Goal: Information Seeking & Learning: Compare options

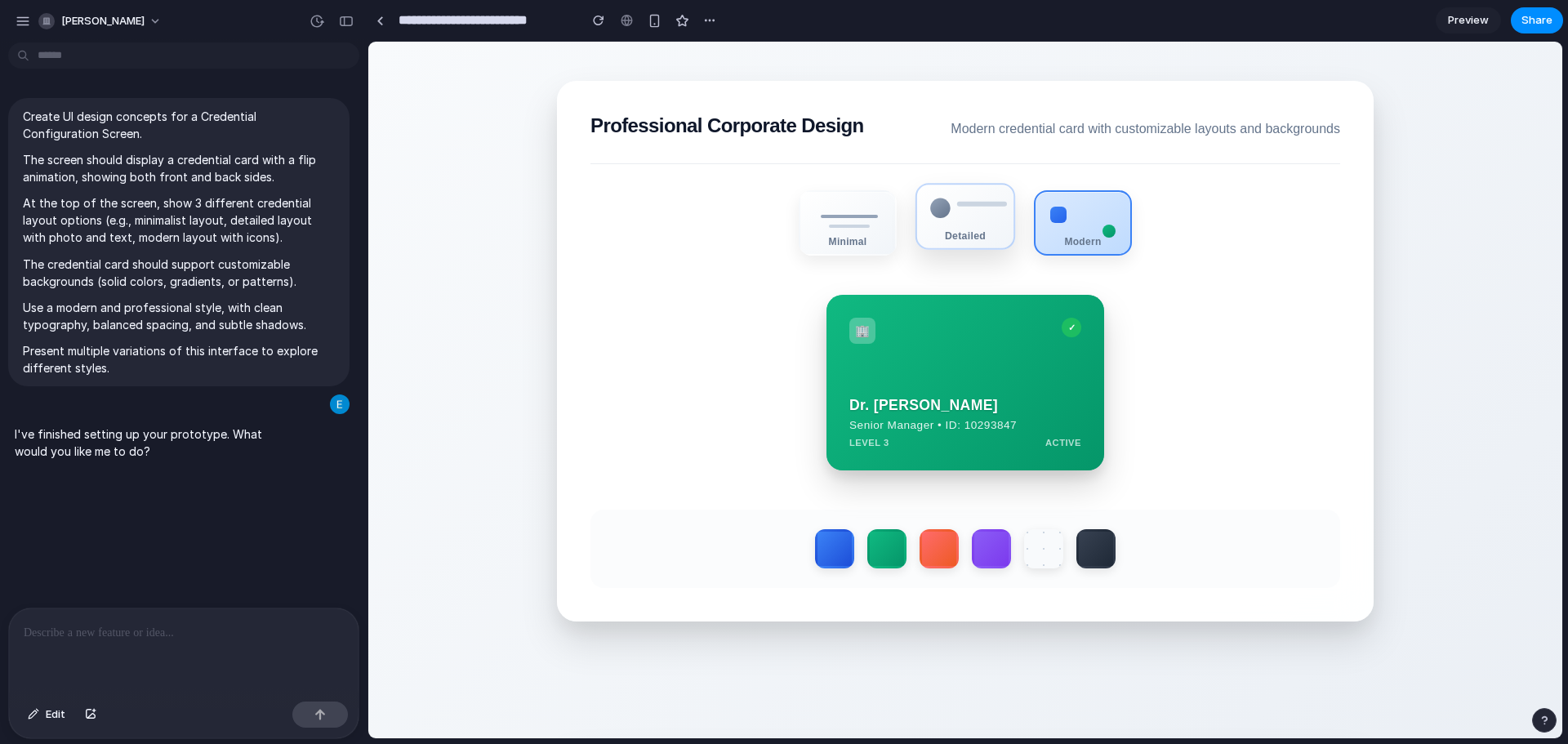
click at [973, 228] on div "Detailed" at bounding box center [965, 216] width 99 height 67
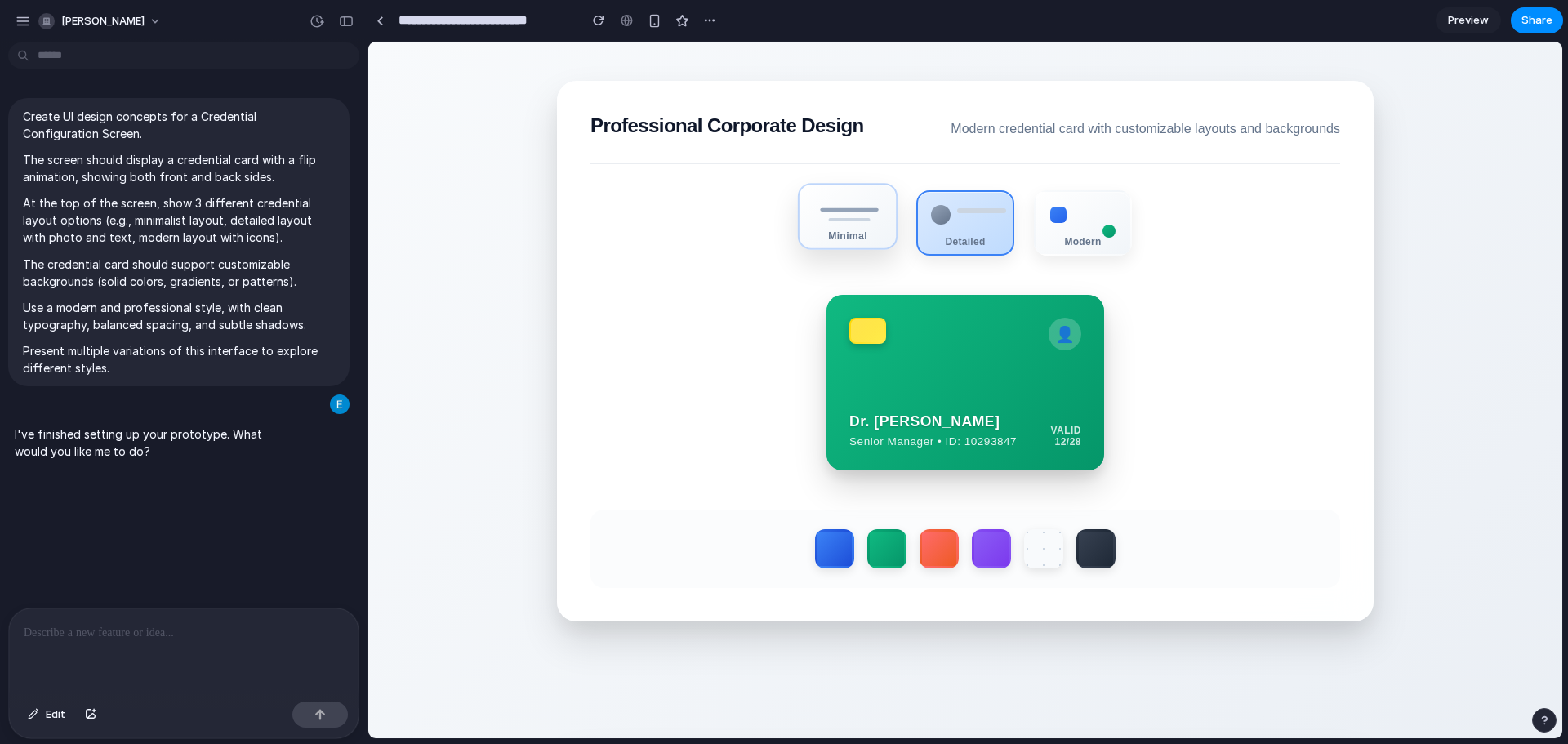
click at [853, 229] on div "Minimal" at bounding box center [848, 216] width 99 height 67
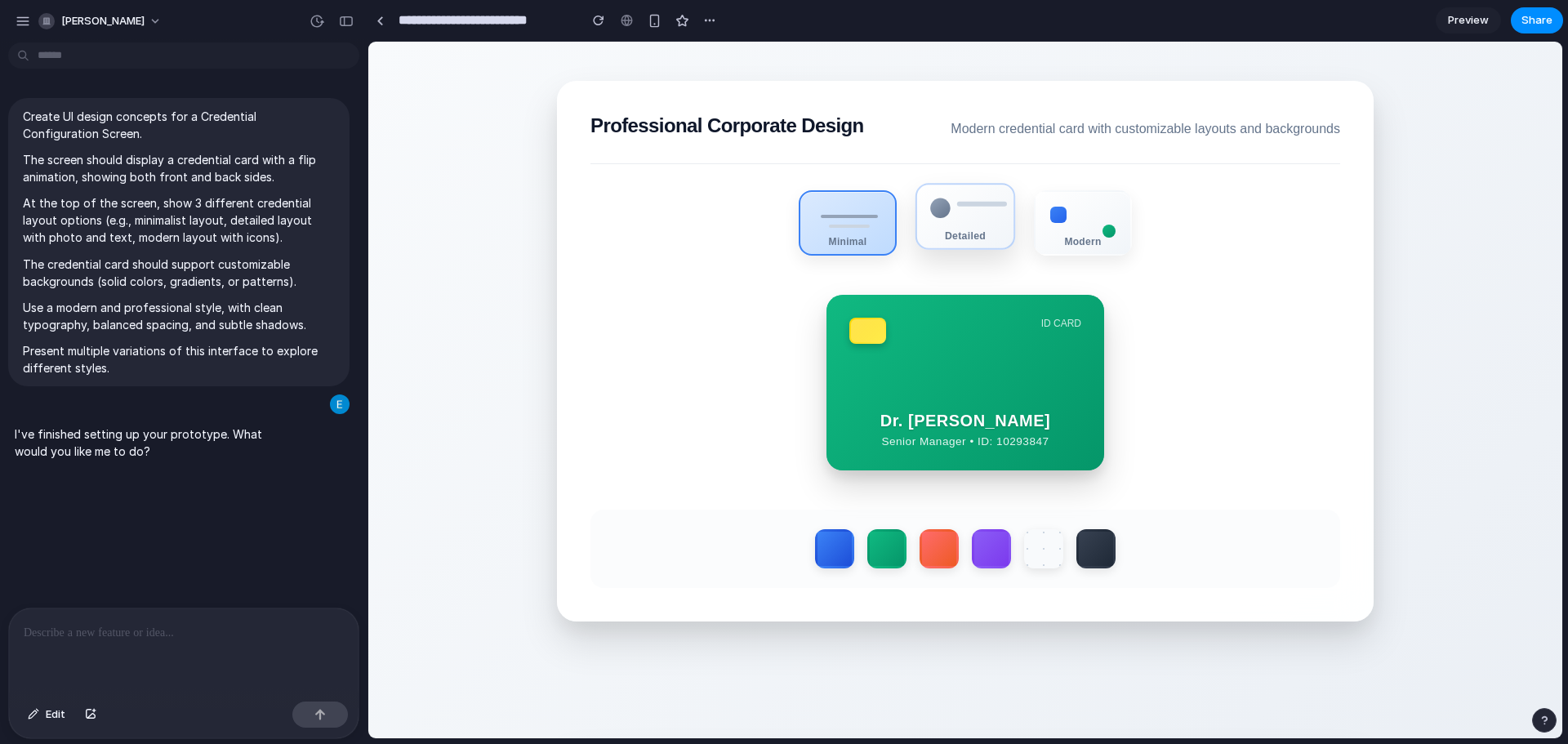
click at [971, 235] on div "Detailed" at bounding box center [965, 235] width 96 height 11
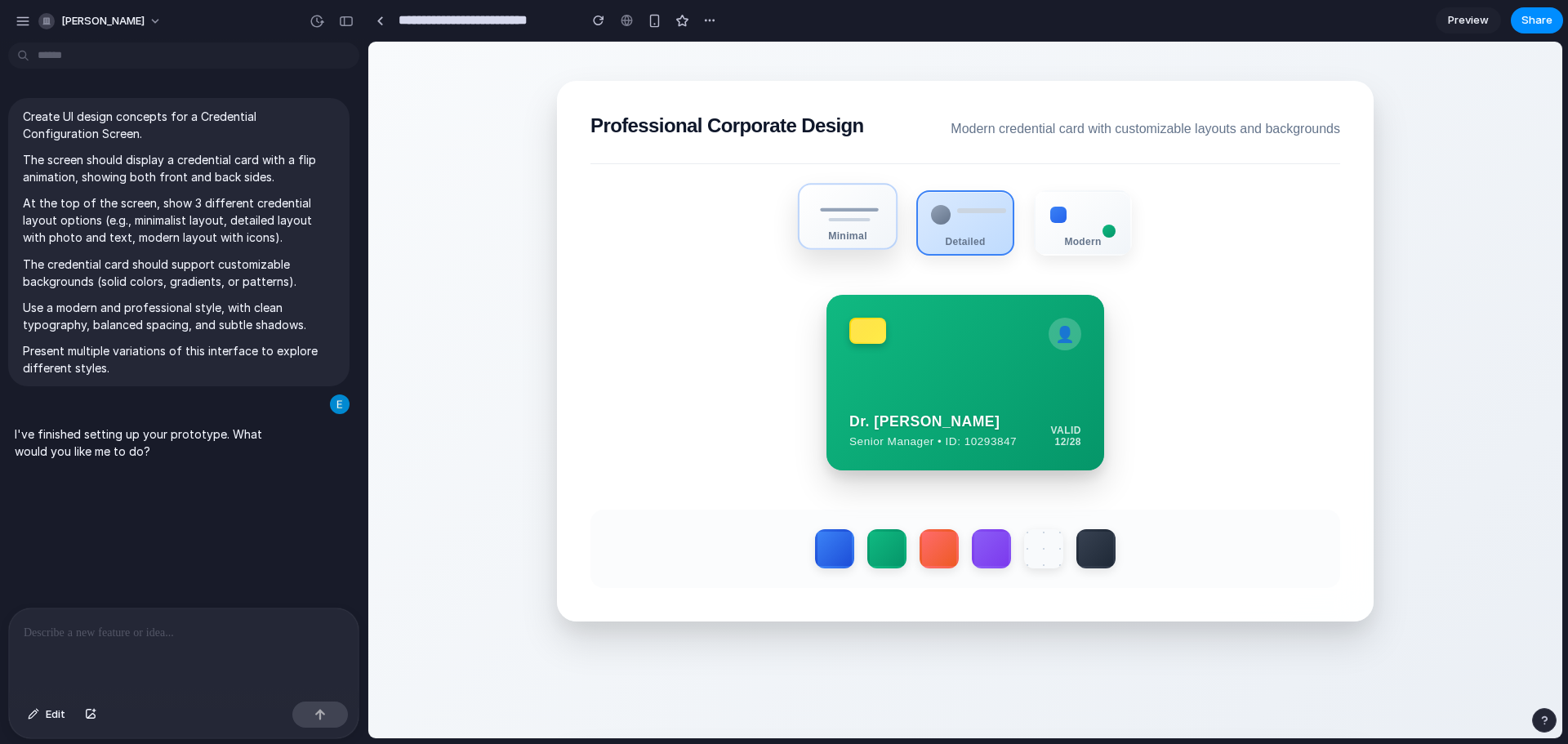
click at [848, 238] on div "Minimal" at bounding box center [847, 235] width 96 height 11
click at [849, 238] on div "Minimal" at bounding box center [847, 235] width 96 height 11
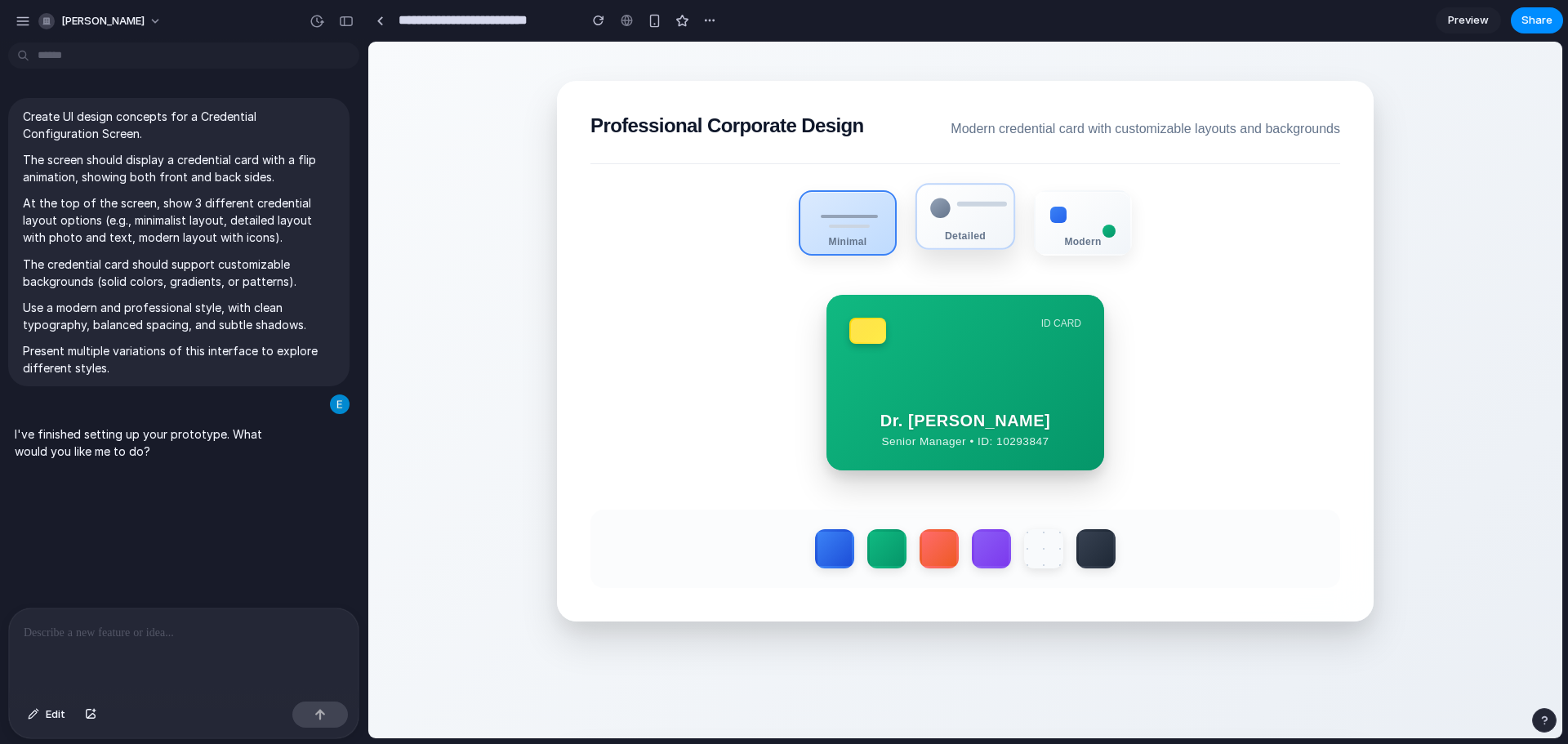
click at [971, 241] on div "Detailed" at bounding box center [965, 235] width 96 height 11
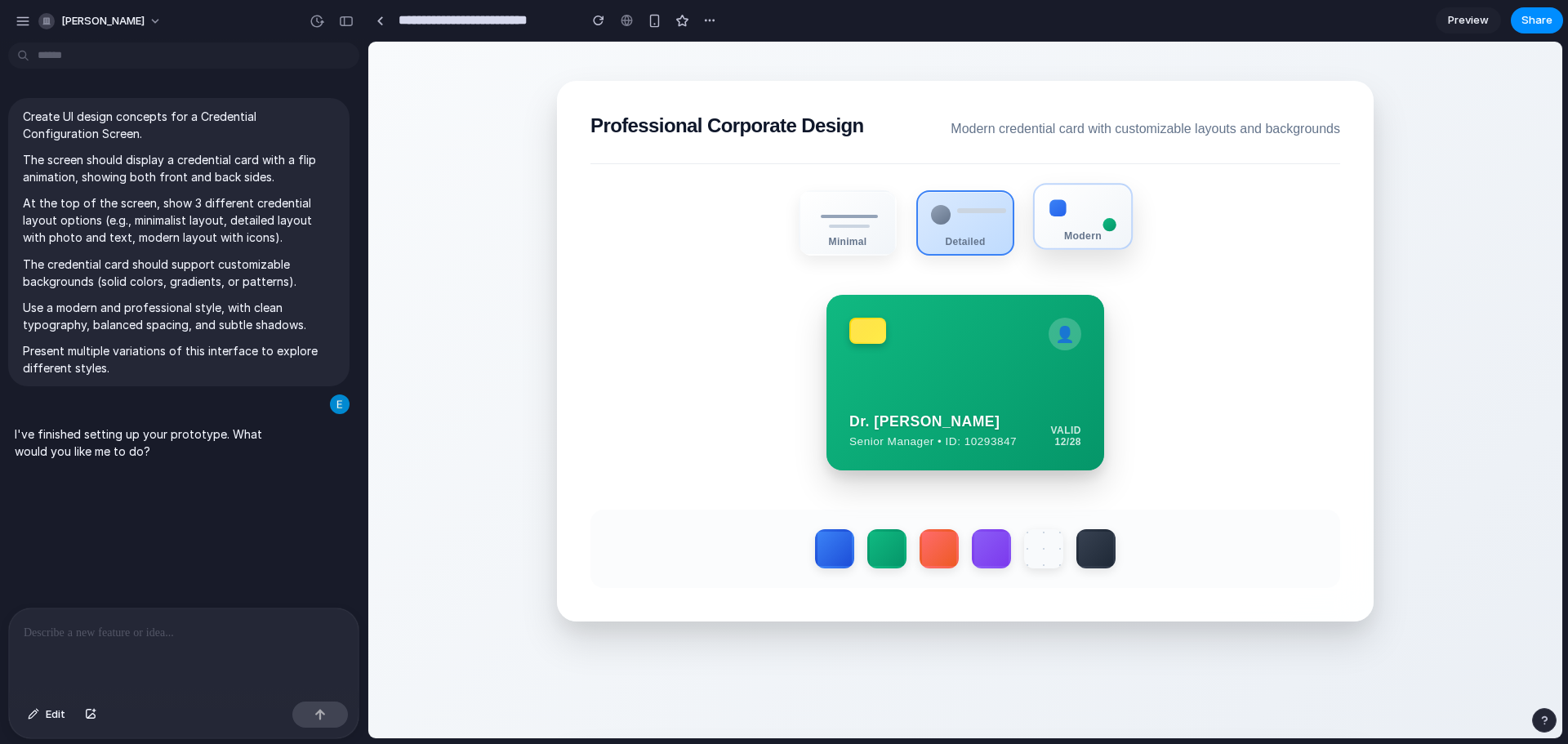
click at [1092, 241] on div "Modern" at bounding box center [1082, 235] width 96 height 11
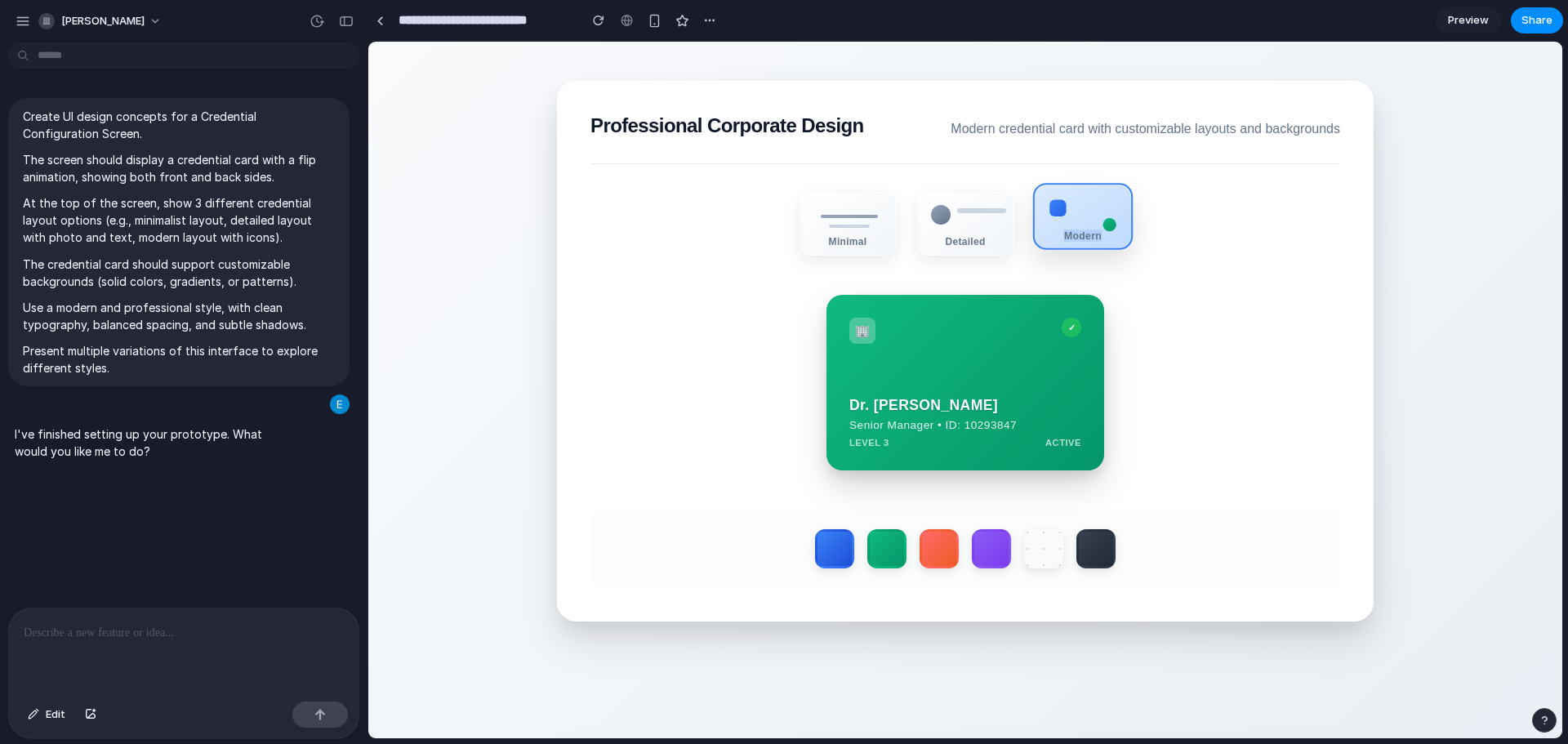
click at [1092, 241] on div "Modern" at bounding box center [1082, 235] width 96 height 11
click at [1166, 267] on section "Professional Corporate Design Modern credential card with customizable layouts …" at bounding box center [965, 351] width 817 height 541
click at [938, 545] on label at bounding box center [939, 549] width 43 height 43
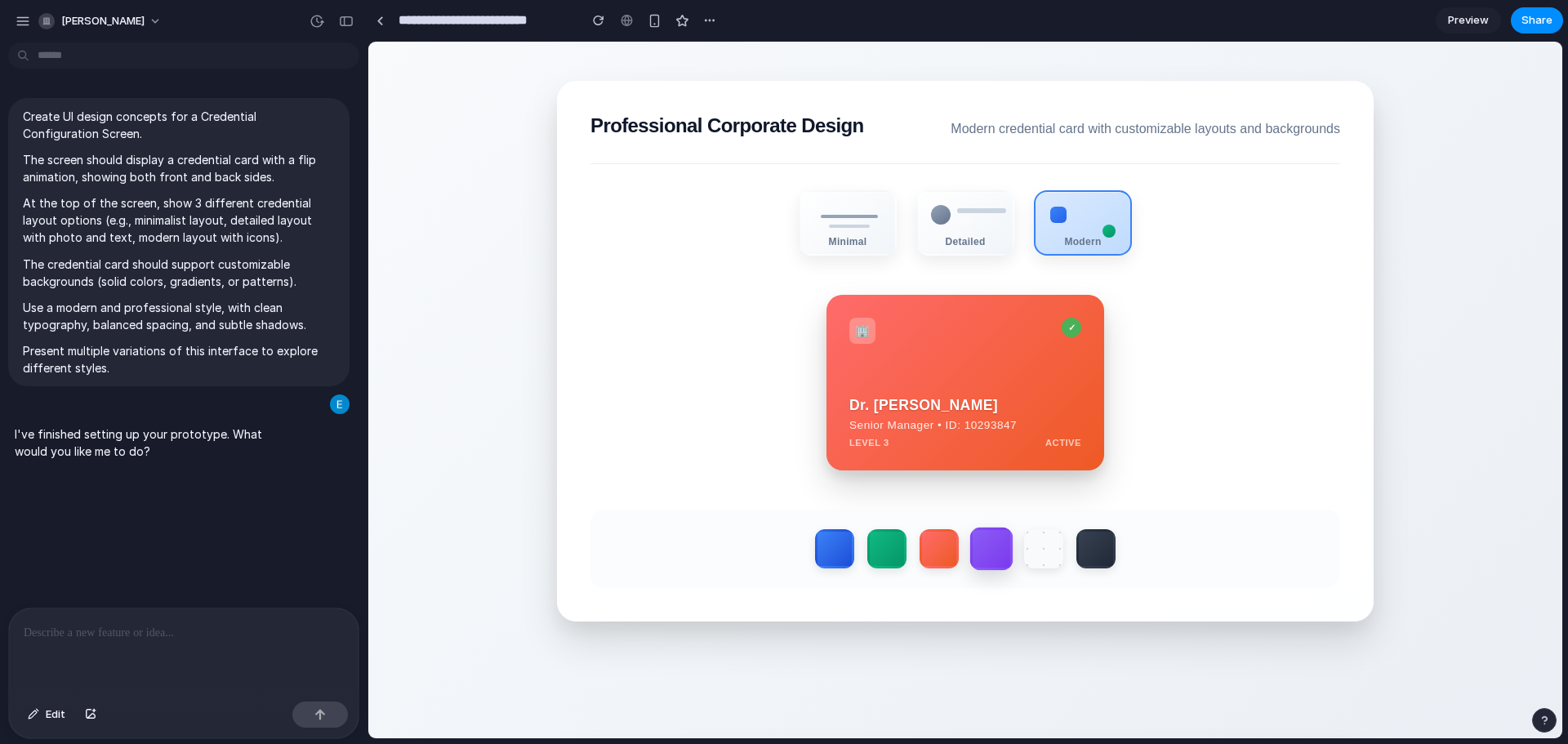
click at [997, 556] on label at bounding box center [992, 549] width 43 height 43
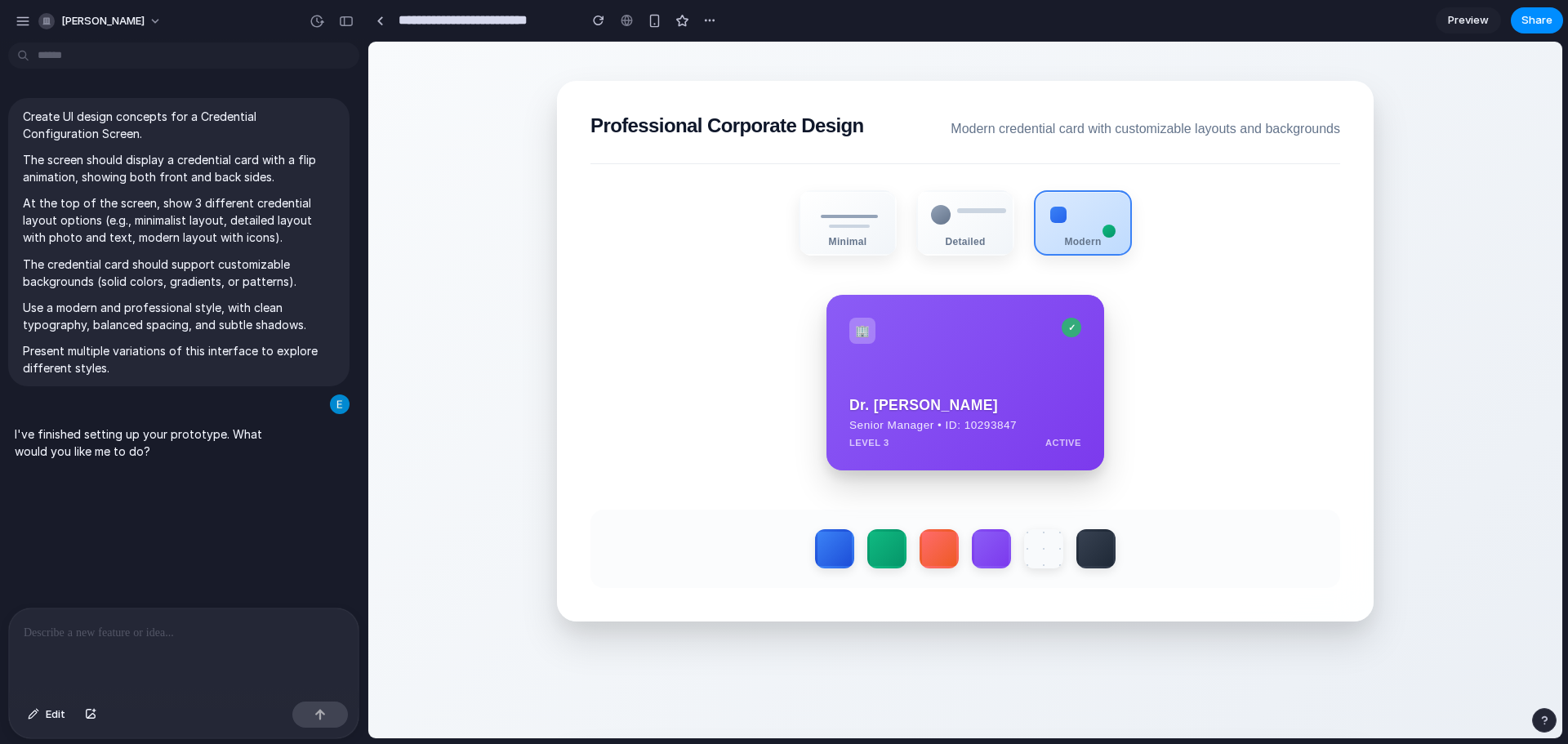
click at [1060, 550] on div at bounding box center [965, 549] width 749 height 79
click at [1055, 551] on label at bounding box center [1044, 549] width 43 height 43
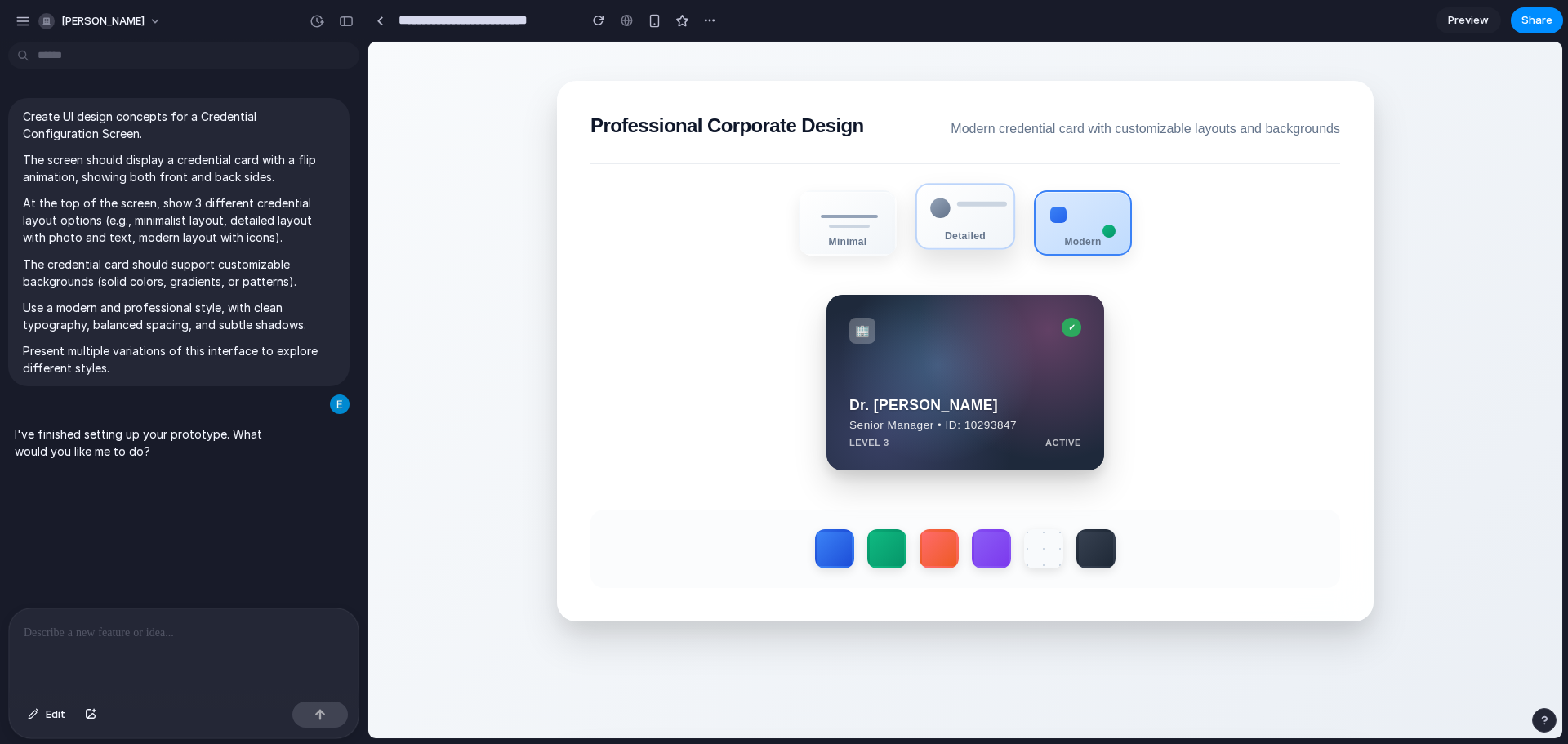
click at [956, 225] on div "Detailed" at bounding box center [965, 216] width 99 height 67
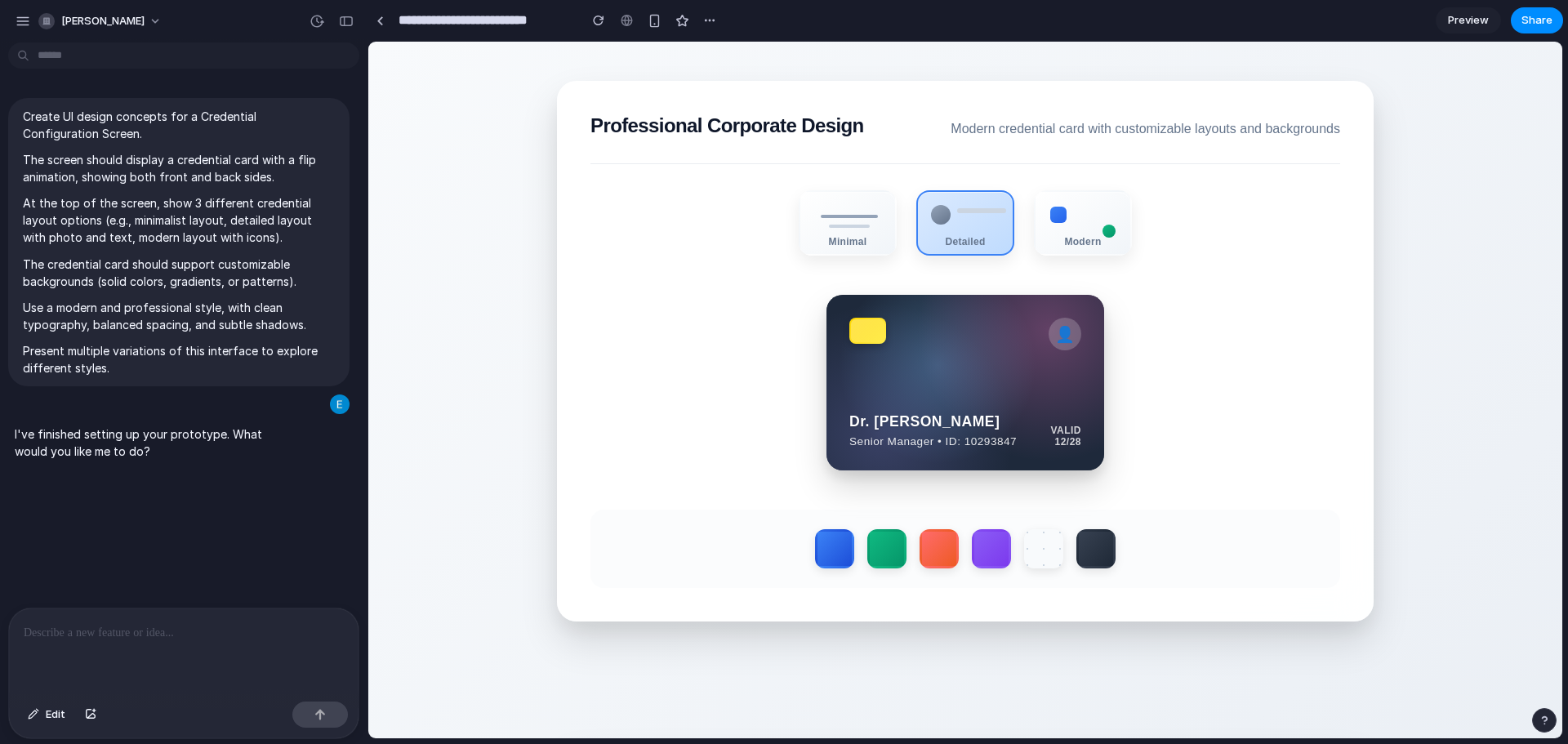
click at [845, 260] on section "Professional Corporate Design Modern credential card with customizable layouts …" at bounding box center [965, 351] width 817 height 541
click at [818, 237] on div "Minimal" at bounding box center [847, 235] width 96 height 11
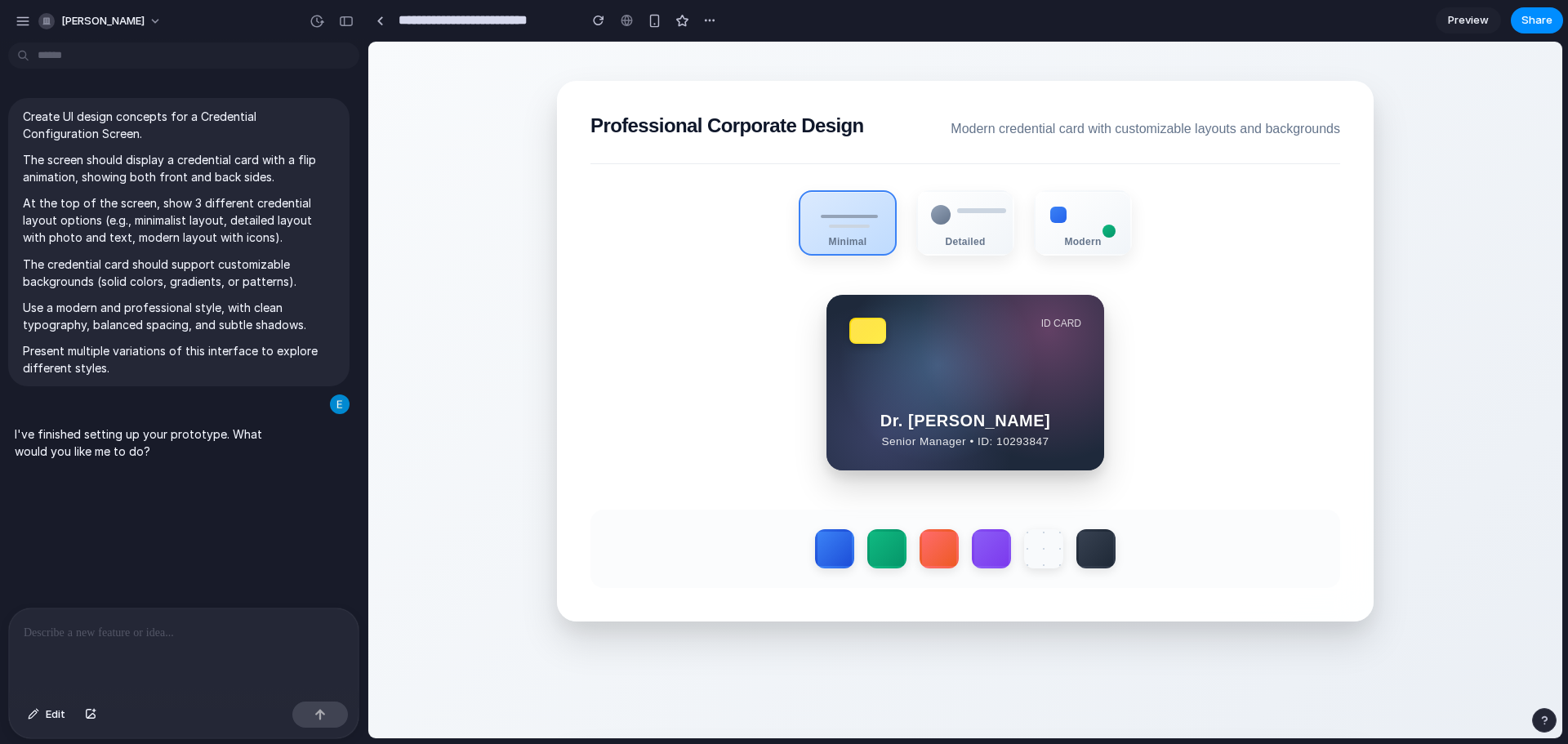
click at [909, 252] on div "Minimal Detailed Modern" at bounding box center [965, 223] width 749 height 66
click at [934, 254] on div "Minimal Detailed Modern" at bounding box center [965, 223] width 749 height 66
click at [946, 250] on div "Detailed" at bounding box center [965, 216] width 99 height 67
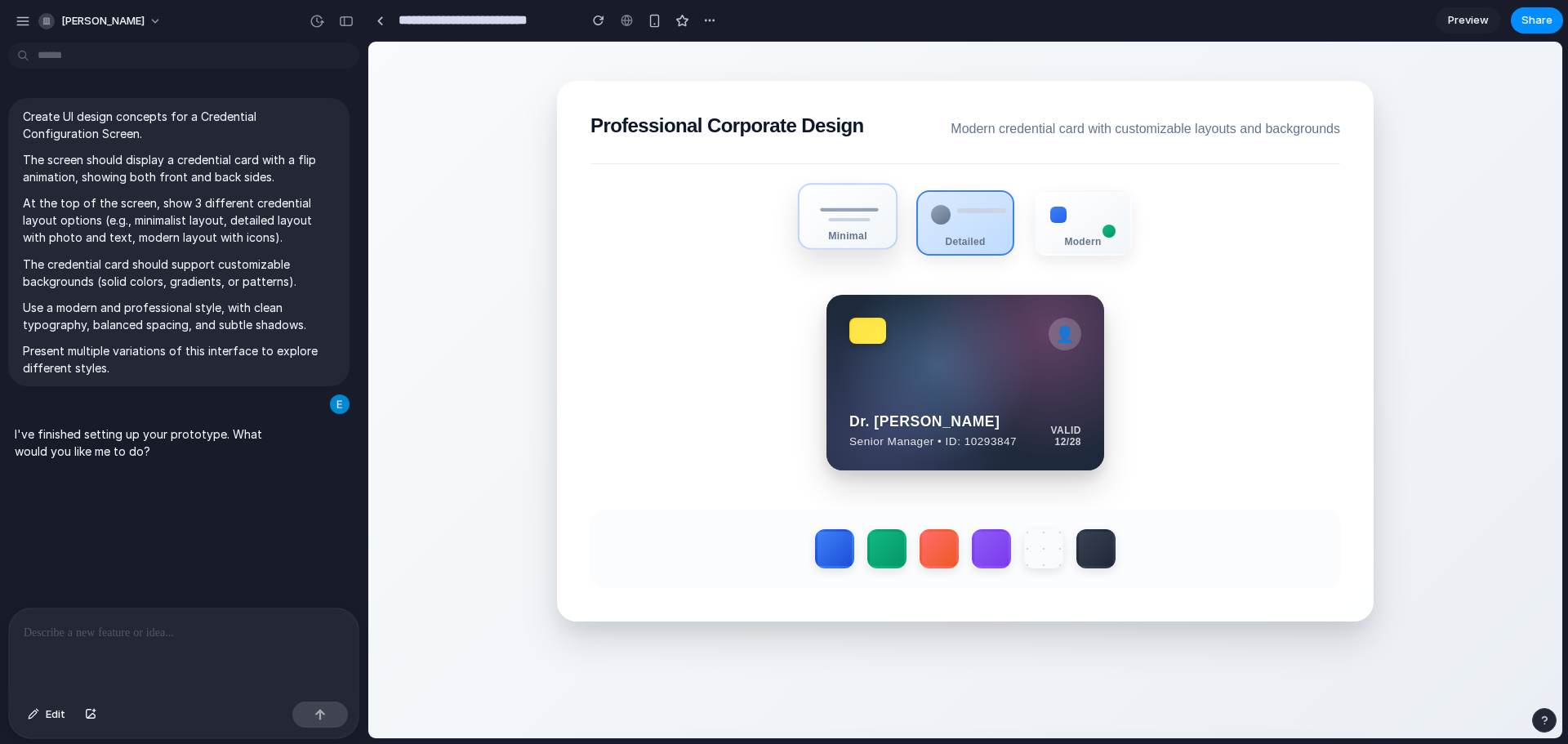
click at [863, 248] on div "Minimal" at bounding box center [848, 216] width 99 height 67
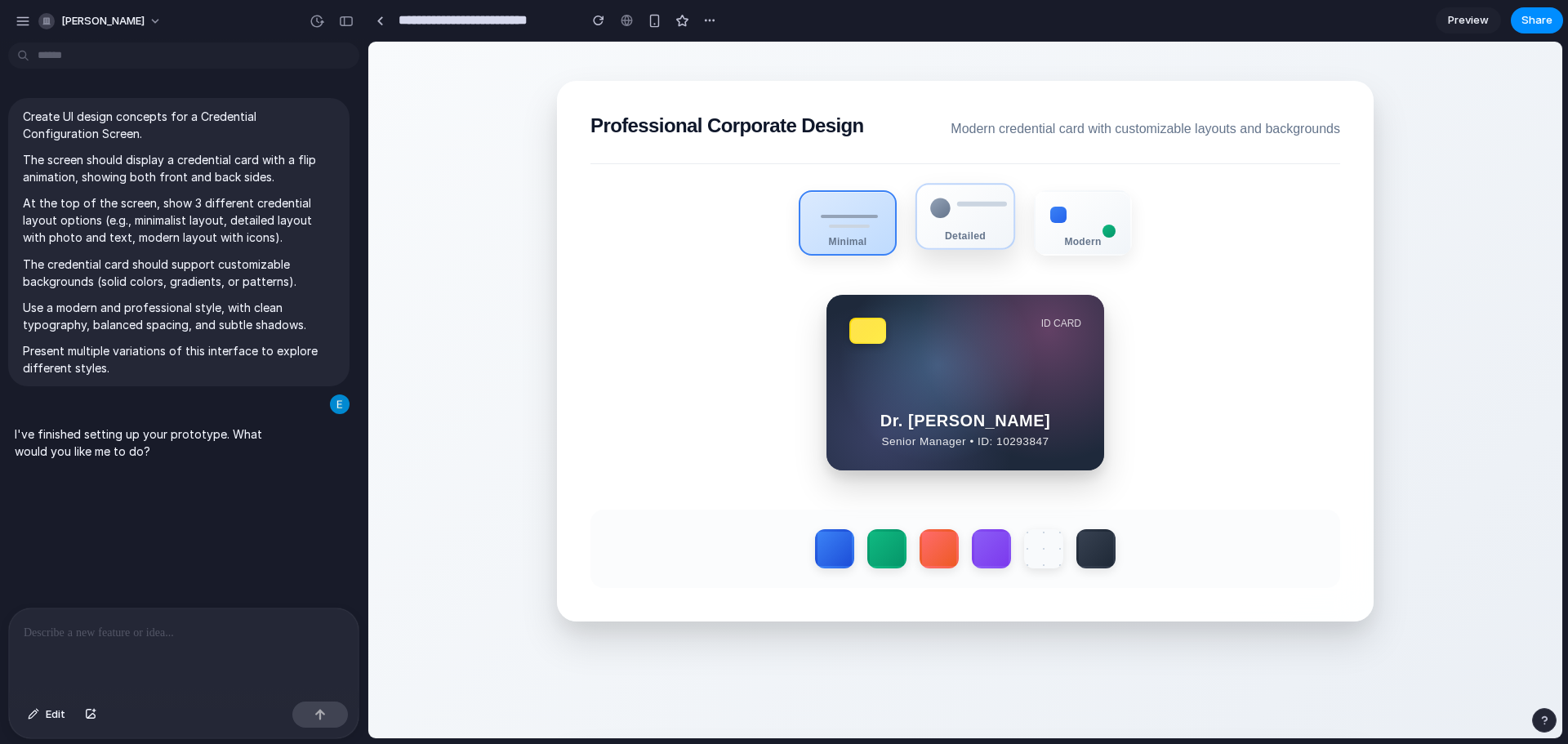
click at [946, 226] on div "Detailed" at bounding box center [965, 216] width 99 height 67
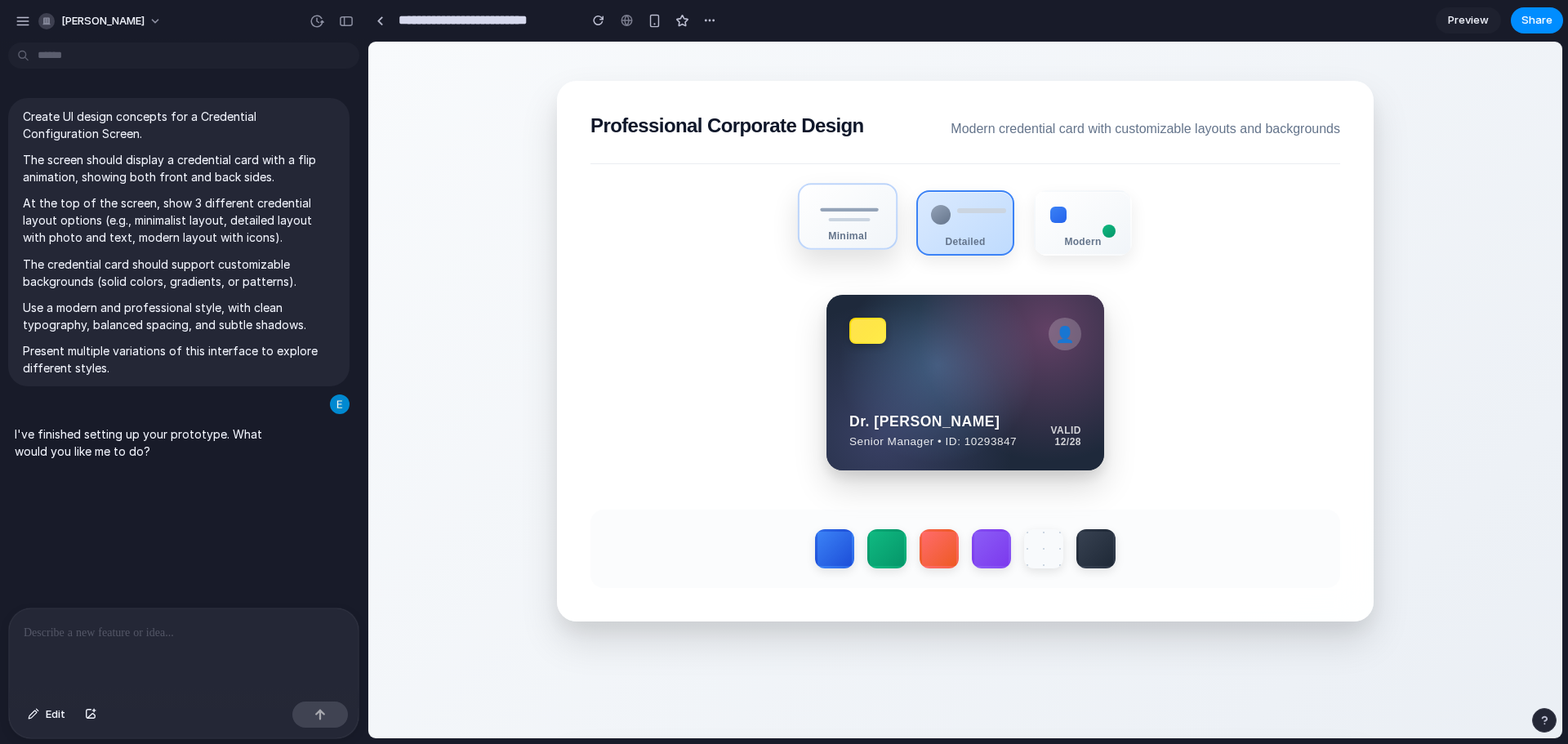
click at [864, 248] on div "Minimal" at bounding box center [848, 216] width 99 height 67
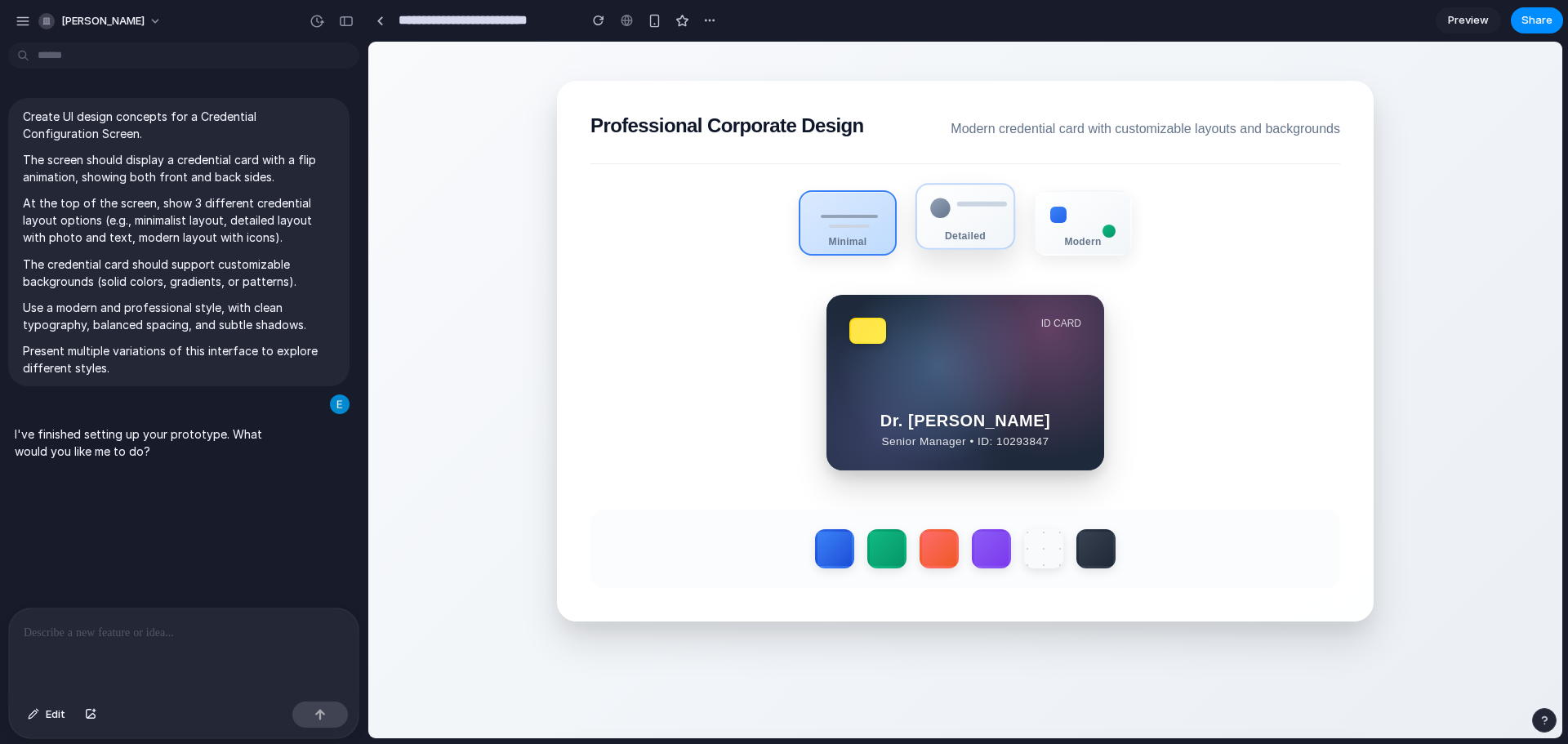
click at [946, 231] on div "Detailed" at bounding box center [965, 235] width 96 height 11
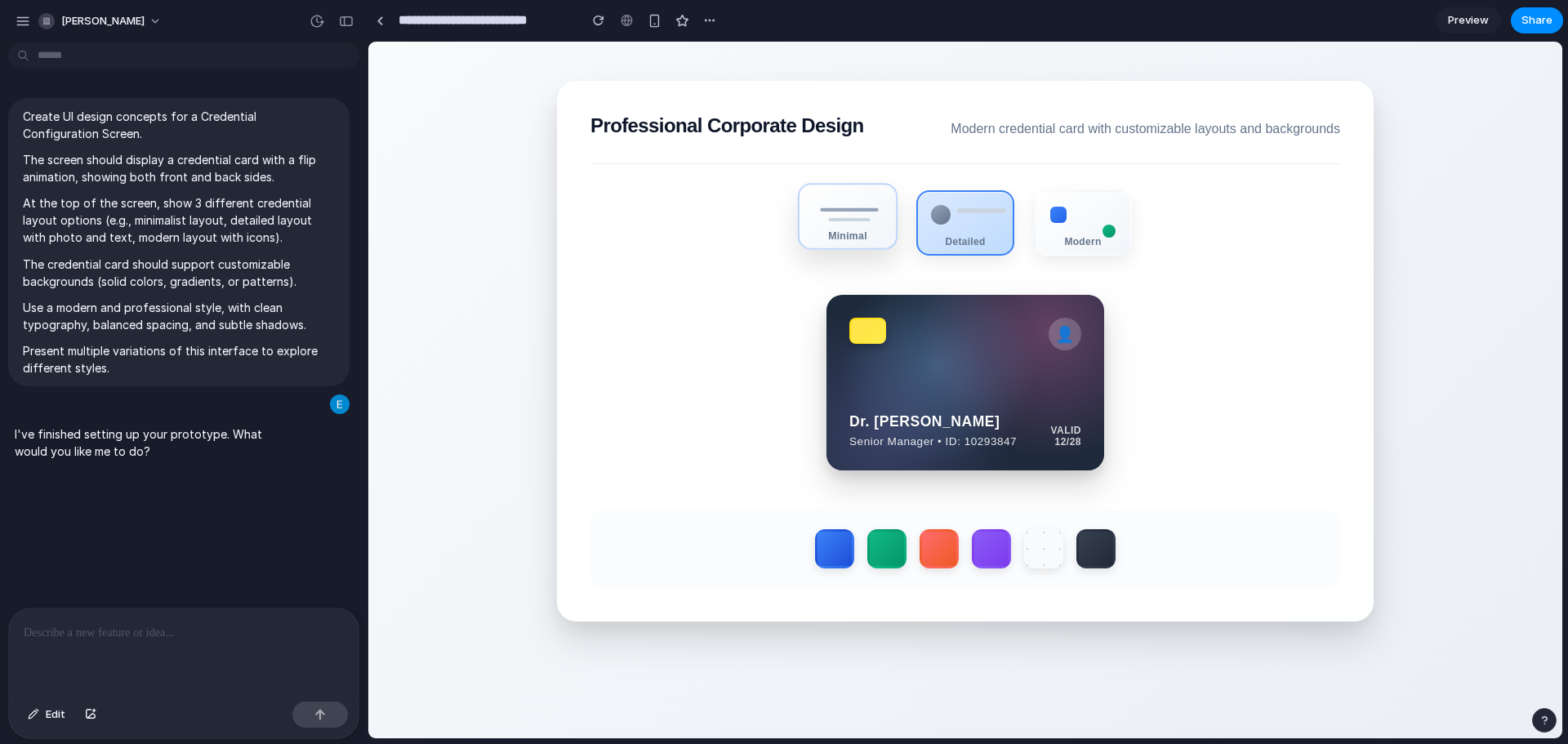
click at [854, 247] on div "Minimal" at bounding box center [848, 216] width 99 height 67
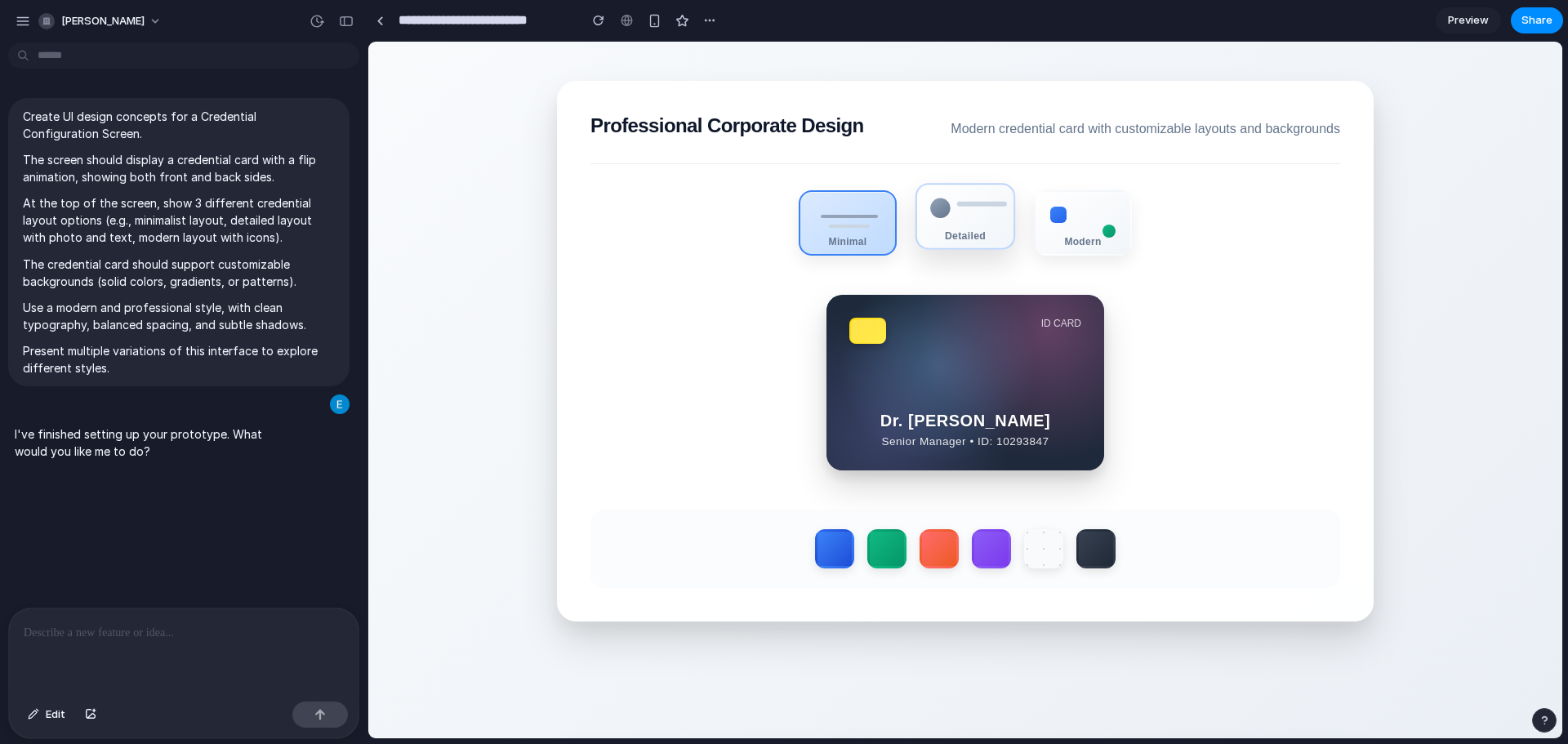
click at [956, 250] on div "Detailed" at bounding box center [965, 216] width 99 height 67
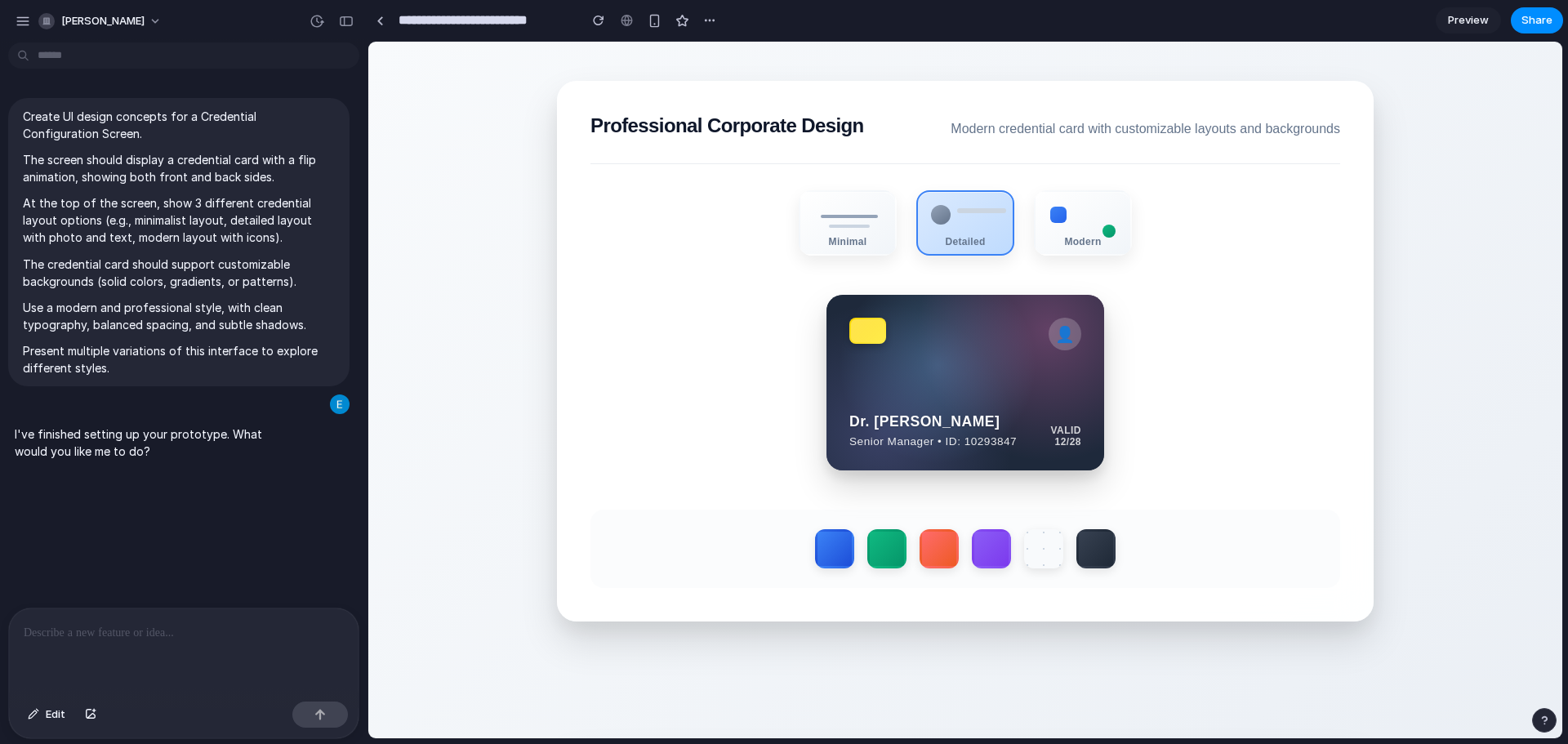
click at [859, 266] on section "Professional Corporate Design Modern credential card with customizable layouts …" at bounding box center [965, 351] width 817 height 541
click at [836, 248] on div "Minimal" at bounding box center [848, 216] width 99 height 67
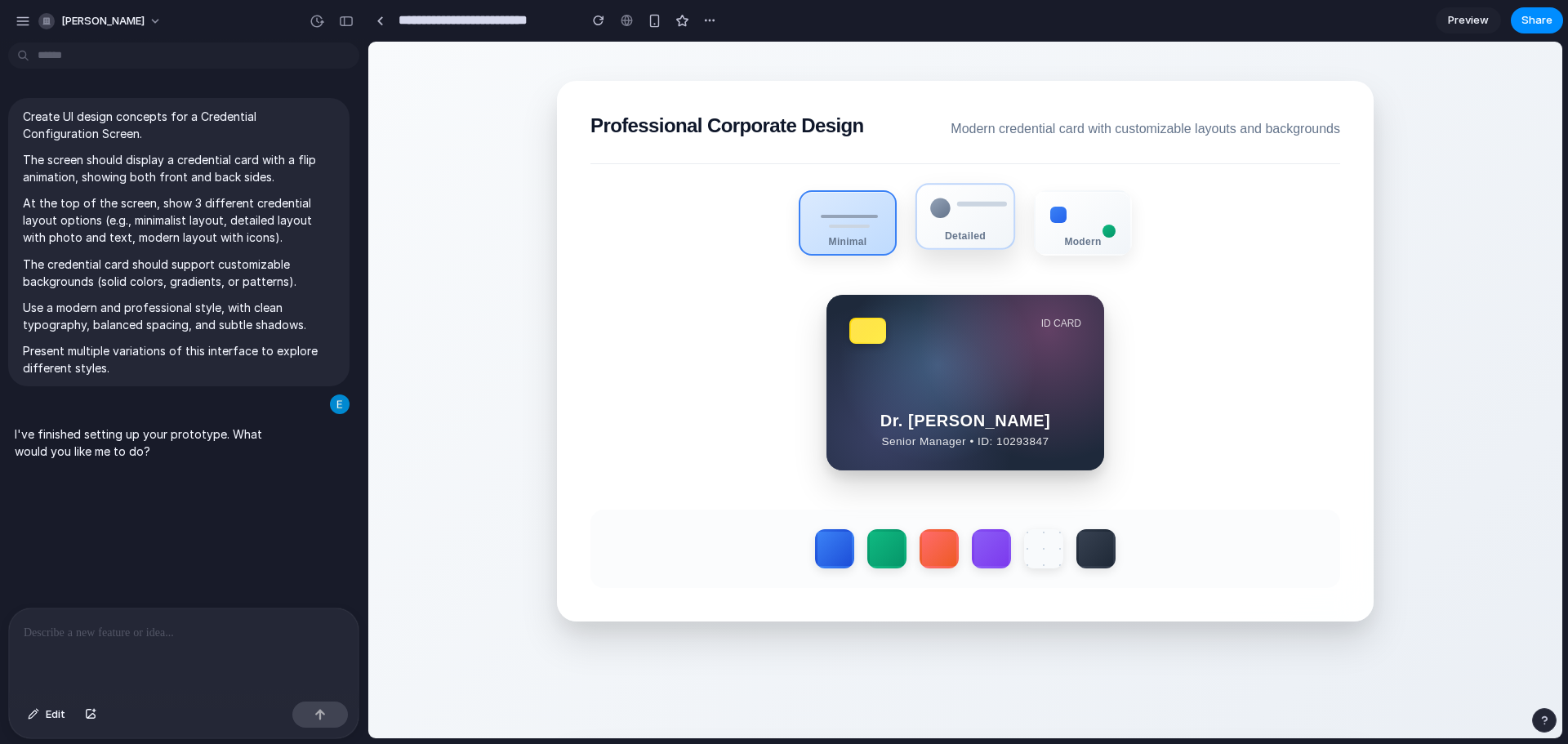
click at [956, 246] on div "Detailed" at bounding box center [965, 216] width 99 height 67
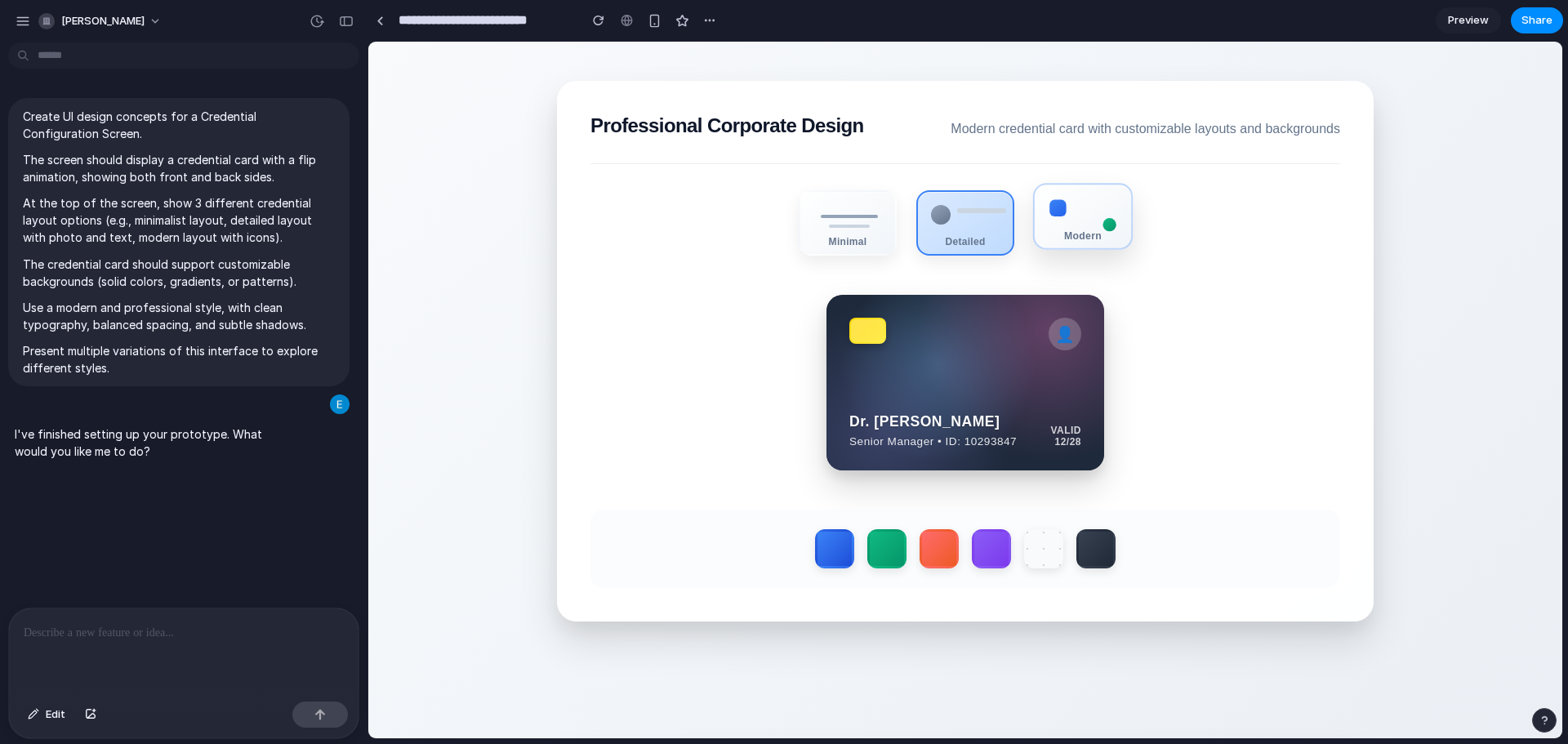
click at [1073, 231] on div "Modern" at bounding box center [1082, 216] width 99 height 67
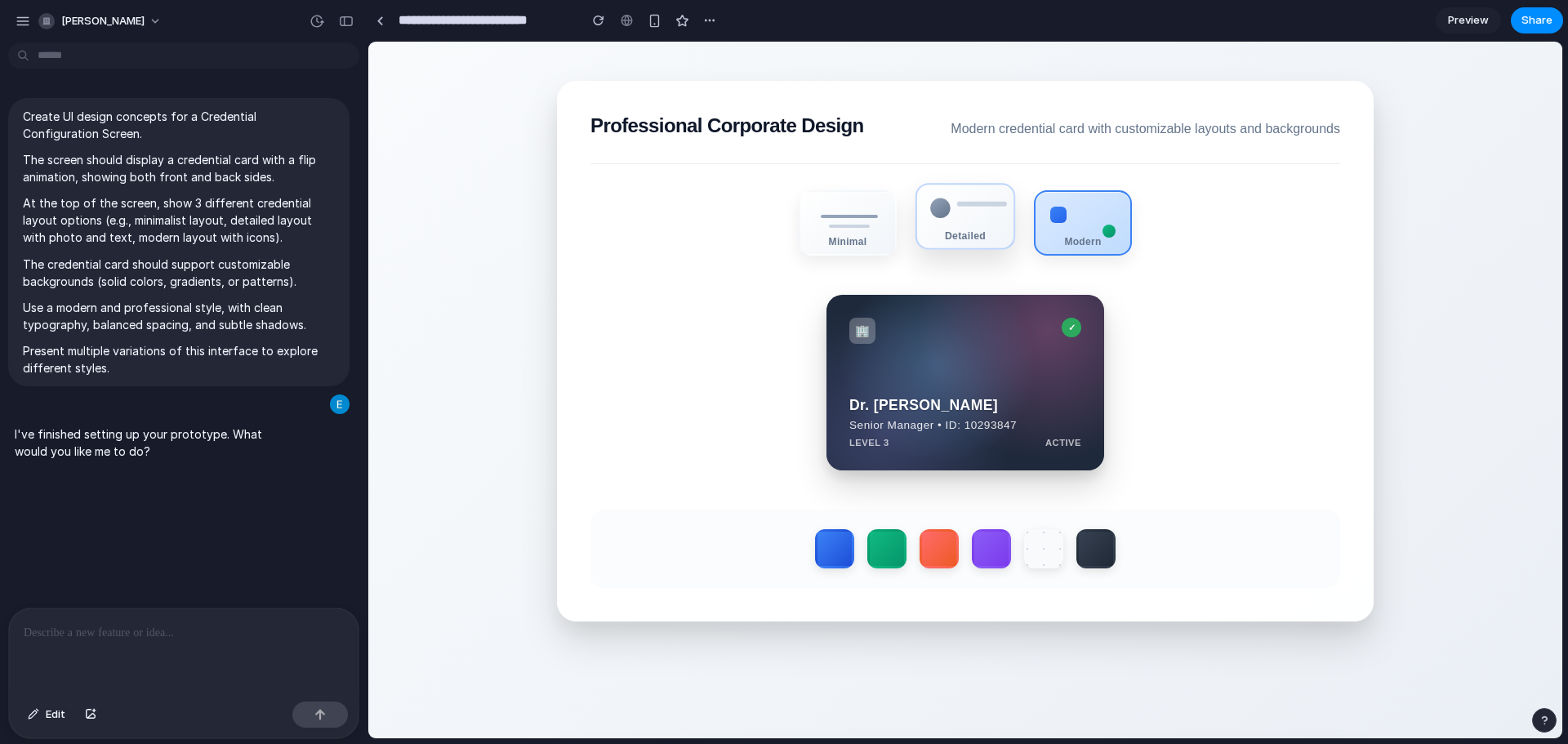
click at [977, 217] on div "Detailed" at bounding box center [965, 216] width 99 height 67
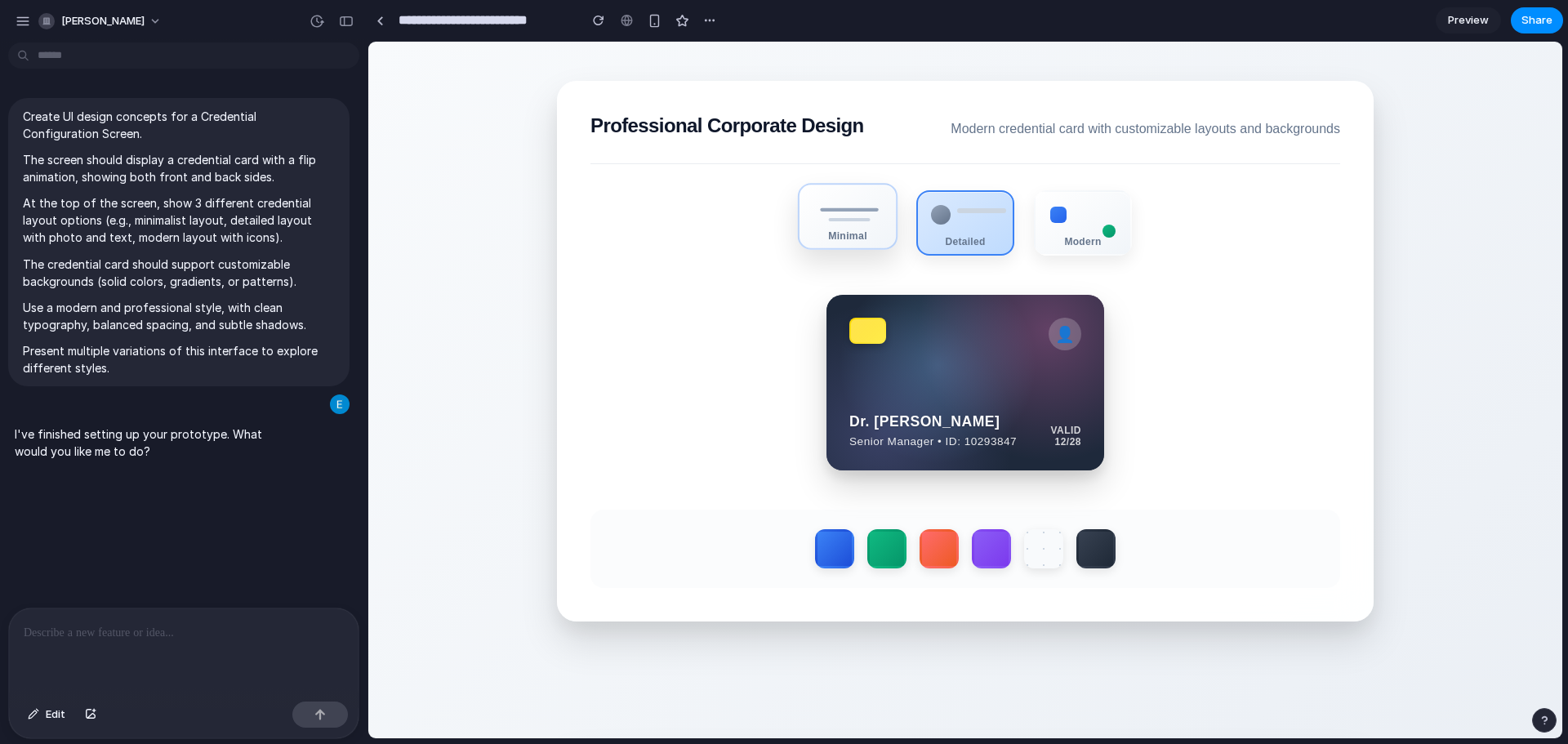
click at [857, 235] on div "Minimal" at bounding box center [847, 235] width 96 height 11
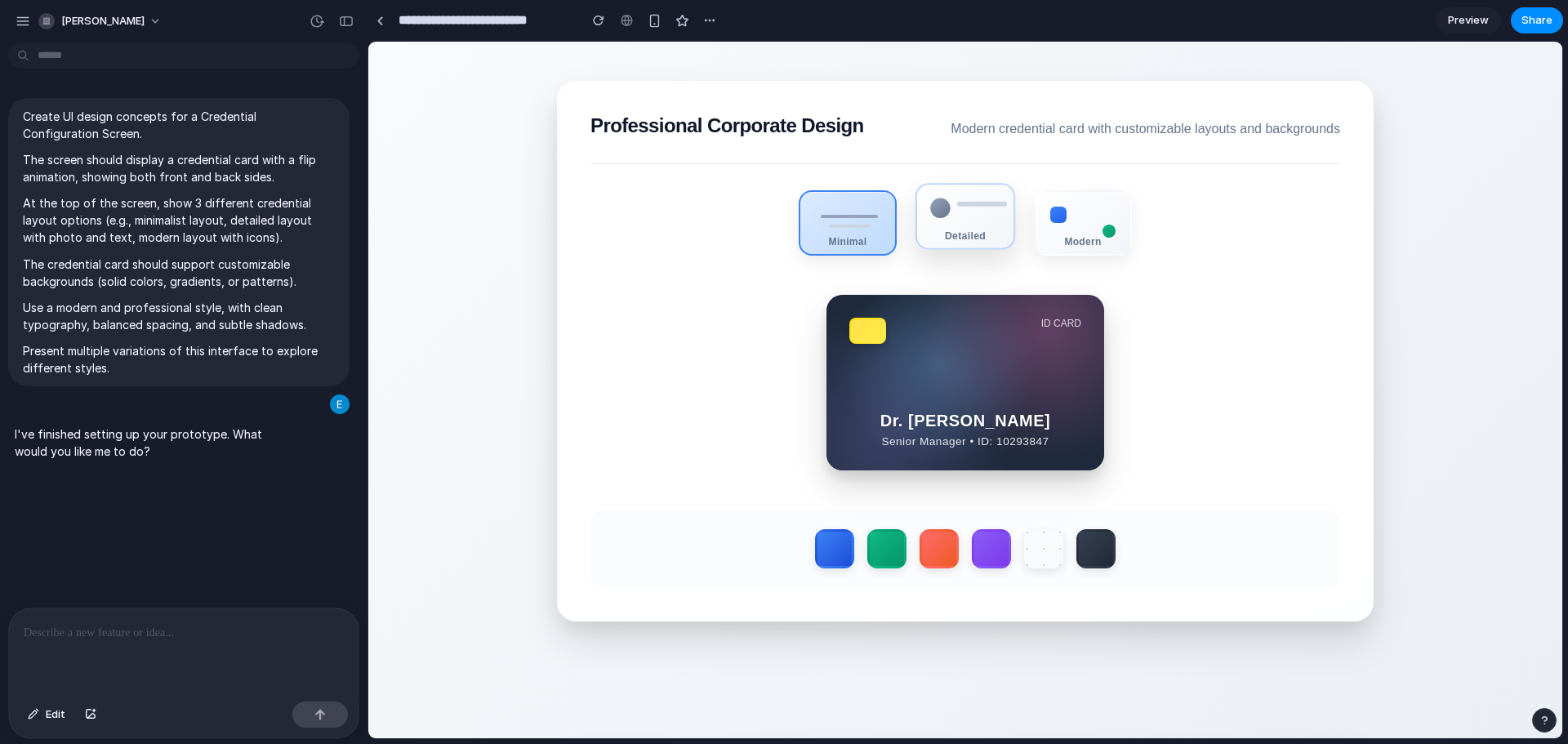
click at [944, 235] on div "Detailed" at bounding box center [965, 216] width 99 height 67
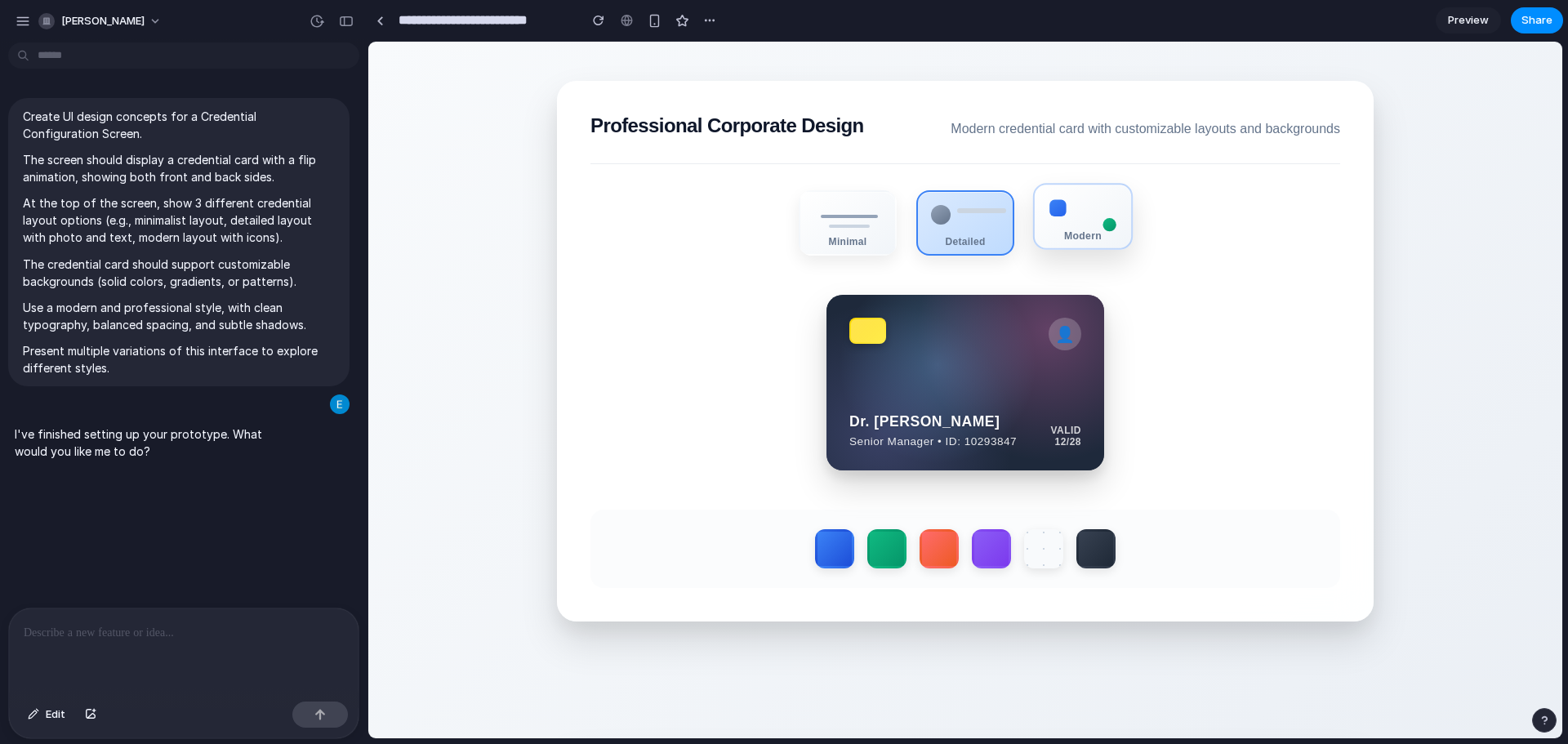
click at [1044, 236] on div "Modern" at bounding box center [1082, 235] width 96 height 11
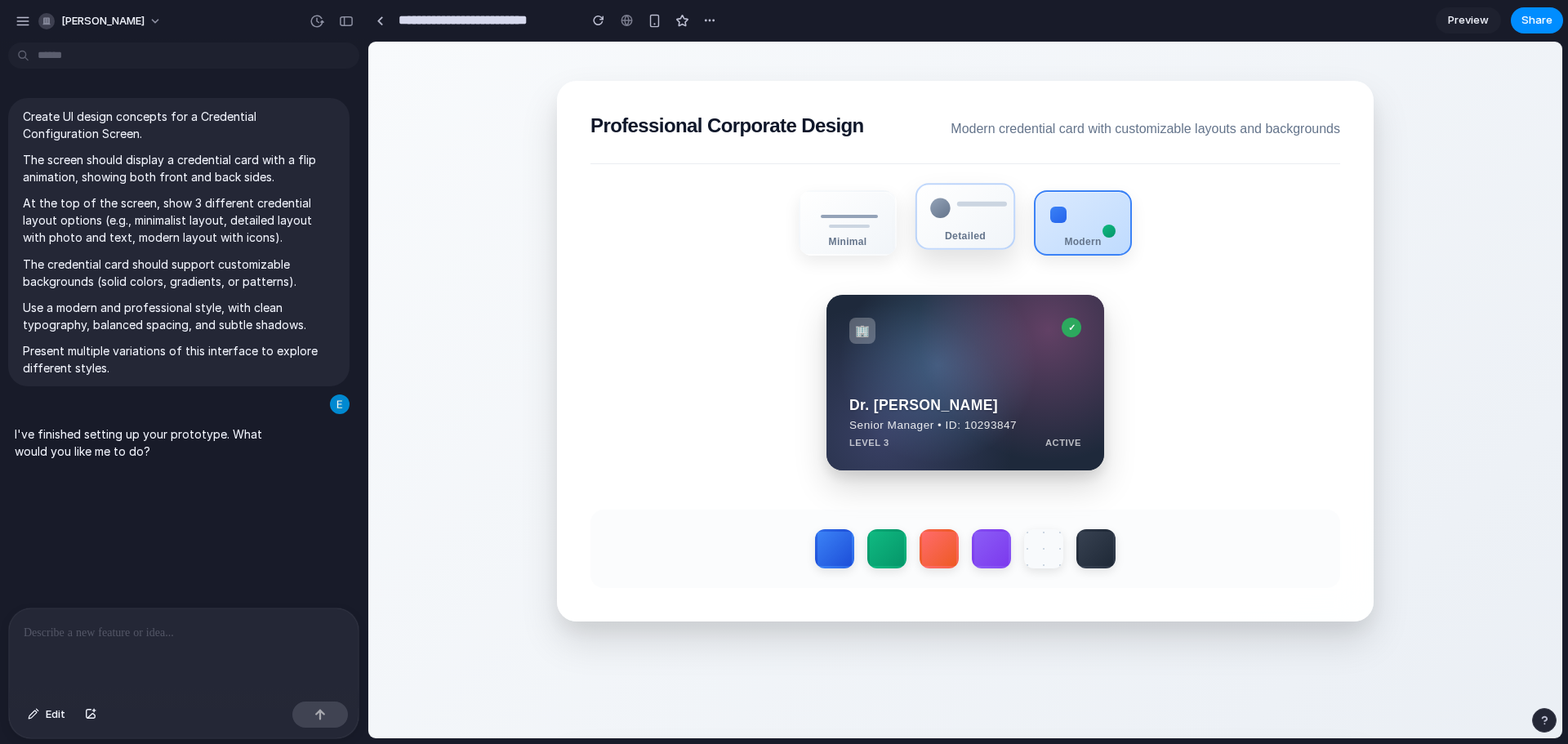
click at [948, 241] on div "Detailed" at bounding box center [965, 235] width 96 height 11
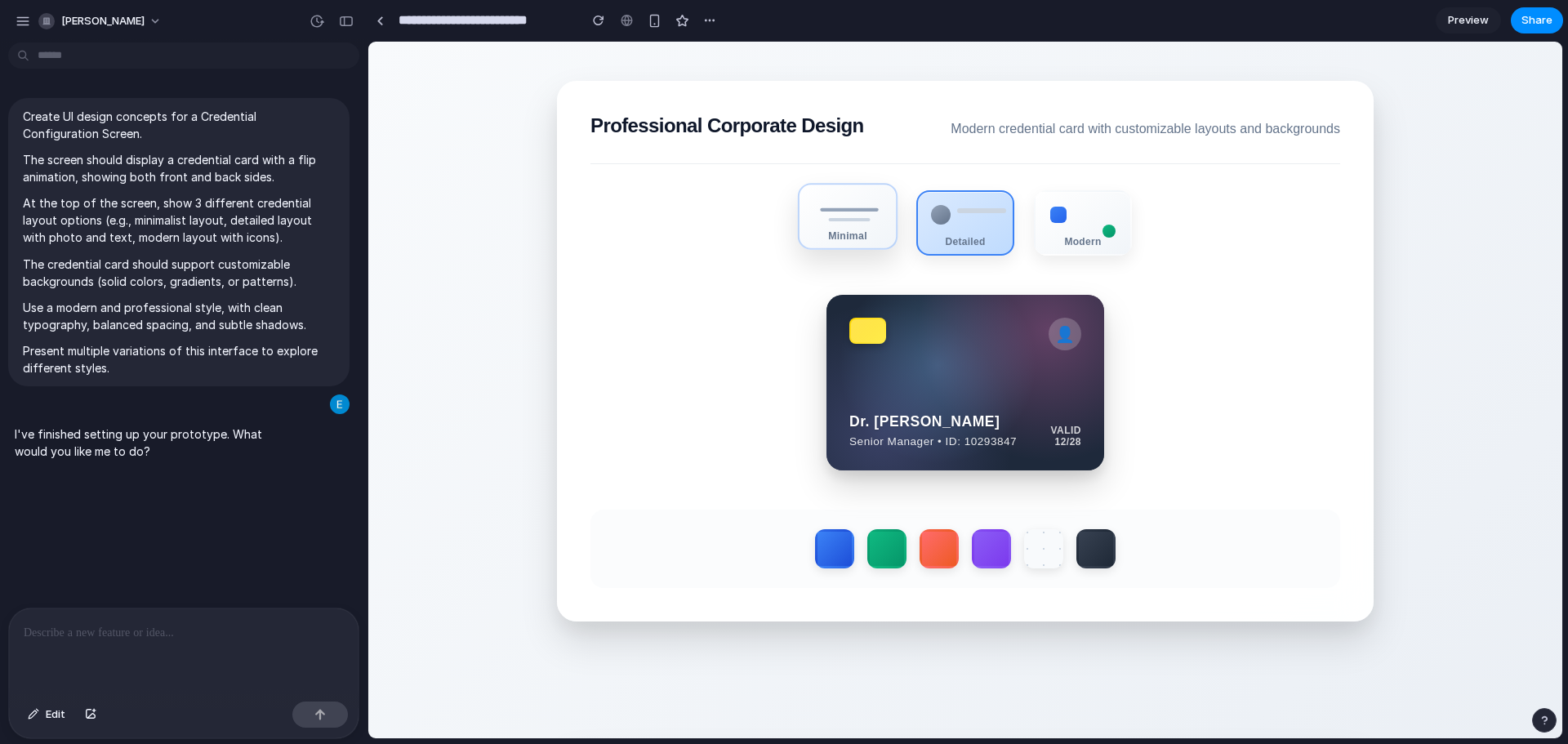
click at [836, 248] on div "Minimal" at bounding box center [848, 216] width 99 height 67
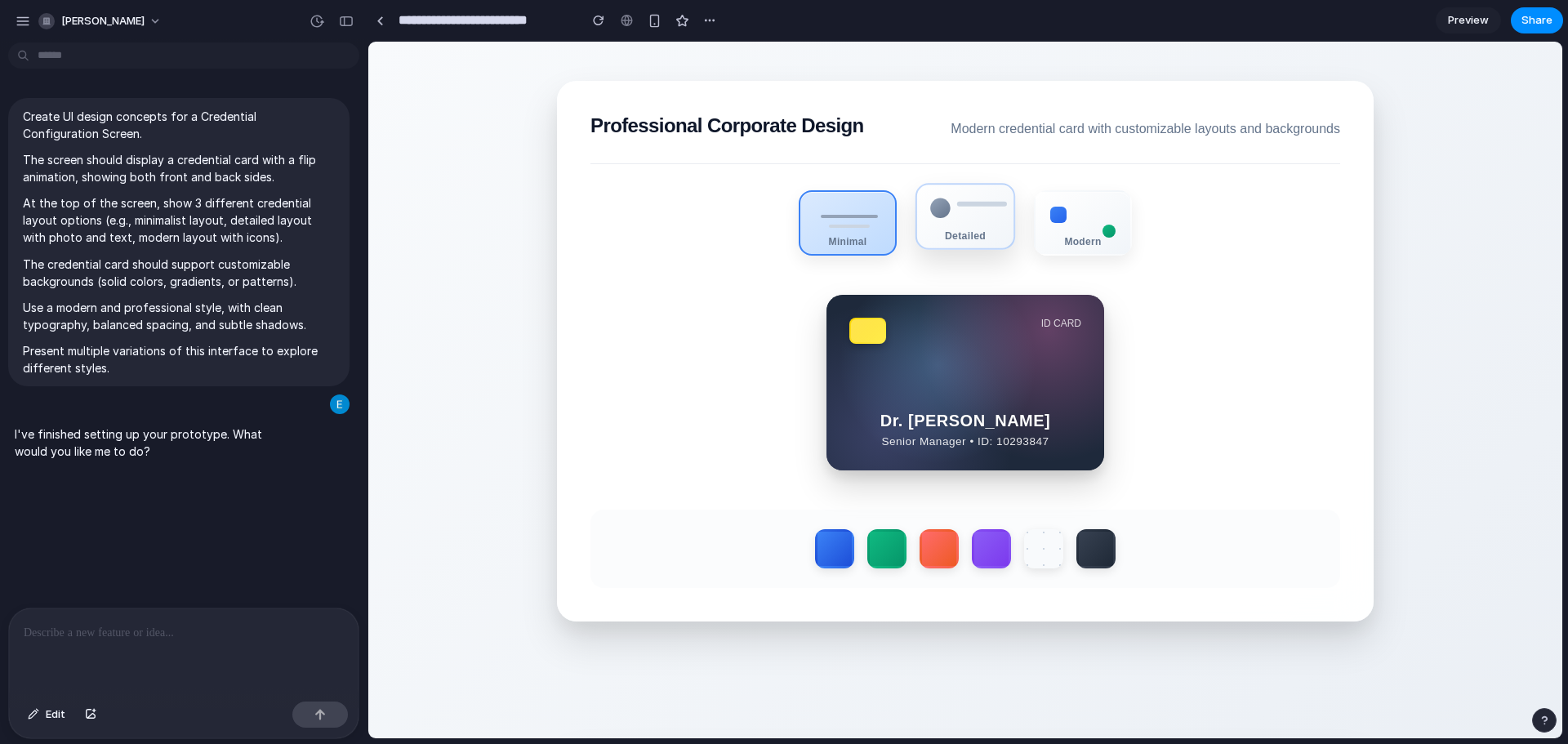
click at [958, 241] on div "Detailed" at bounding box center [965, 235] width 96 height 11
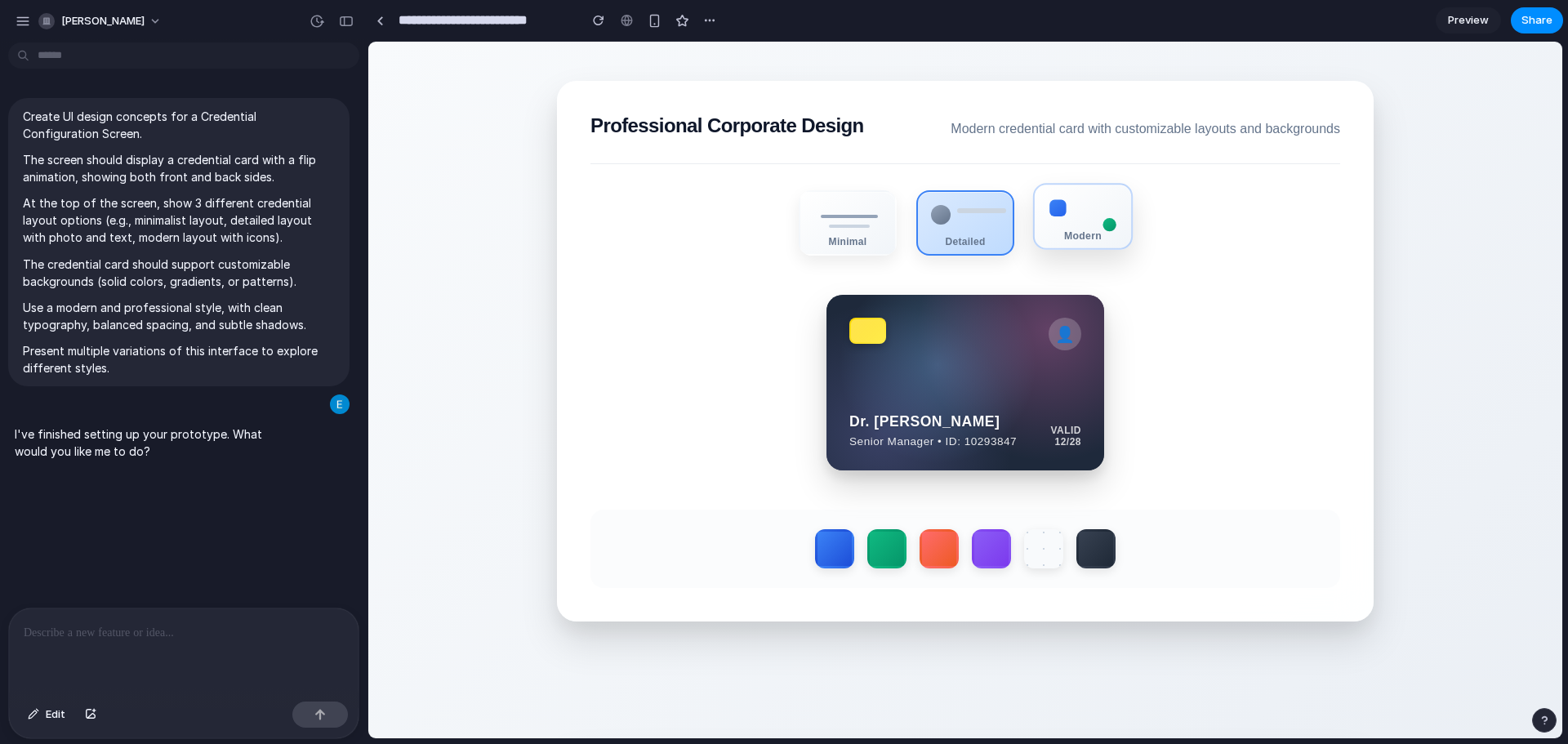
click at [1061, 247] on div "Modern" at bounding box center [1082, 216] width 99 height 67
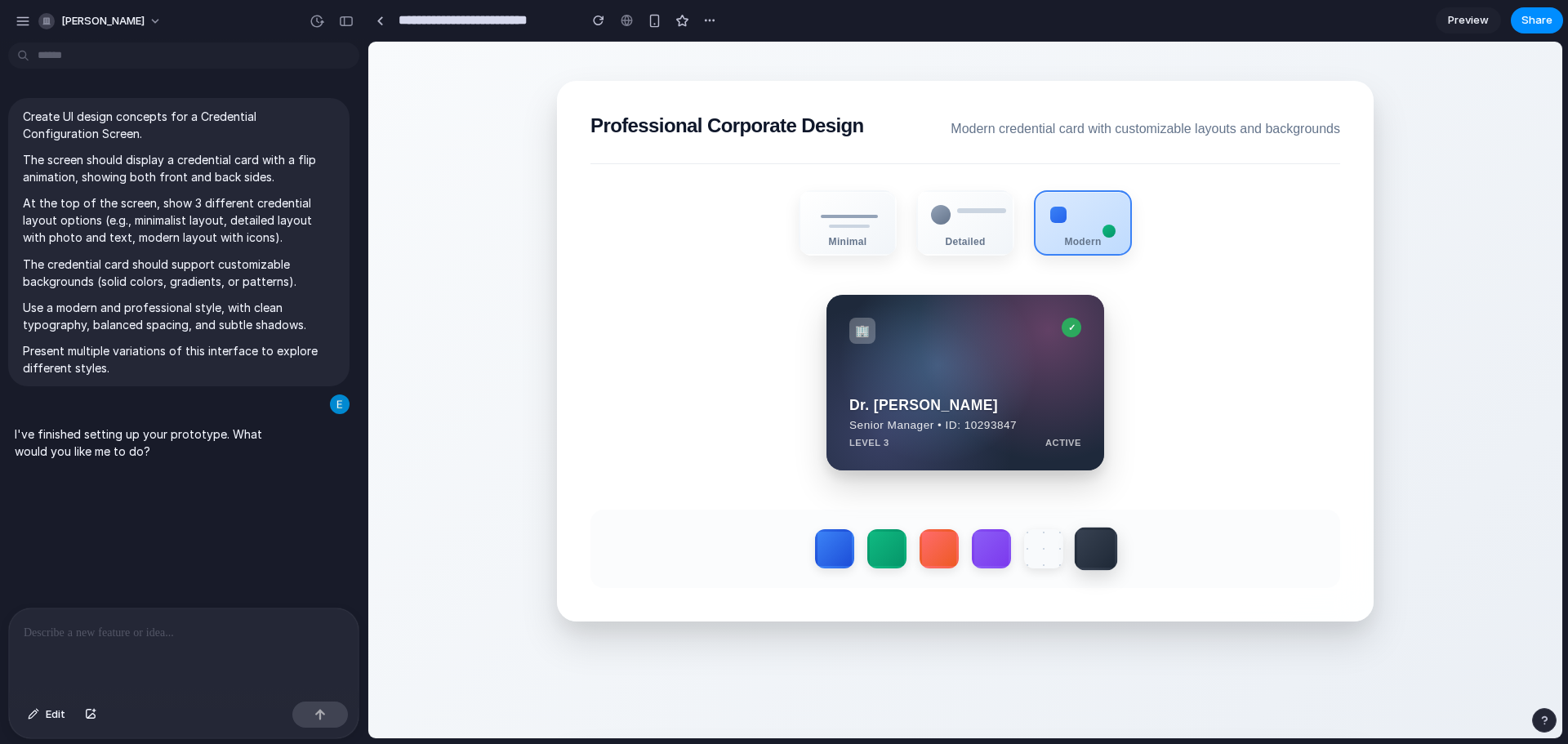
click at [1099, 553] on label at bounding box center [1096, 549] width 43 height 43
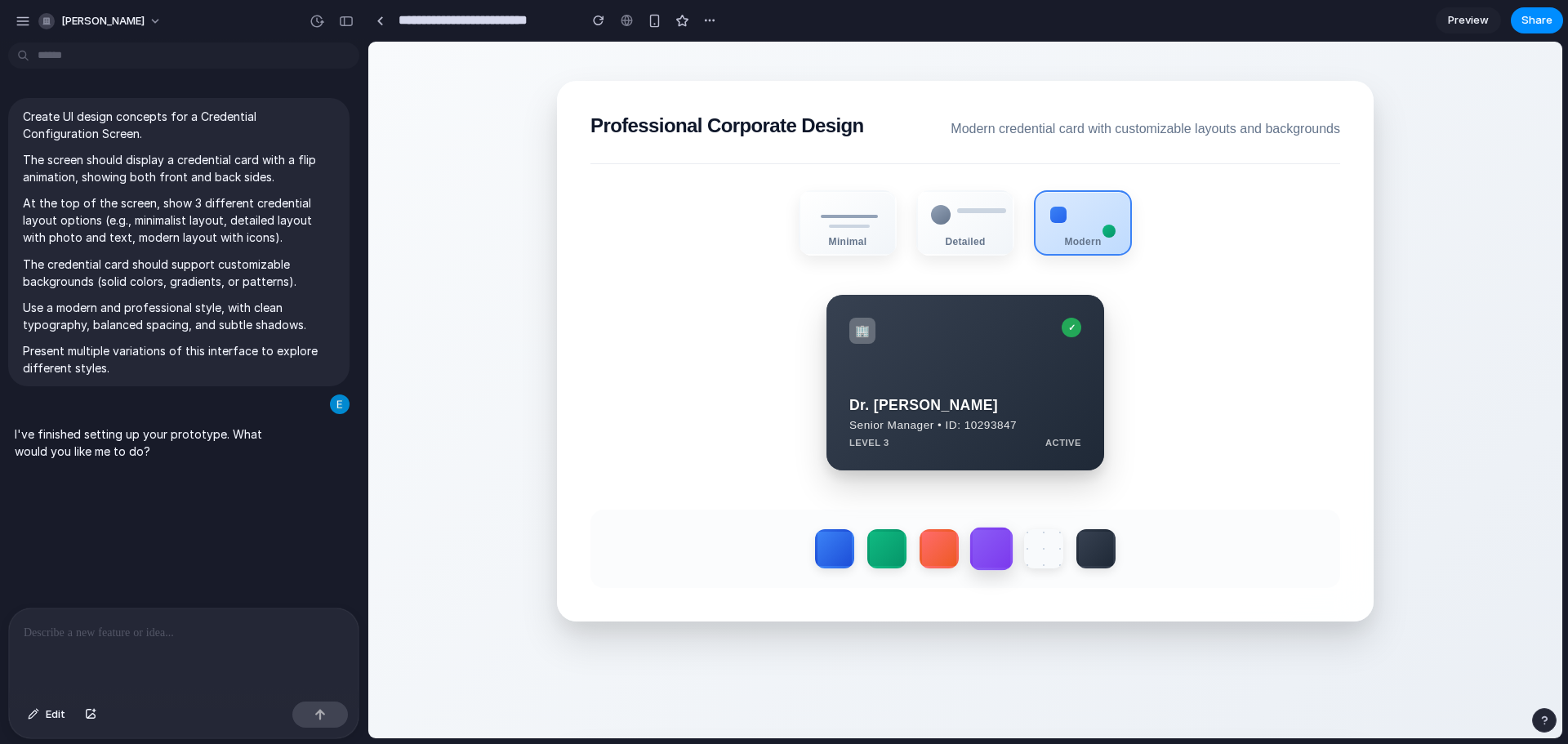
click at [993, 548] on label at bounding box center [992, 549] width 43 height 43
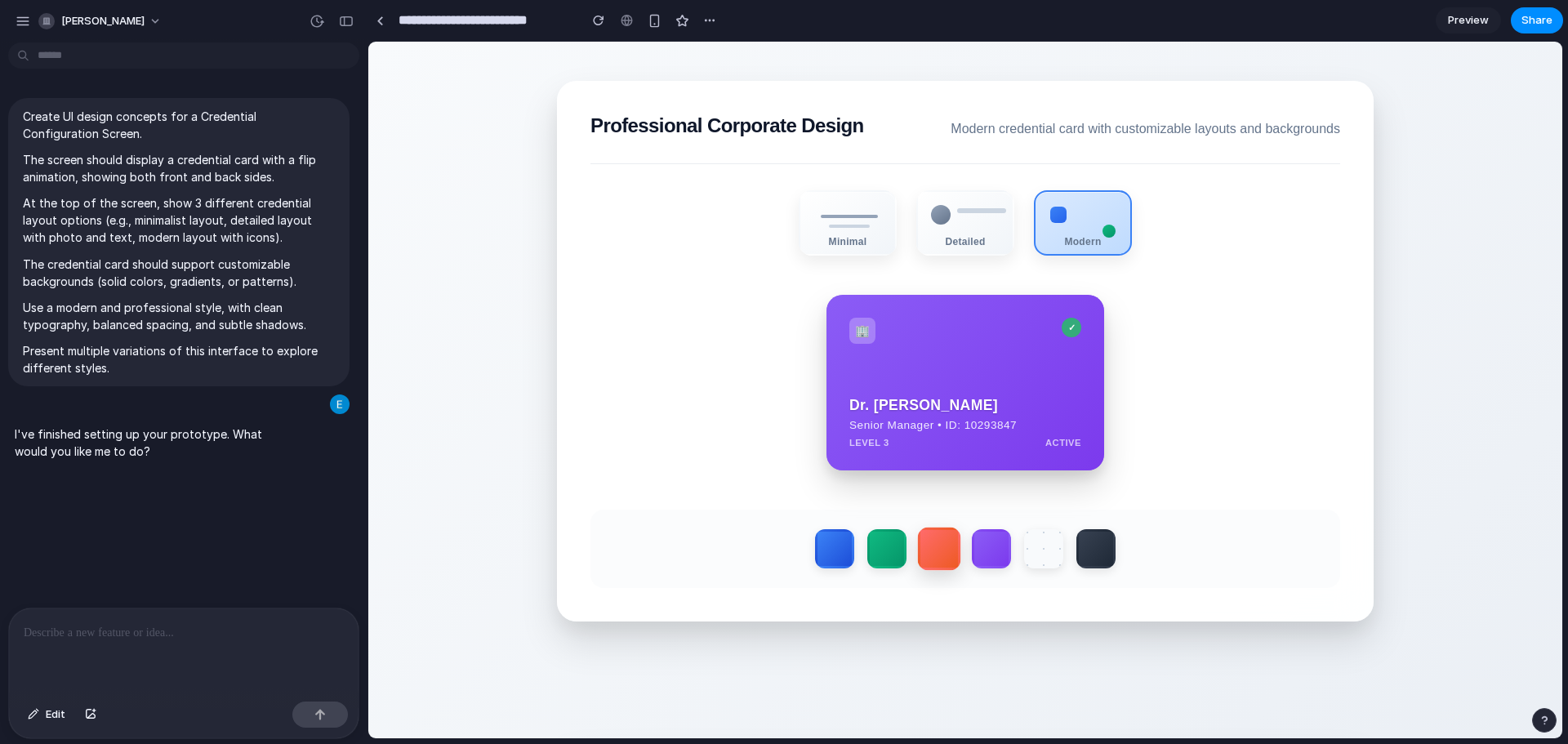
click at [936, 558] on label at bounding box center [939, 549] width 43 height 43
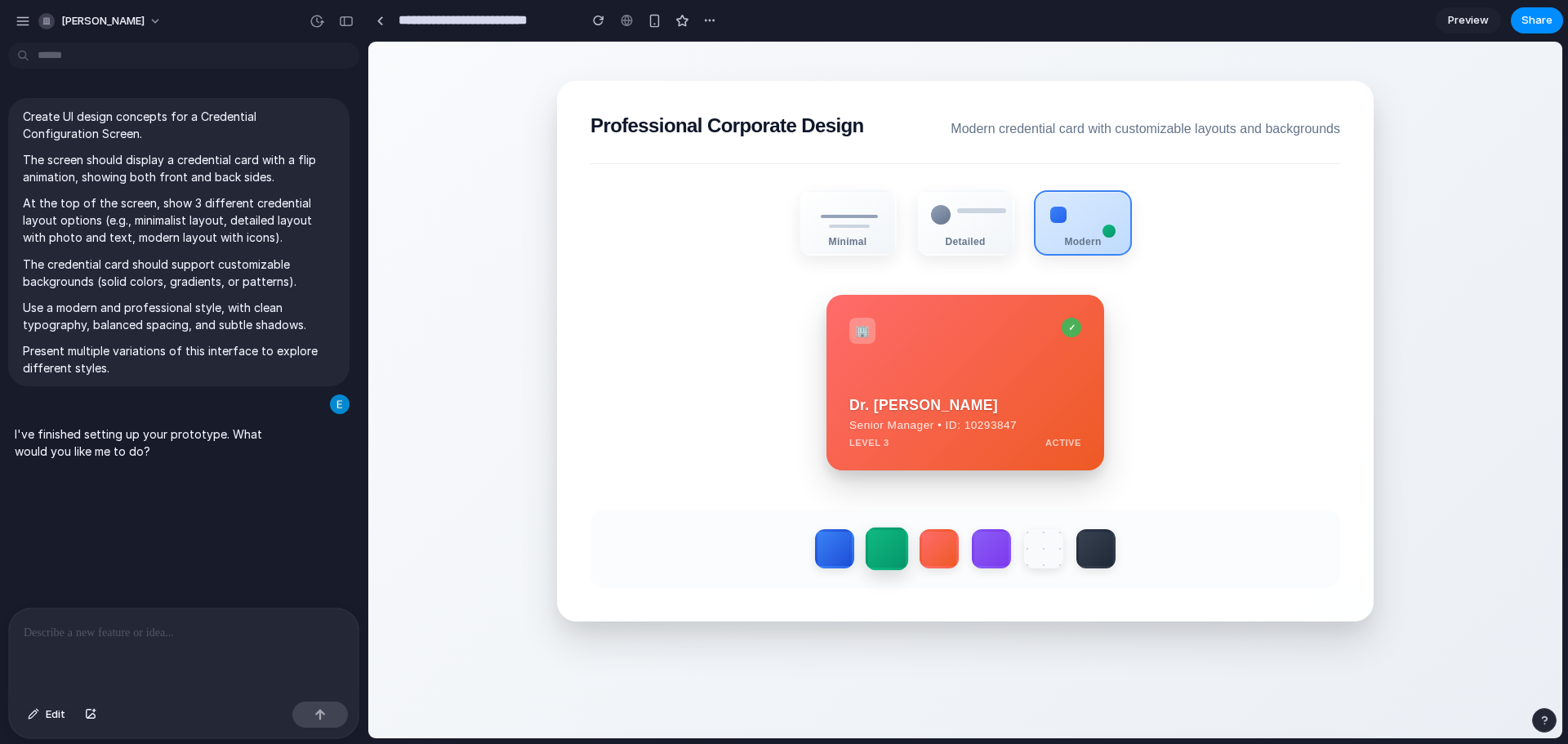
click at [869, 555] on label at bounding box center [887, 549] width 43 height 43
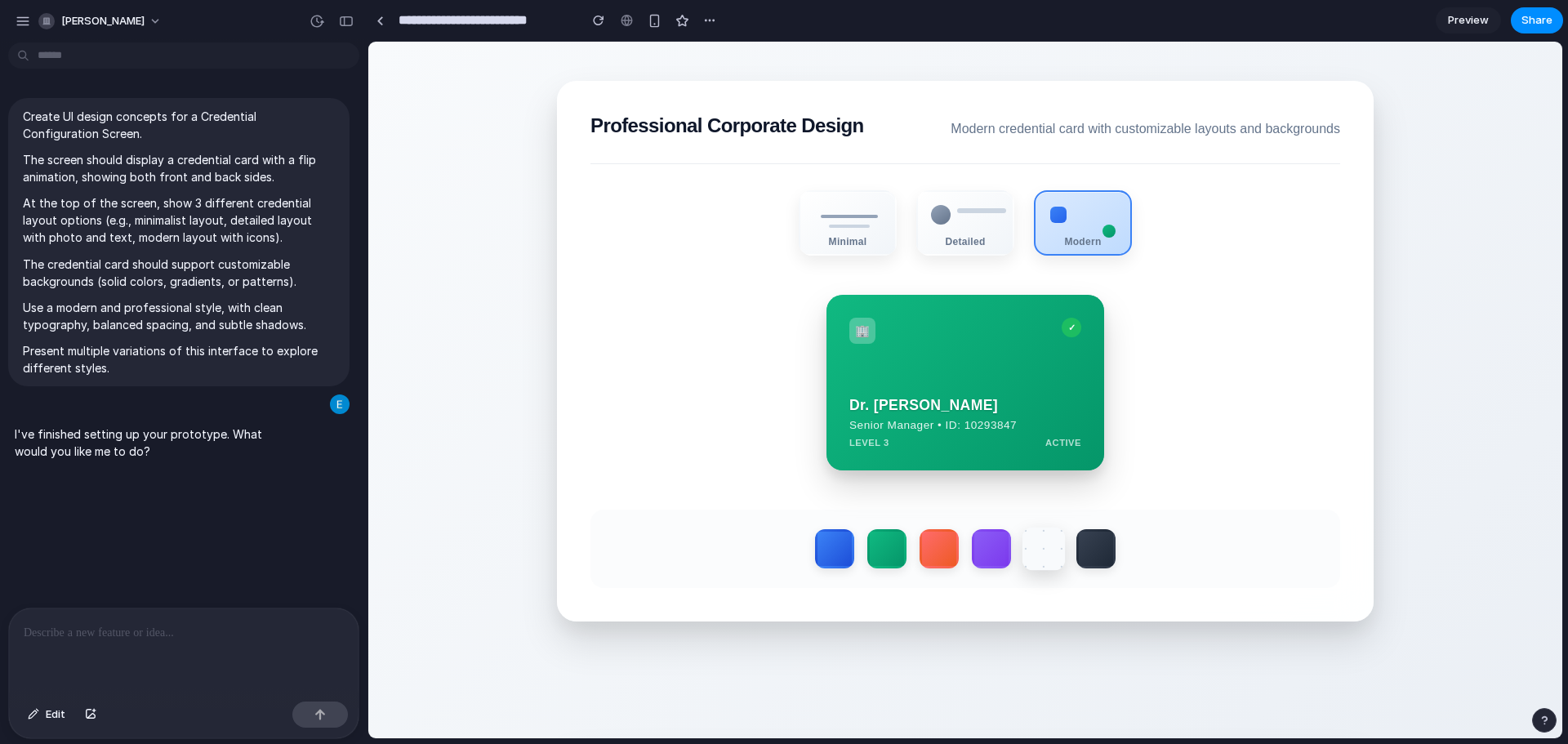
click at [1048, 550] on label at bounding box center [1044, 549] width 43 height 43
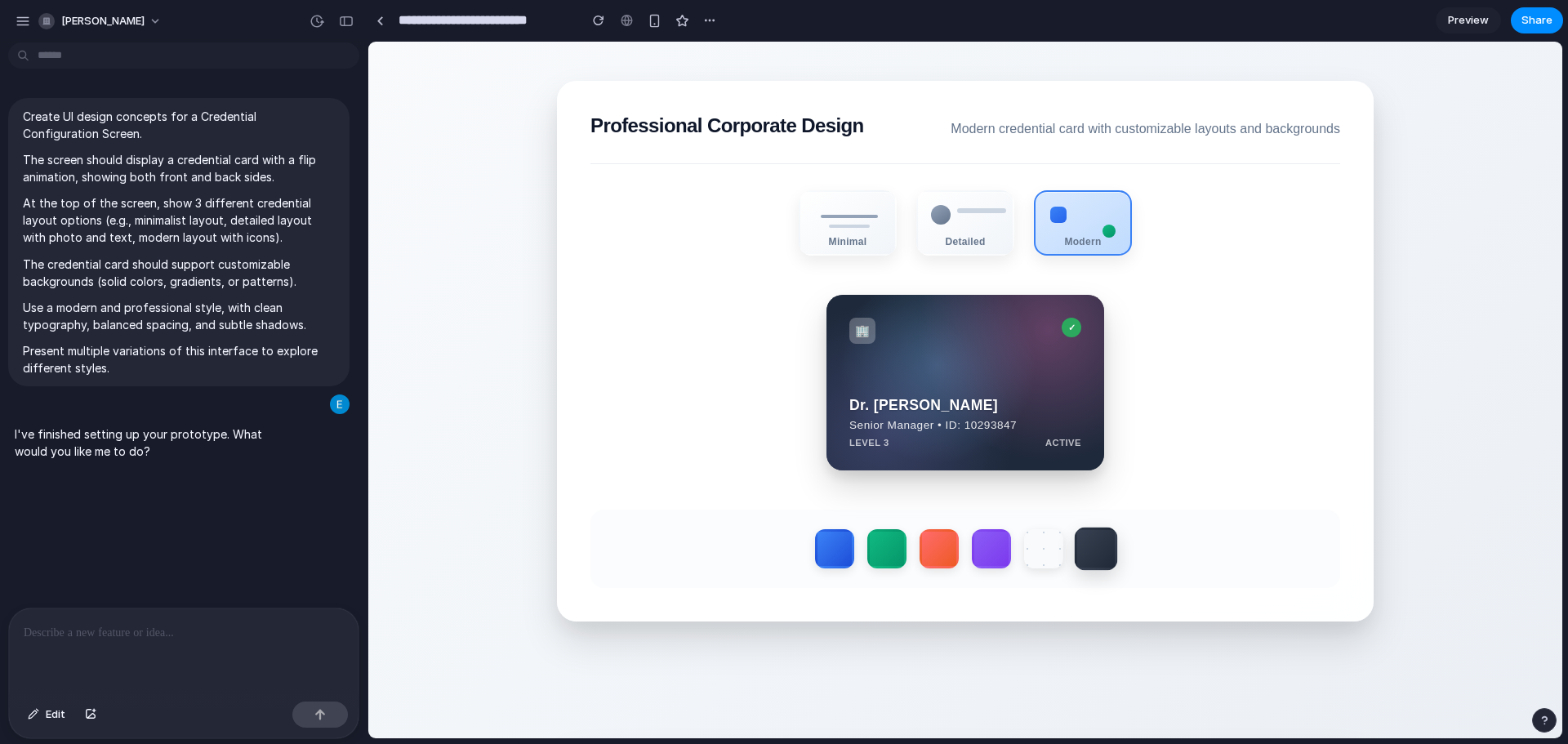
click at [1096, 549] on label at bounding box center [1096, 549] width 43 height 43
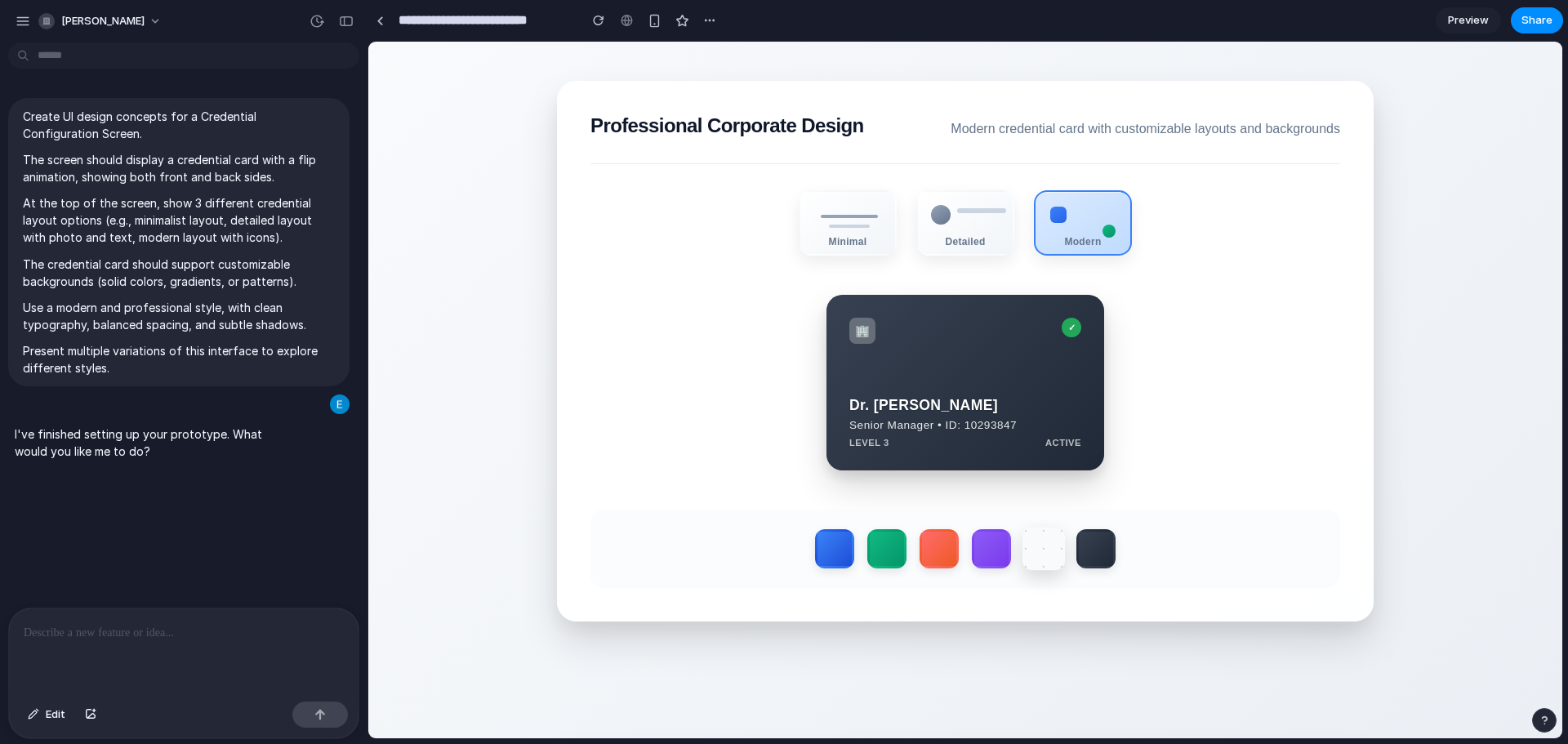
click at [1054, 548] on label at bounding box center [1044, 549] width 43 height 43
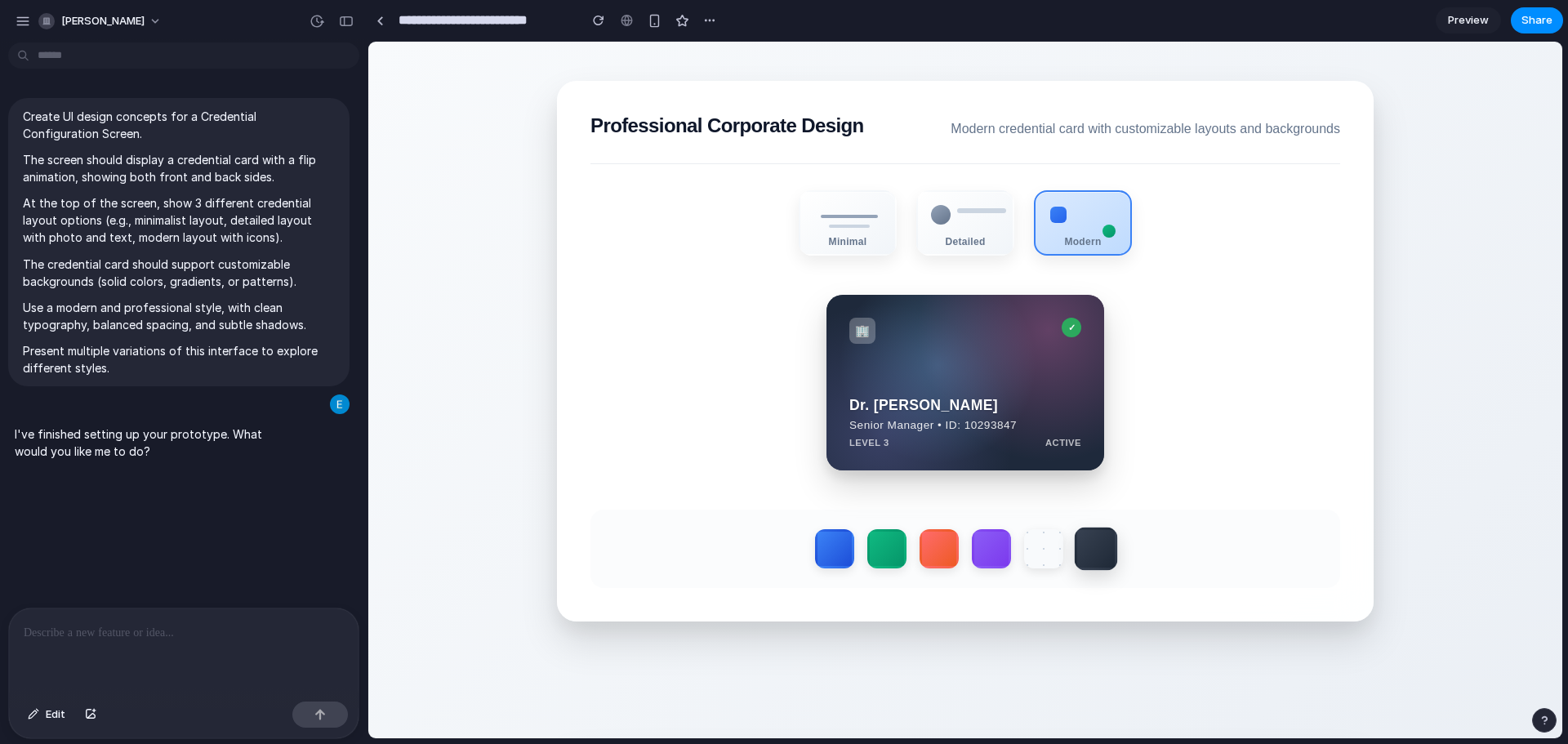
click at [1119, 548] on div at bounding box center [965, 549] width 749 height 79
click at [1099, 559] on label at bounding box center [1096, 549] width 43 height 43
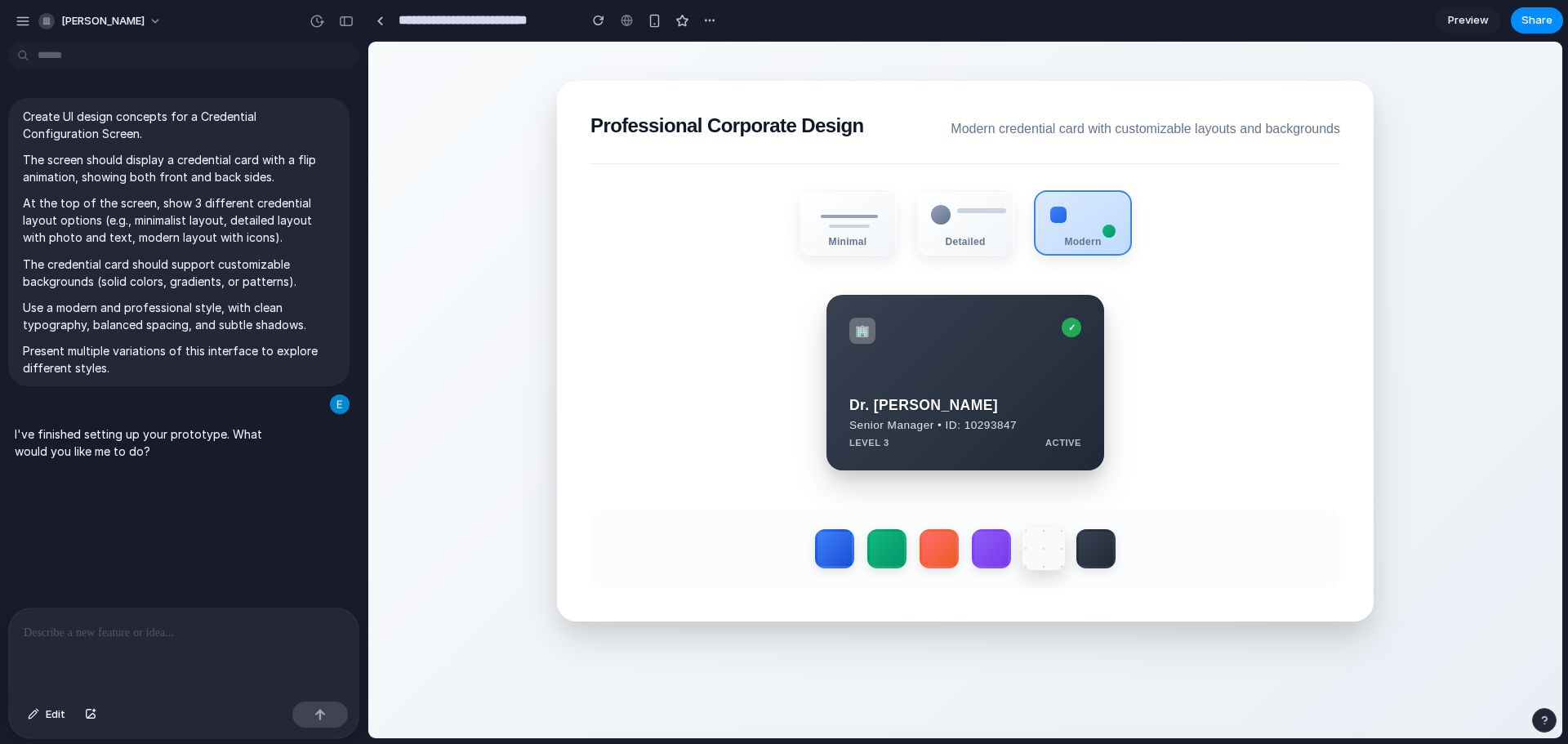
click at [1026, 555] on label at bounding box center [1044, 549] width 43 height 43
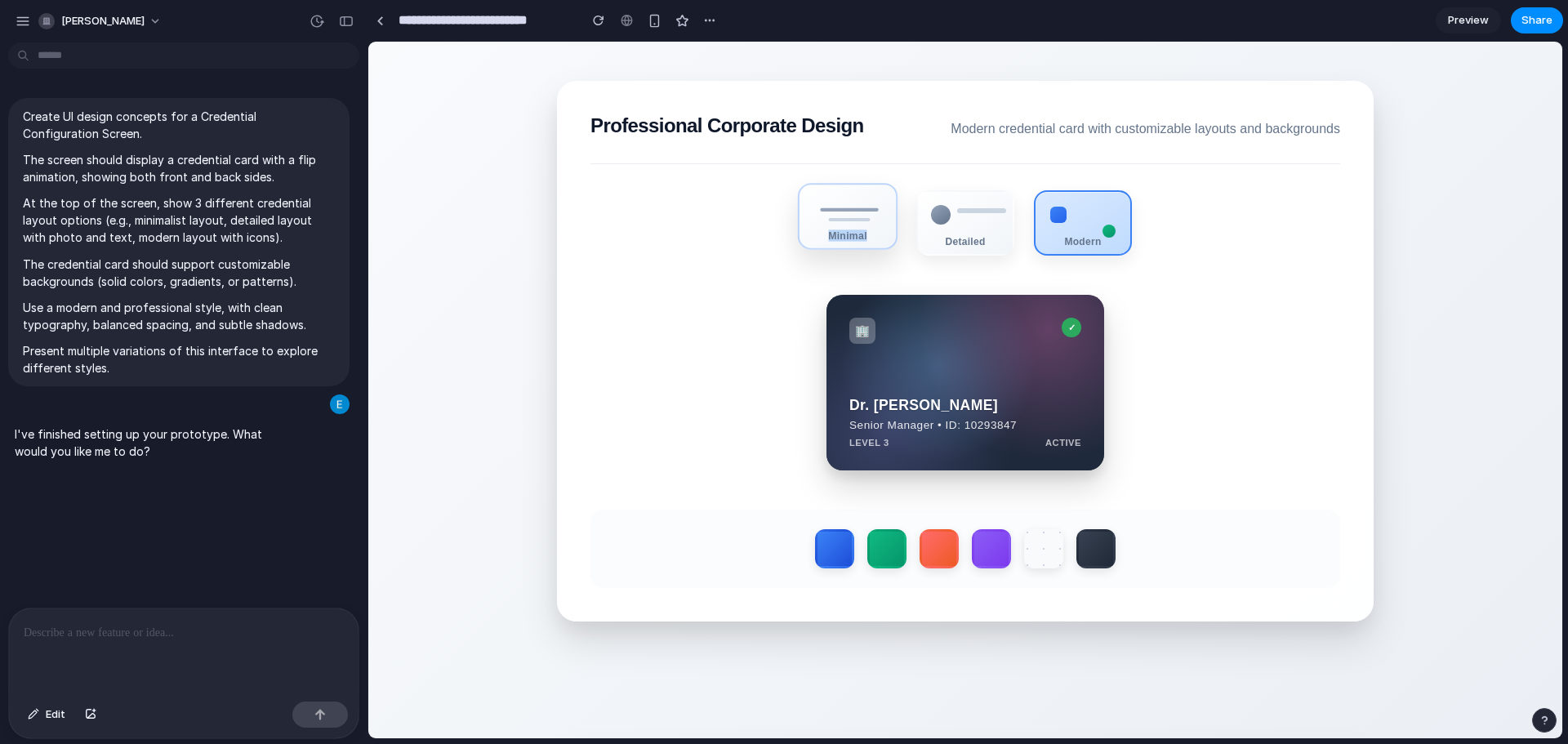
click at [843, 219] on div "Minimal" at bounding box center [848, 216] width 99 height 67
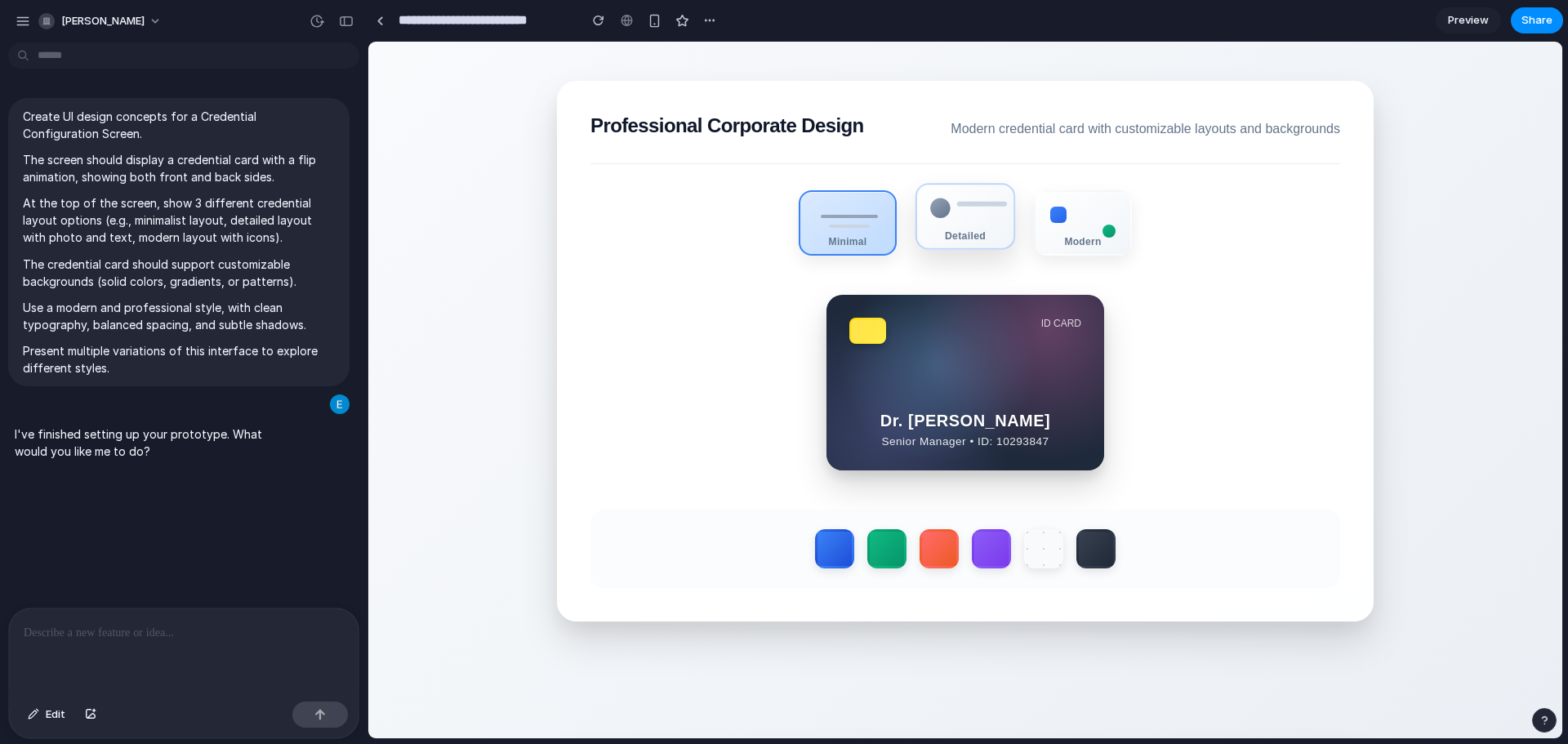
click at [965, 241] on div "Detailed" at bounding box center [965, 235] width 96 height 11
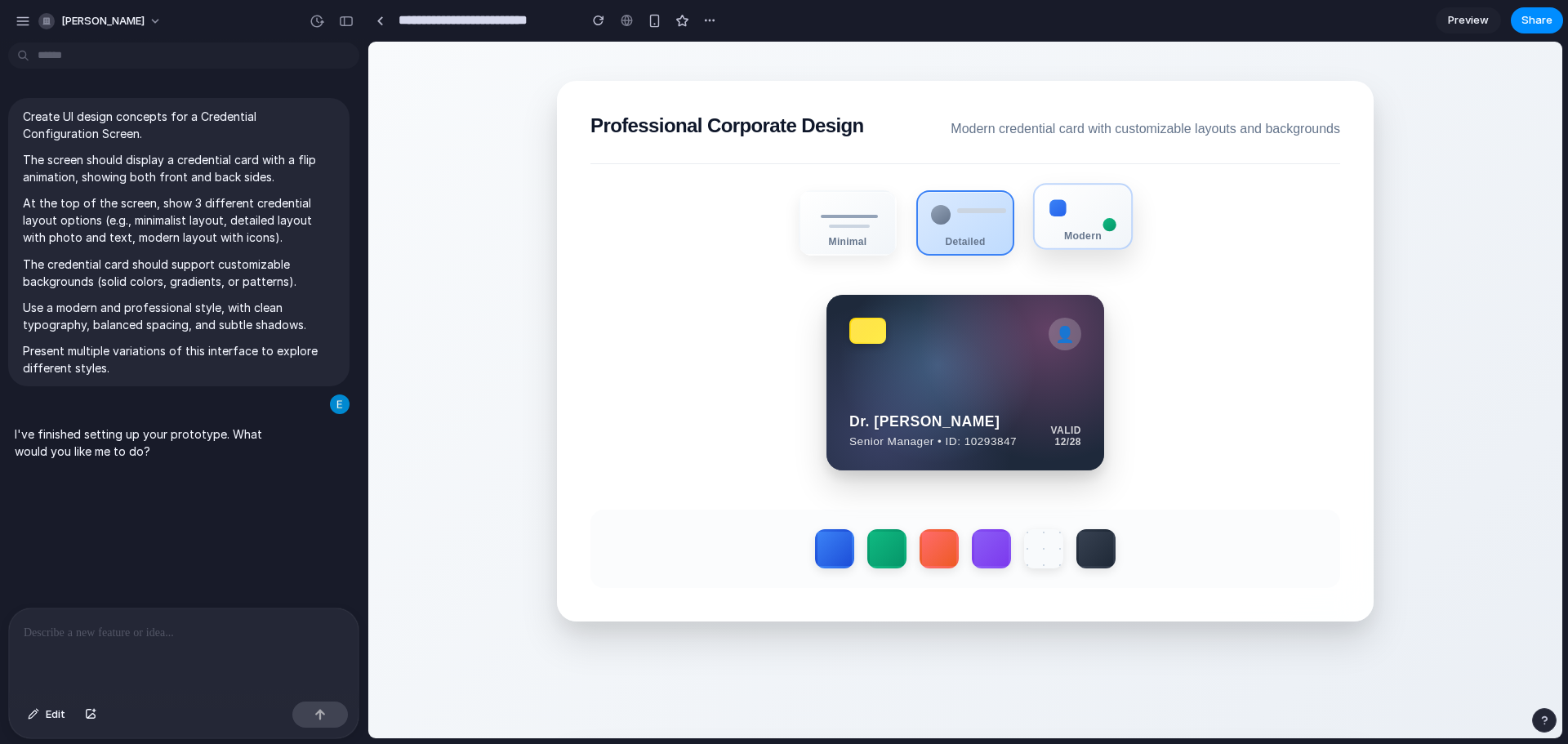
click at [1071, 239] on div "Modern" at bounding box center [1082, 235] width 96 height 11
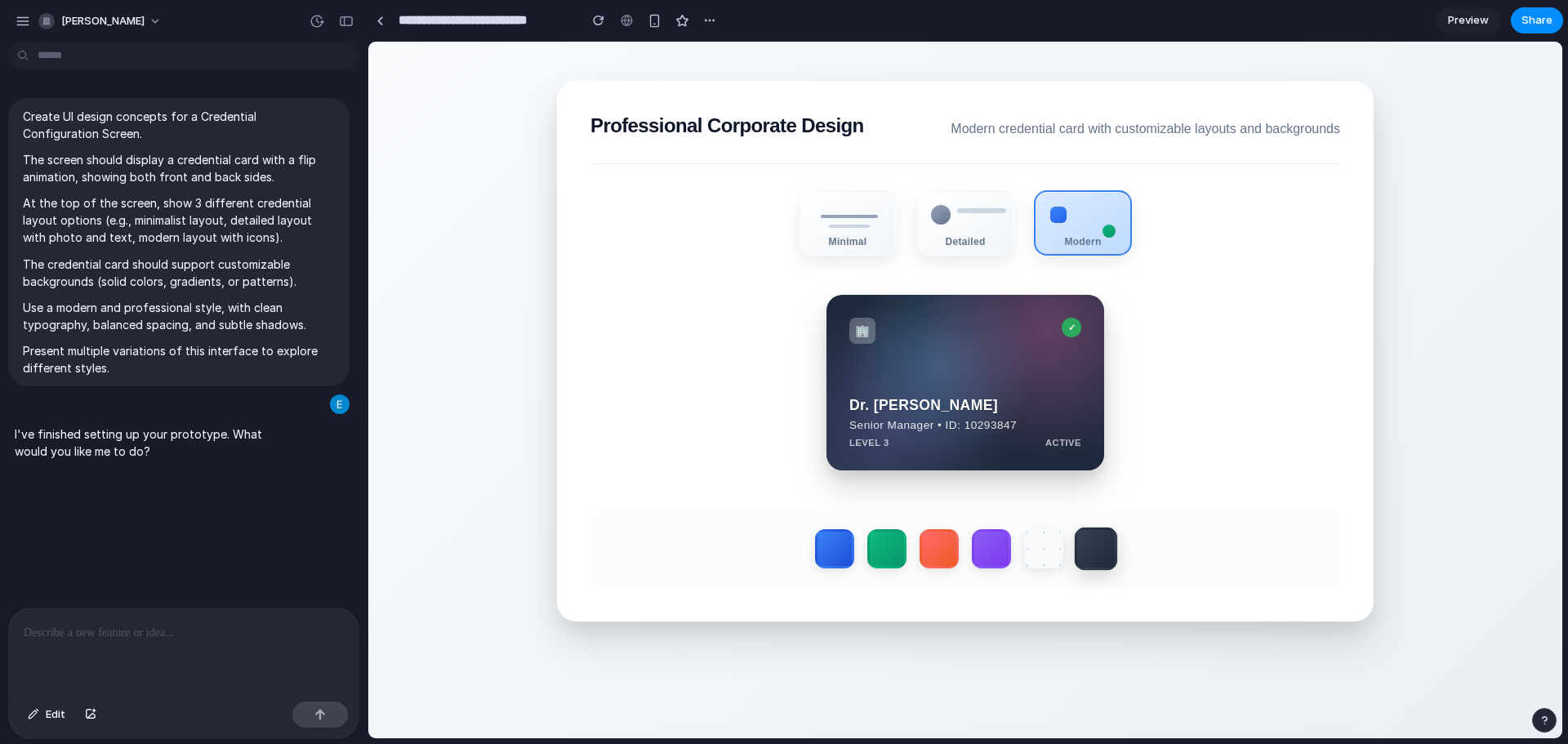
click at [1087, 547] on label at bounding box center [1096, 549] width 43 height 43
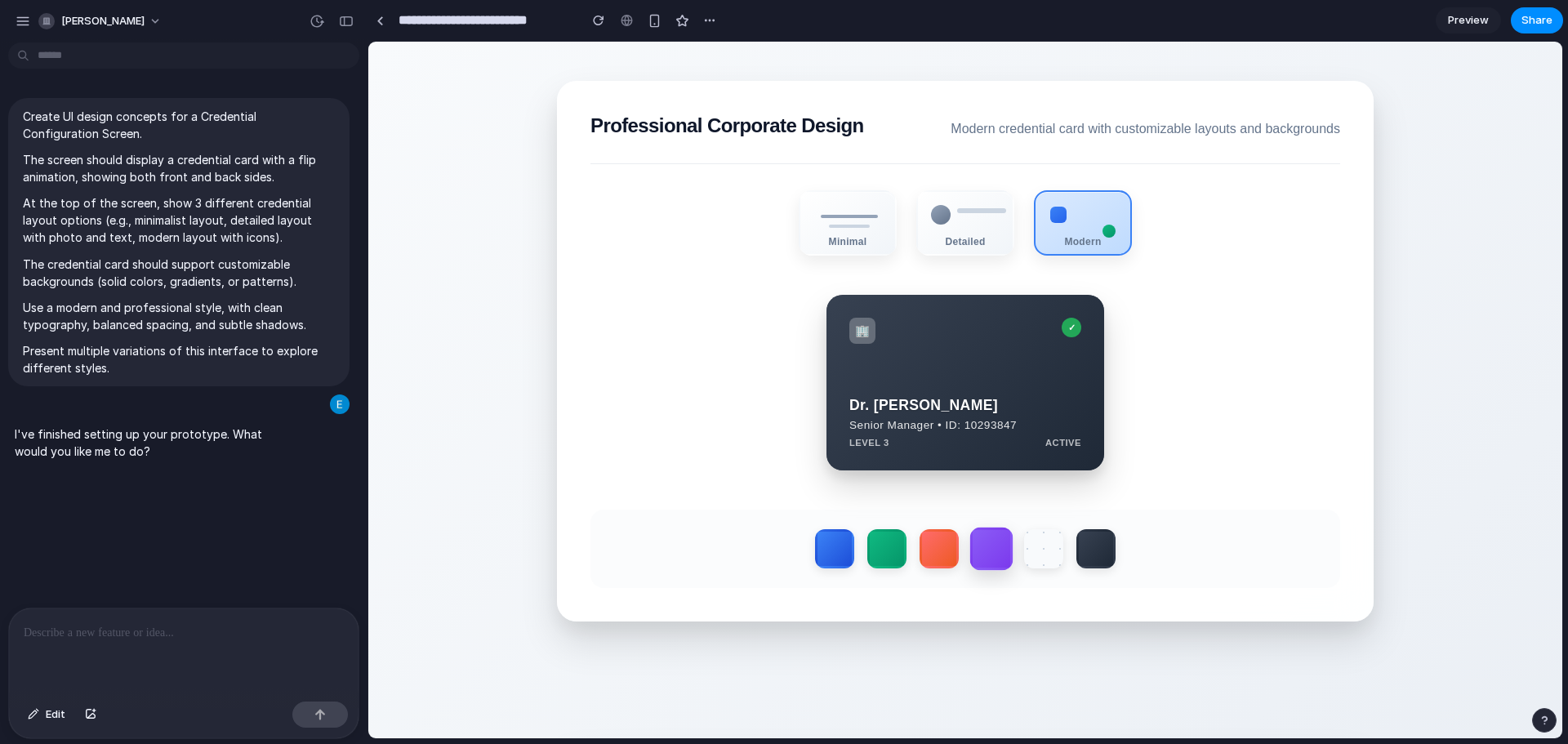
click at [976, 559] on label at bounding box center [992, 549] width 43 height 43
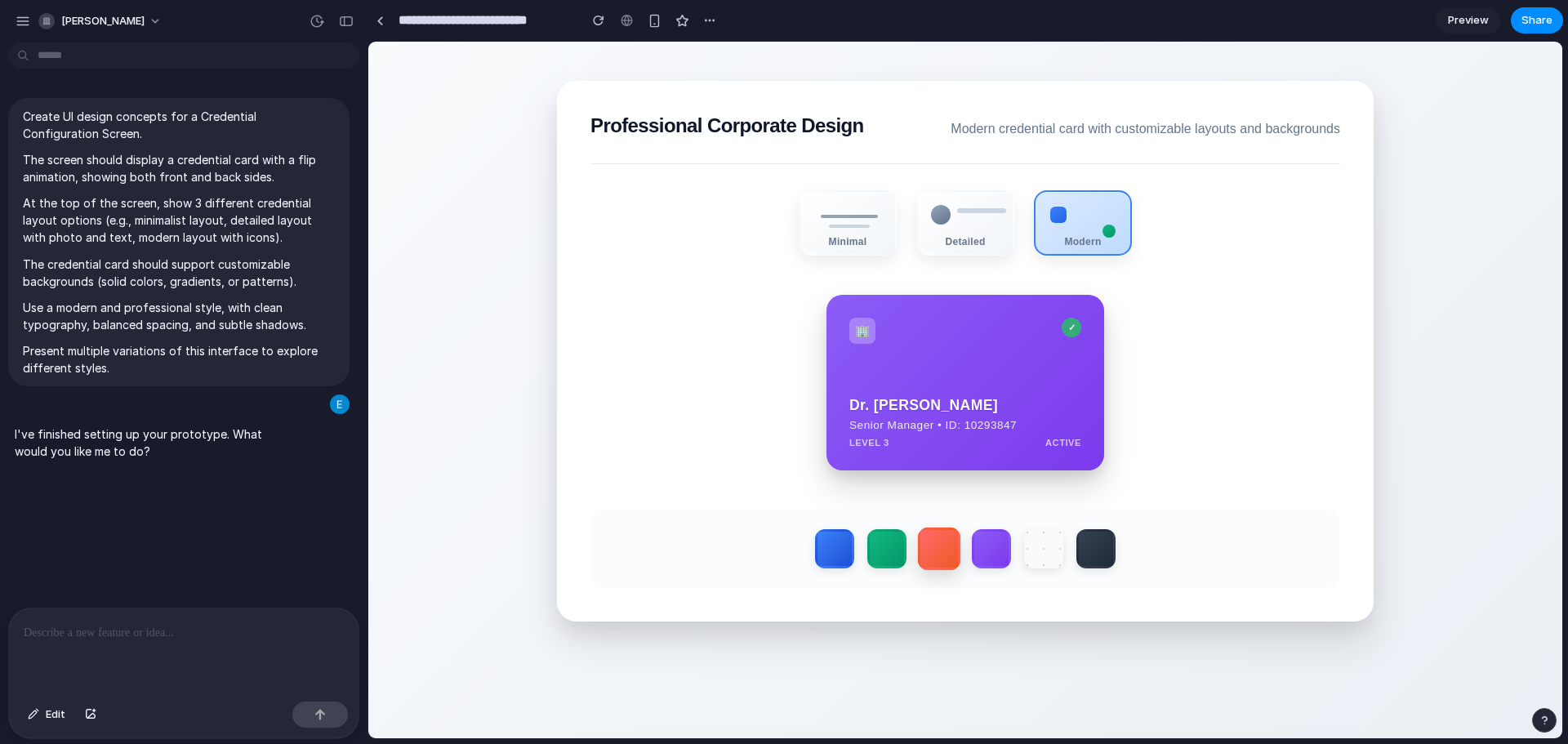
click at [918, 546] on label at bounding box center [939, 549] width 43 height 43
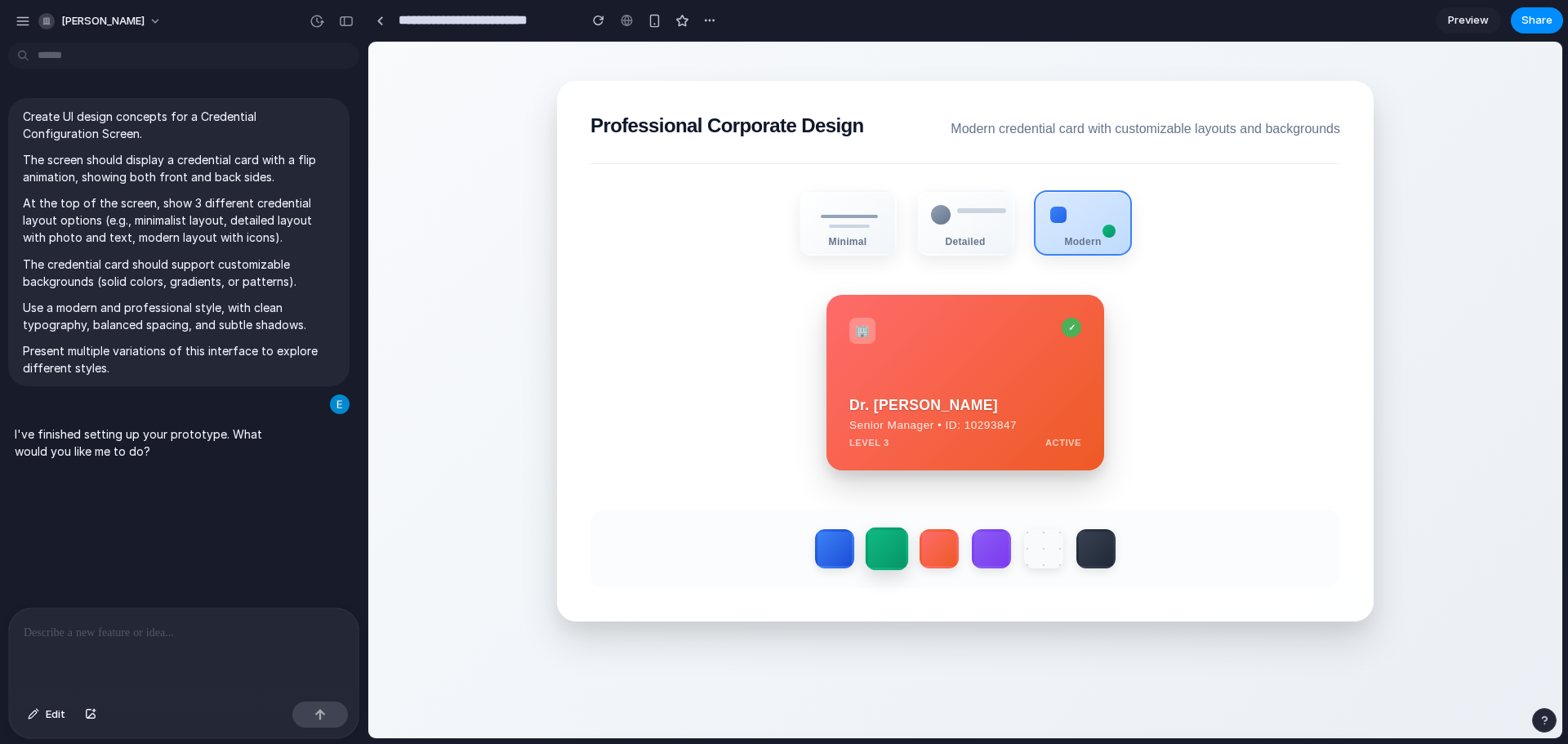
click at [866, 548] on label at bounding box center [887, 549] width 43 height 43
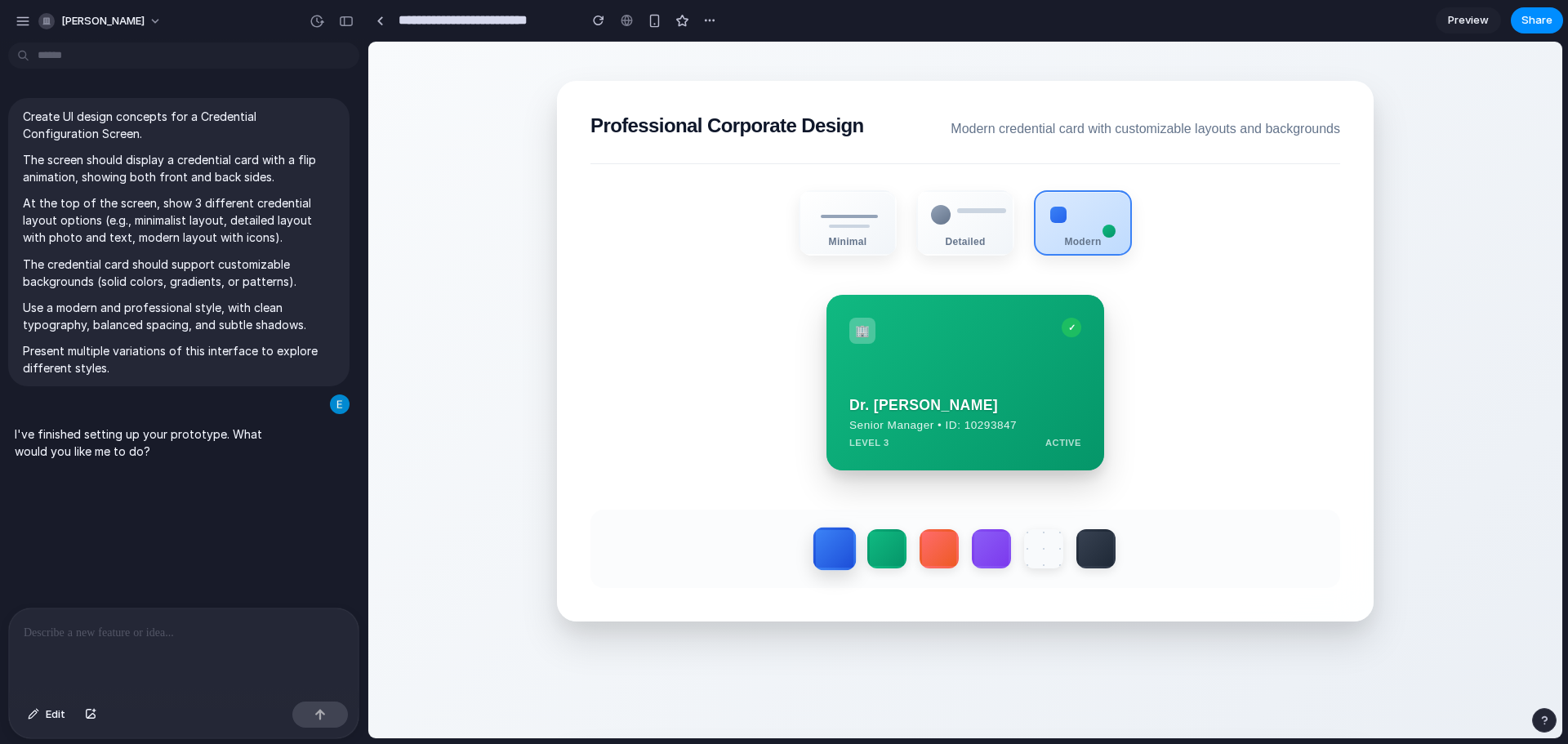
click at [813, 549] on label at bounding box center [835, 549] width 43 height 43
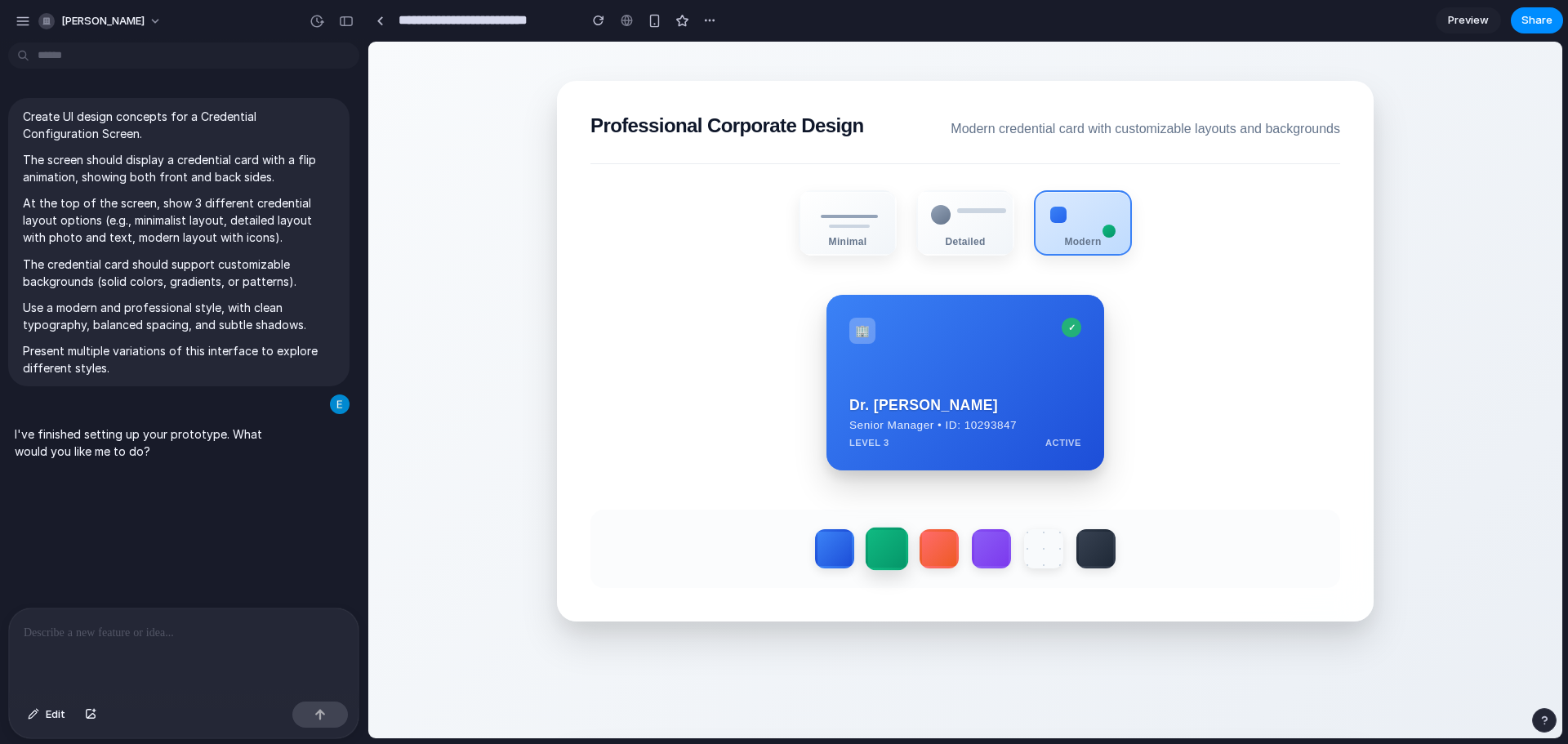
click at [886, 555] on label at bounding box center [887, 549] width 43 height 43
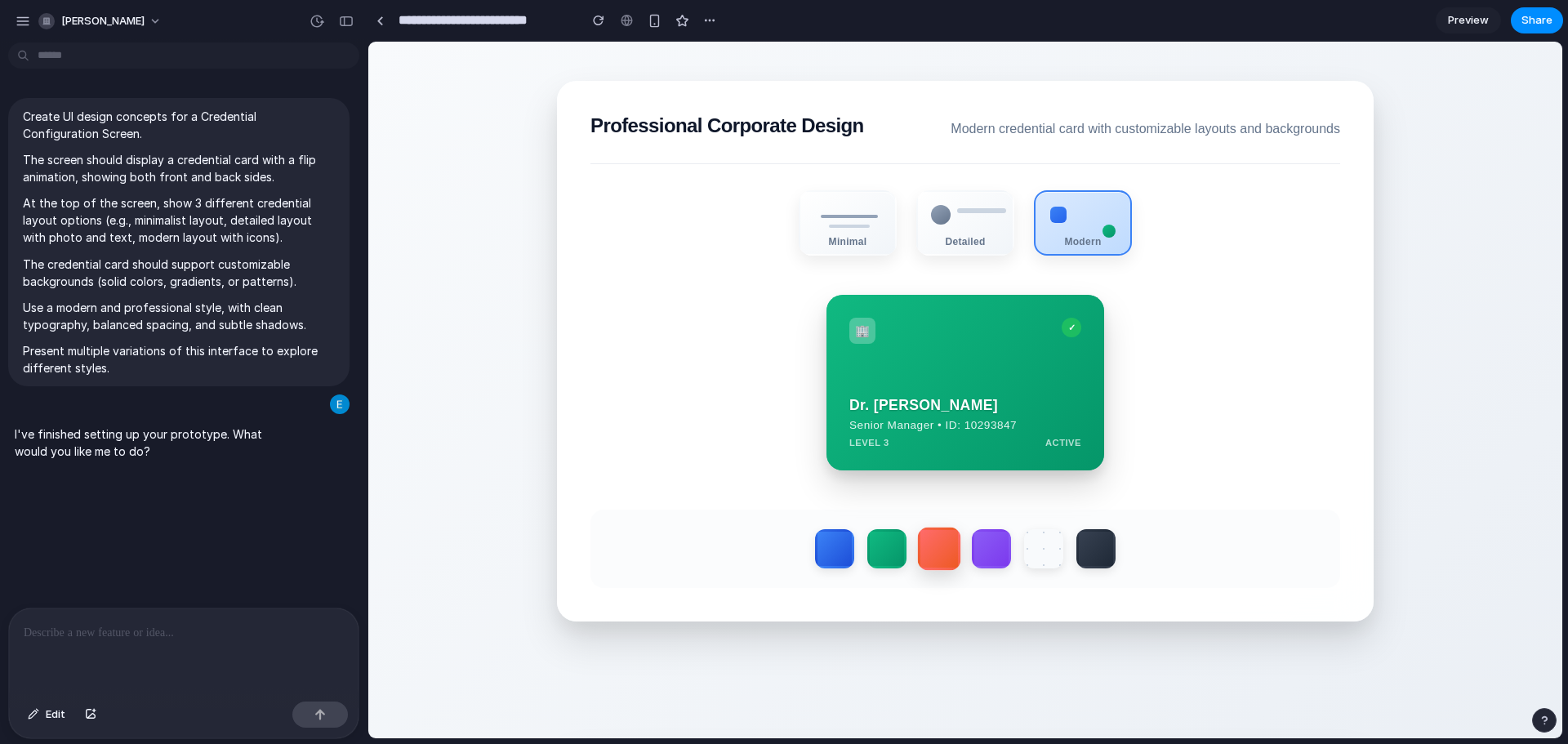
click at [938, 555] on label at bounding box center [939, 549] width 43 height 43
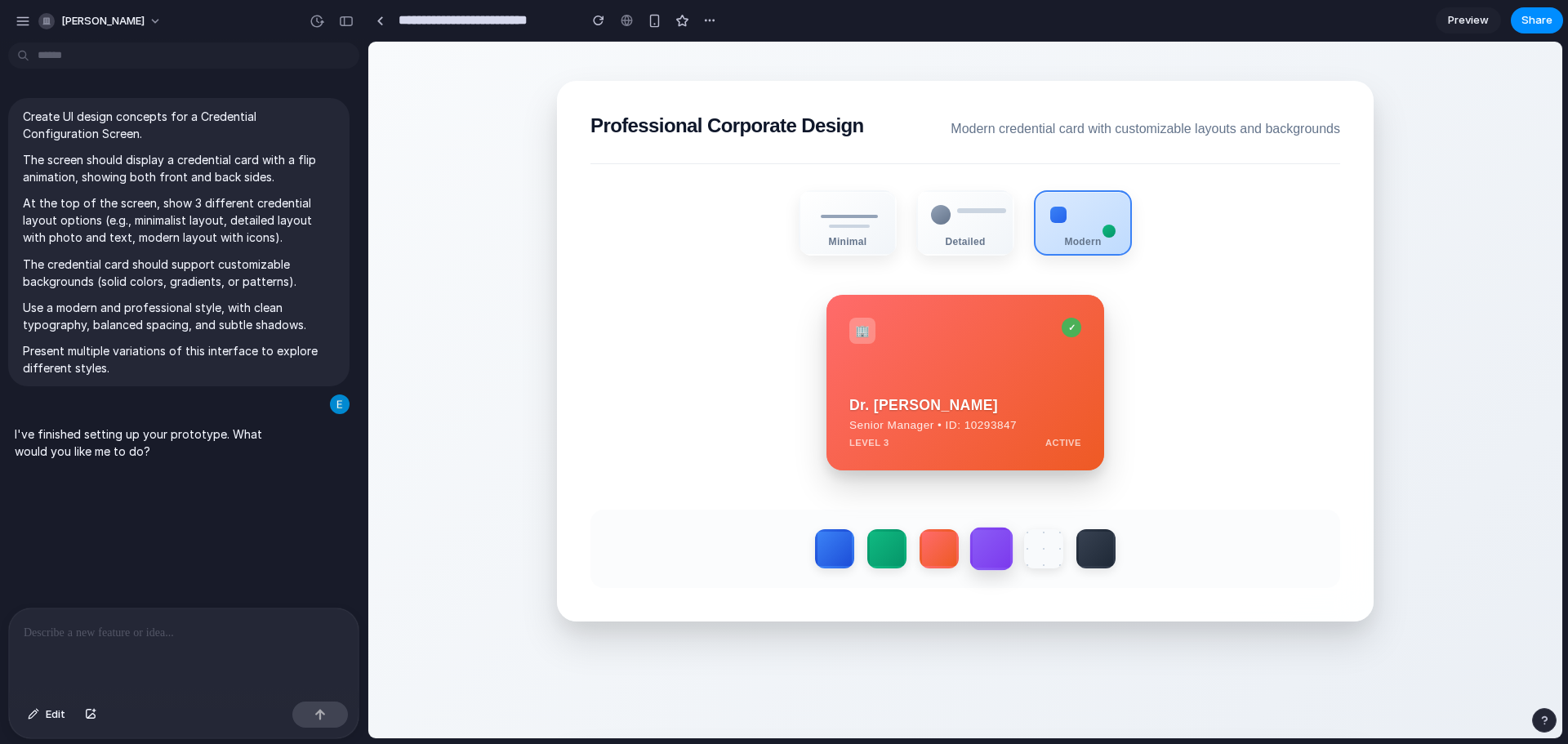
click at [977, 562] on label at bounding box center [992, 549] width 43 height 43
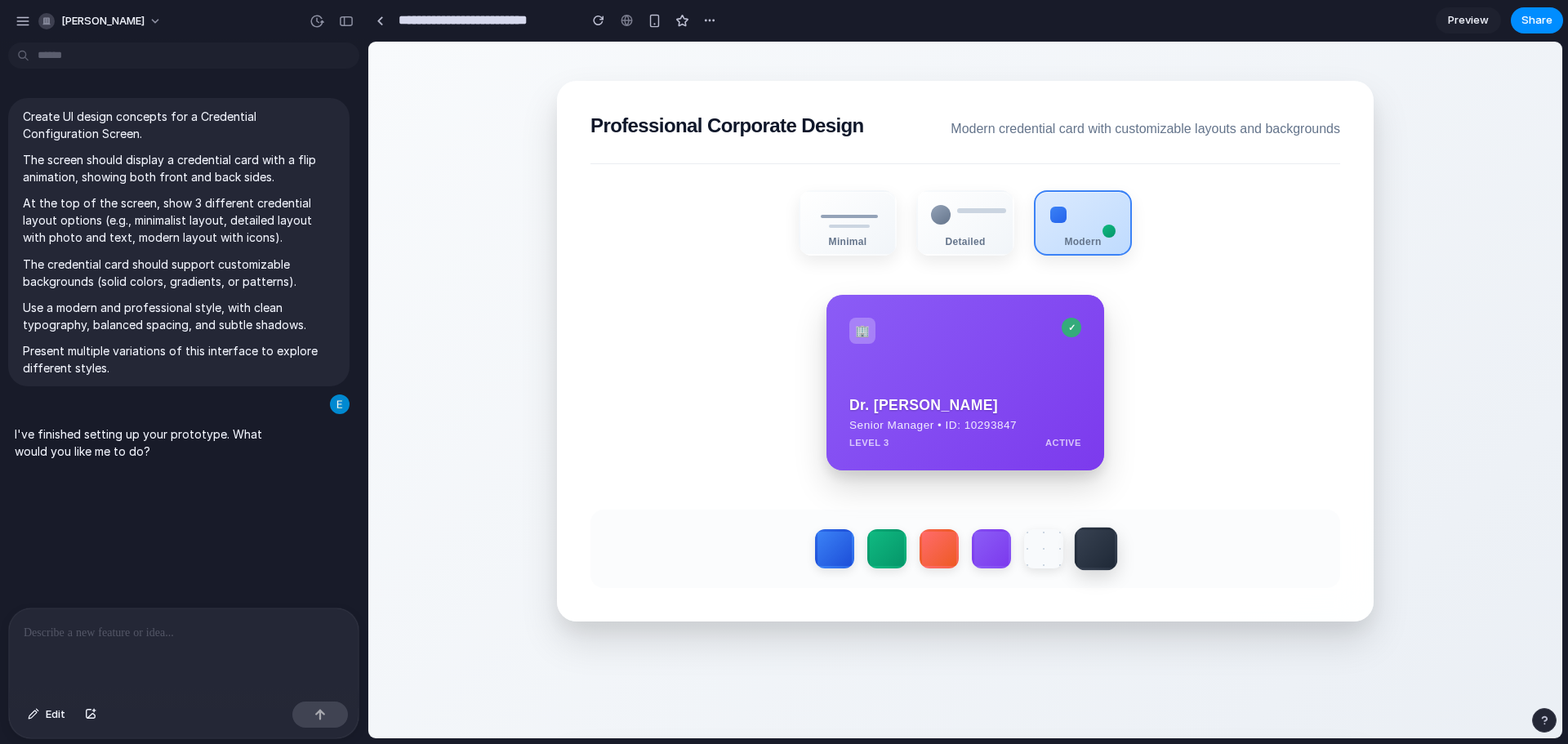
click at [1088, 554] on label at bounding box center [1096, 549] width 43 height 43
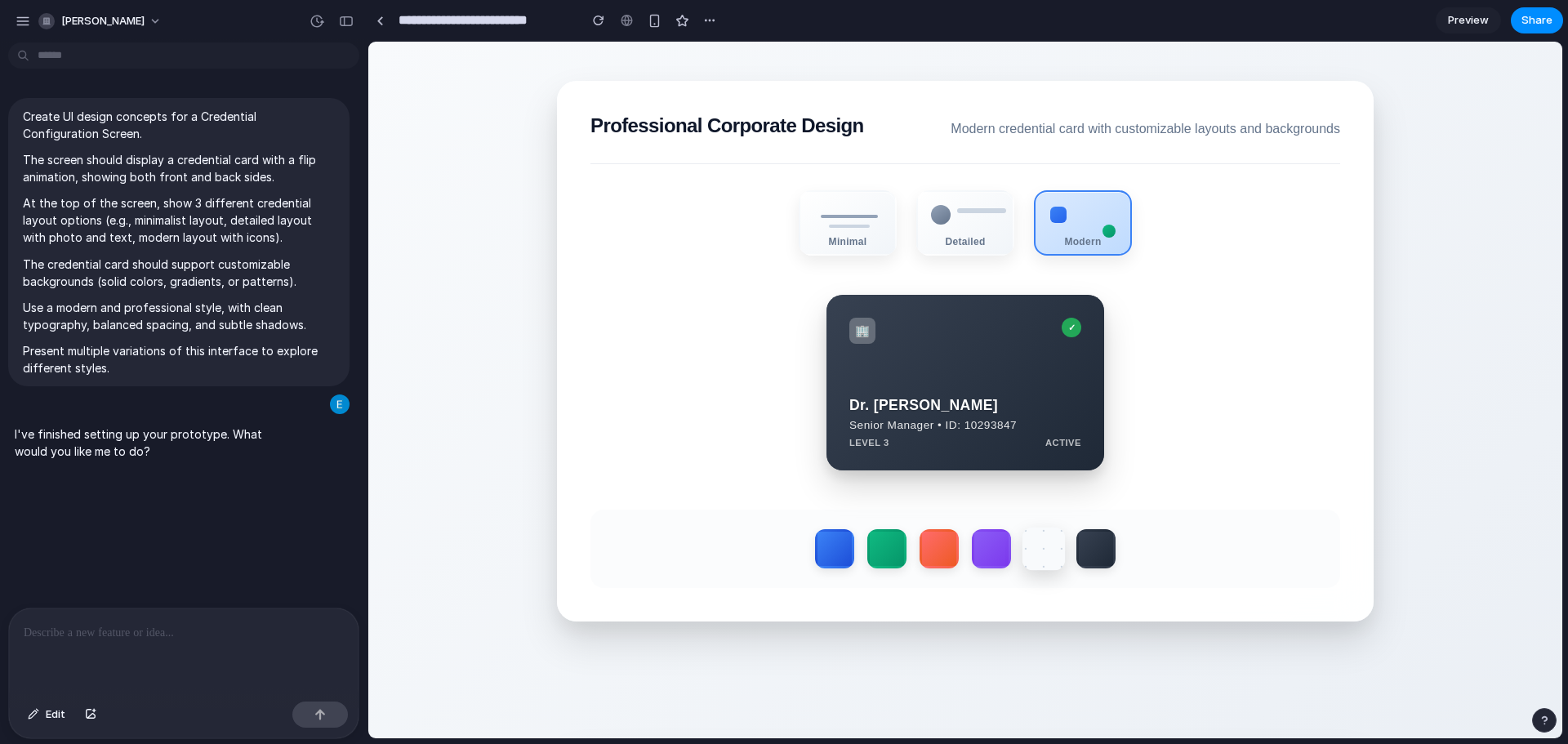
click at [1037, 562] on label at bounding box center [1044, 549] width 43 height 43
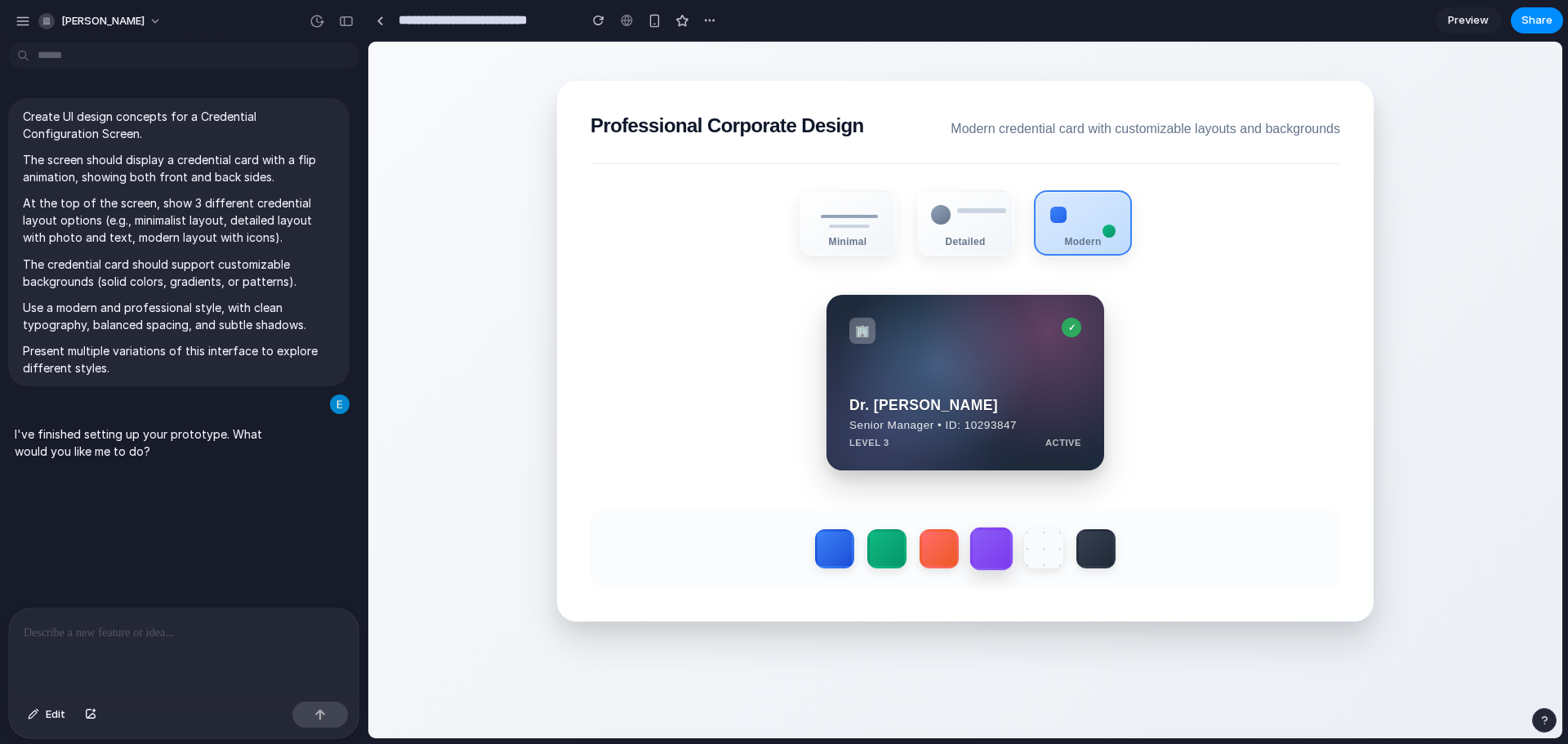
click at [991, 561] on label at bounding box center [992, 549] width 43 height 43
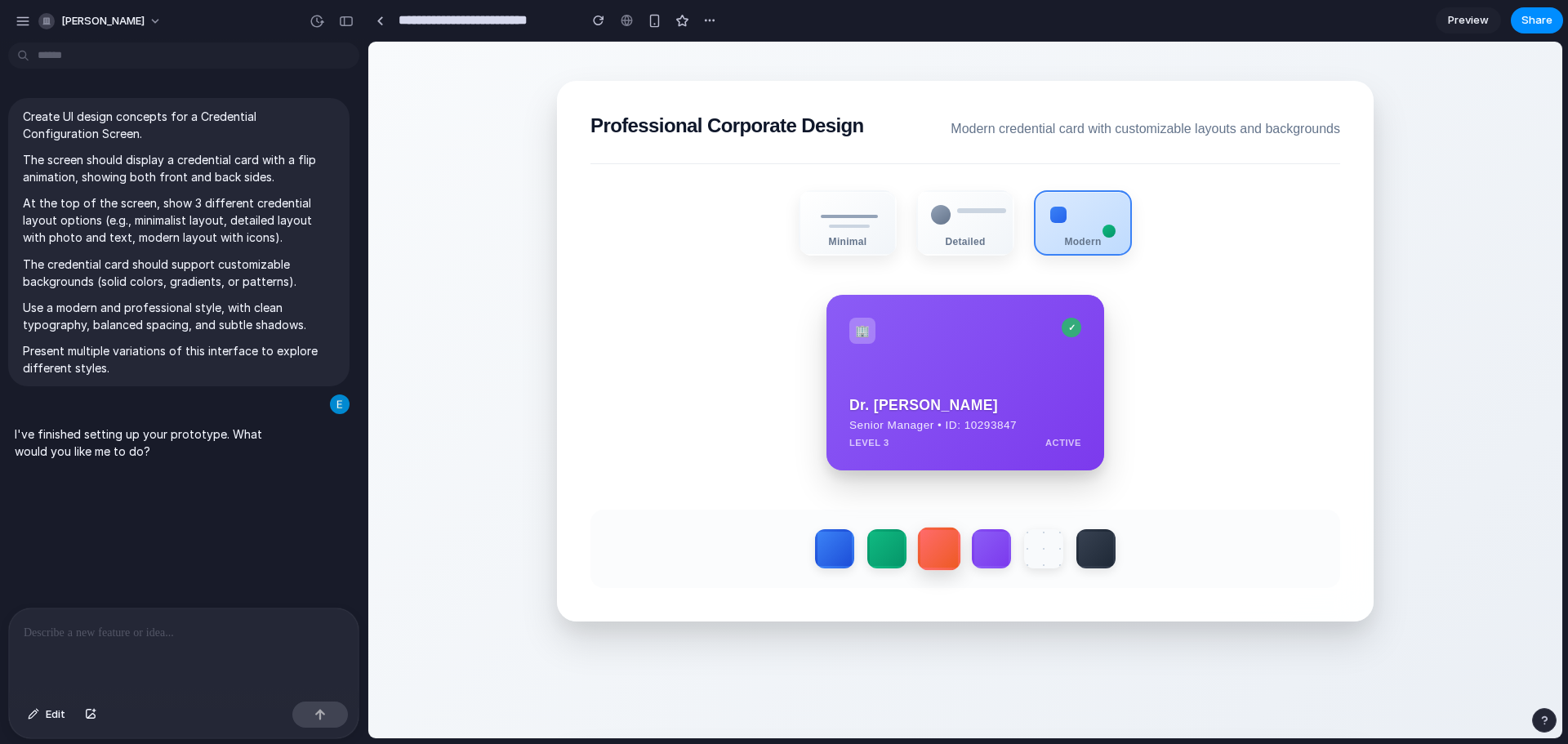
click at [931, 562] on label at bounding box center [939, 549] width 43 height 43
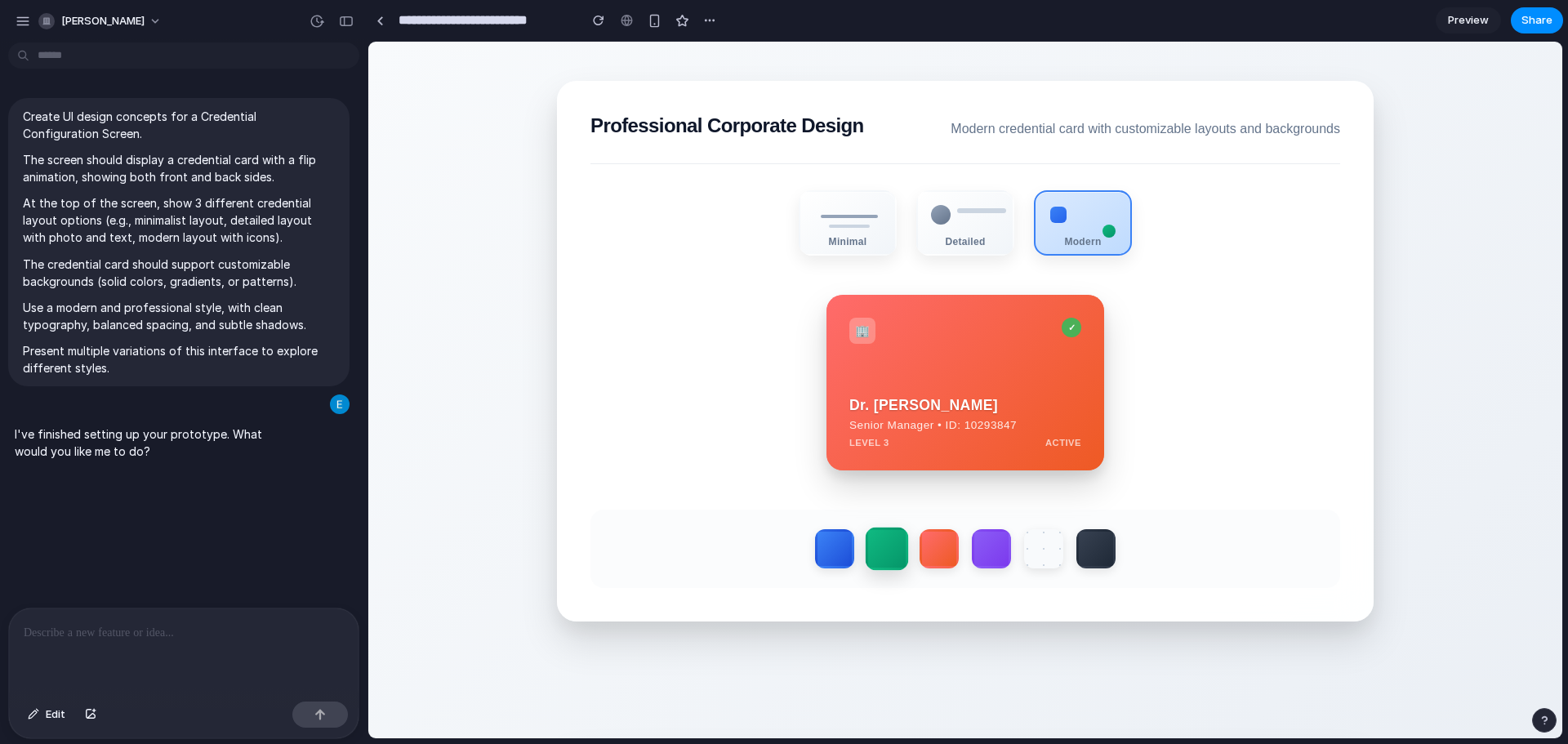
click at [870, 560] on label at bounding box center [887, 549] width 43 height 43
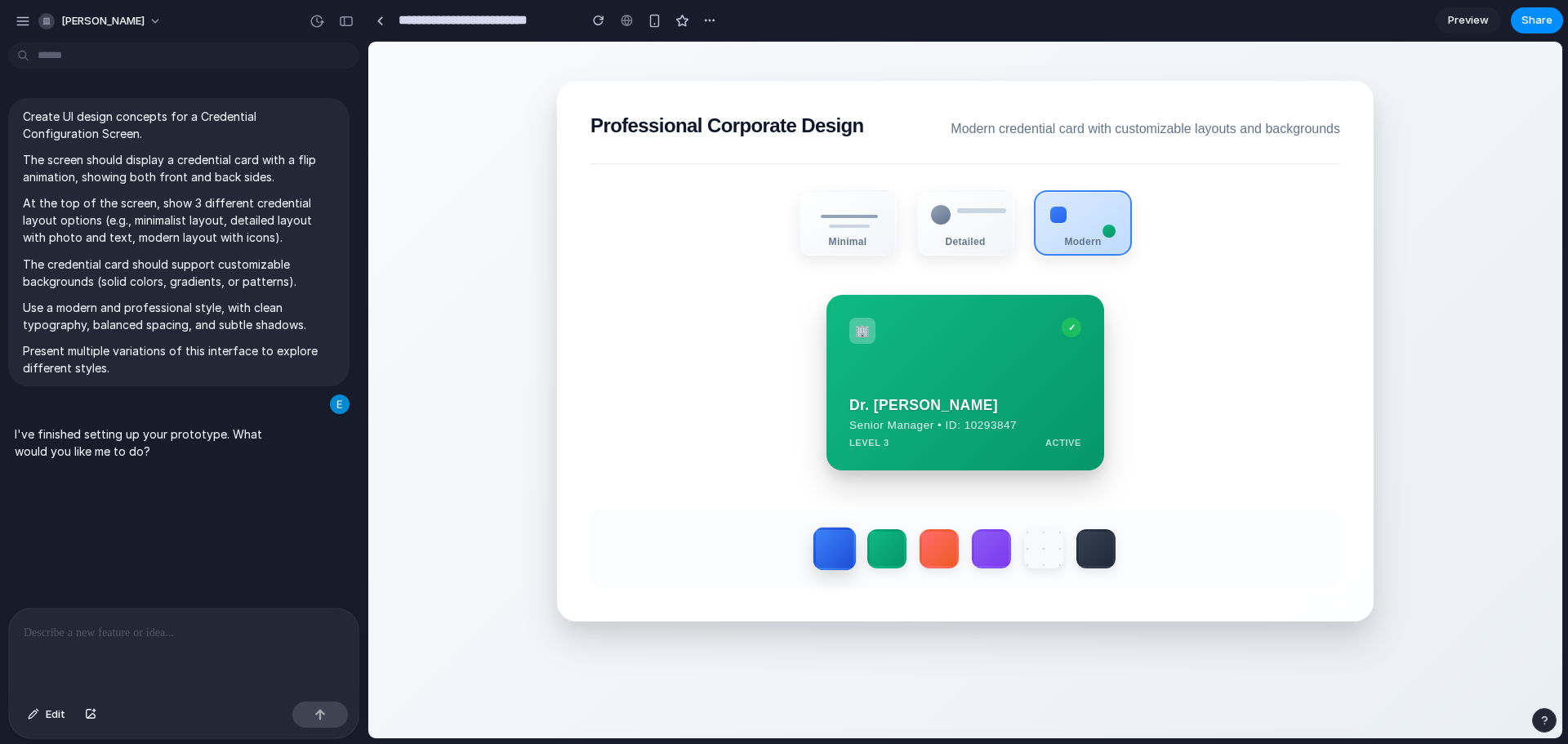
click at [818, 548] on label at bounding box center [835, 549] width 43 height 43
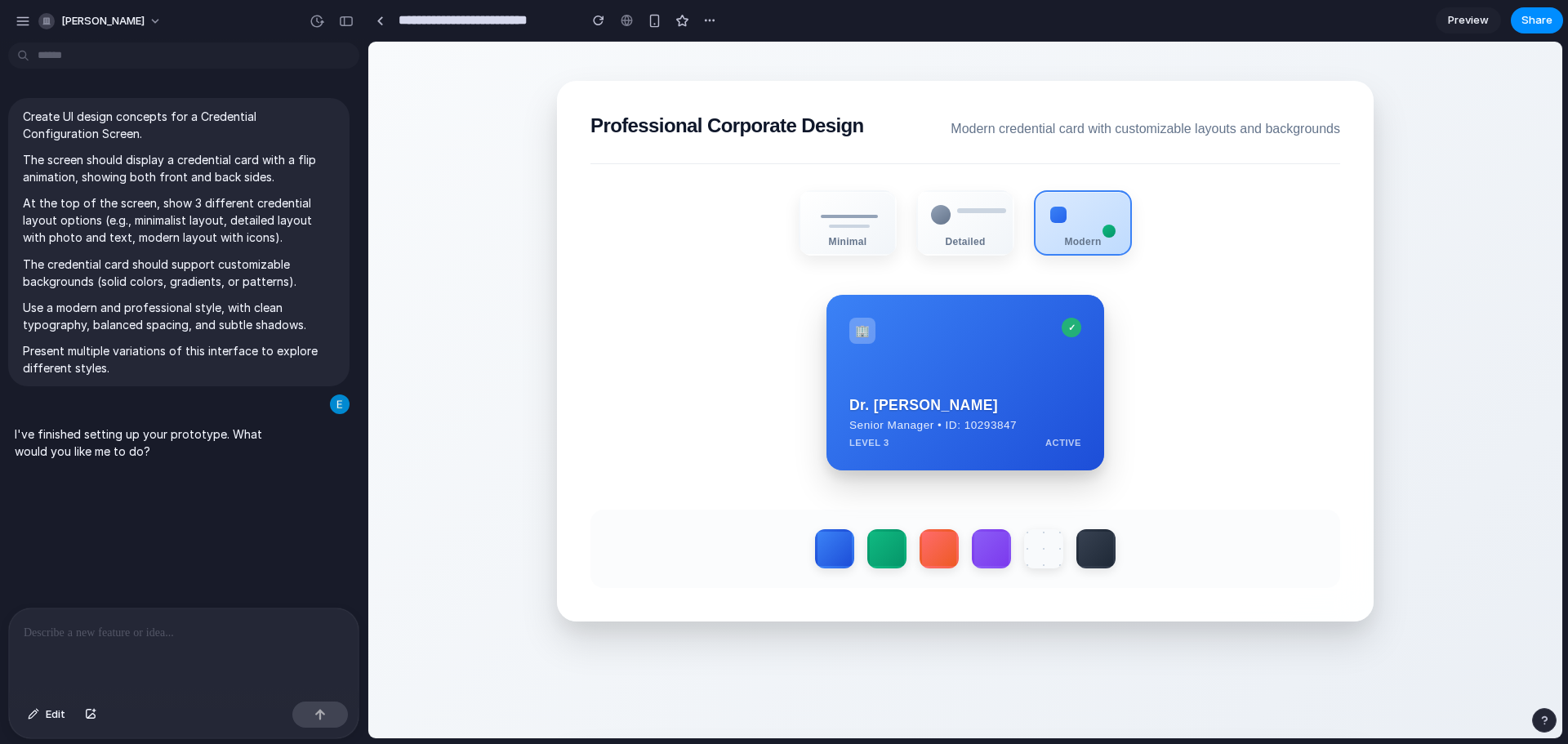
click at [986, 508] on section "Professional Corporate Design Modern credential card with customizable layouts …" at bounding box center [965, 351] width 817 height 541
click at [869, 548] on label at bounding box center [887, 549] width 43 height 43
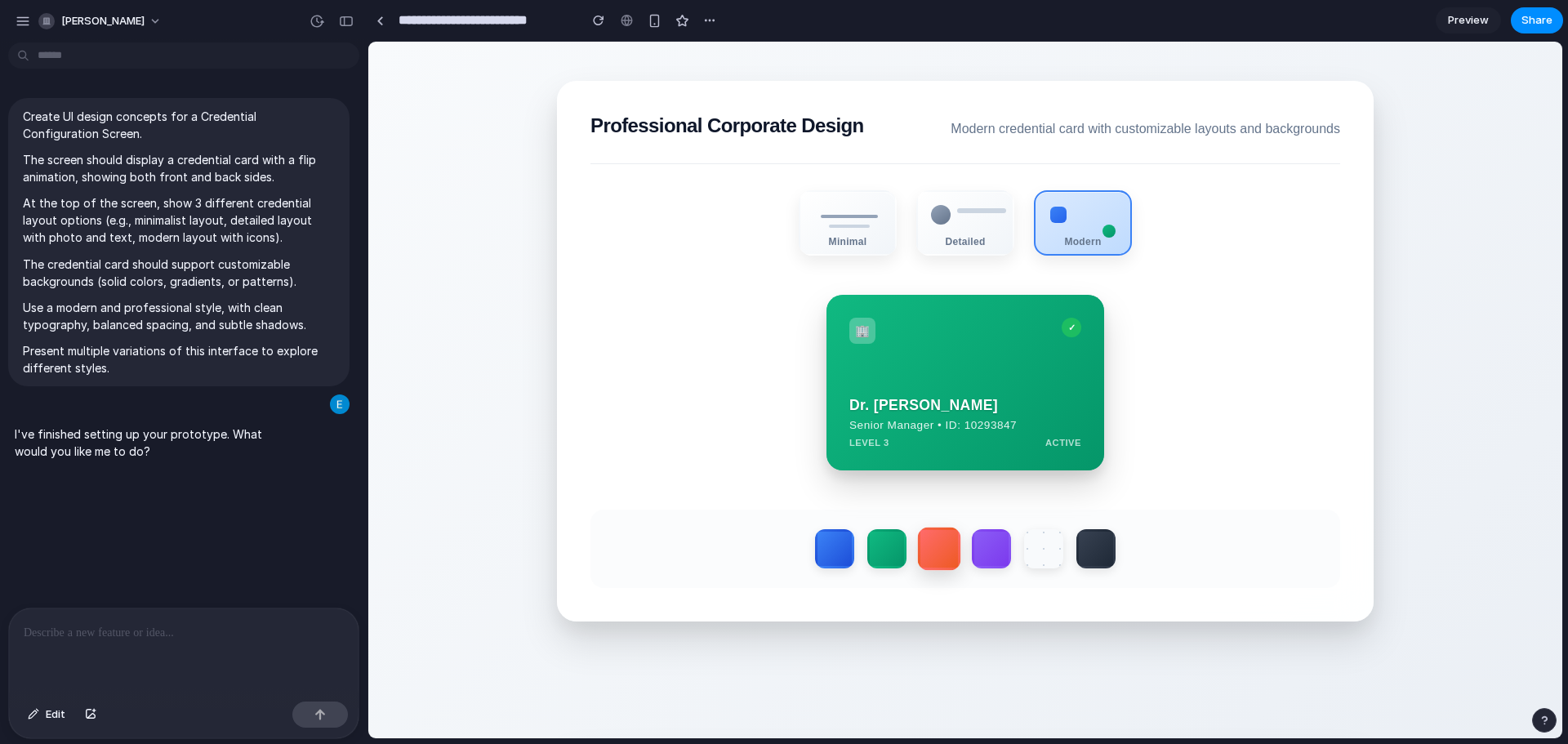
click at [935, 550] on label at bounding box center [939, 549] width 43 height 43
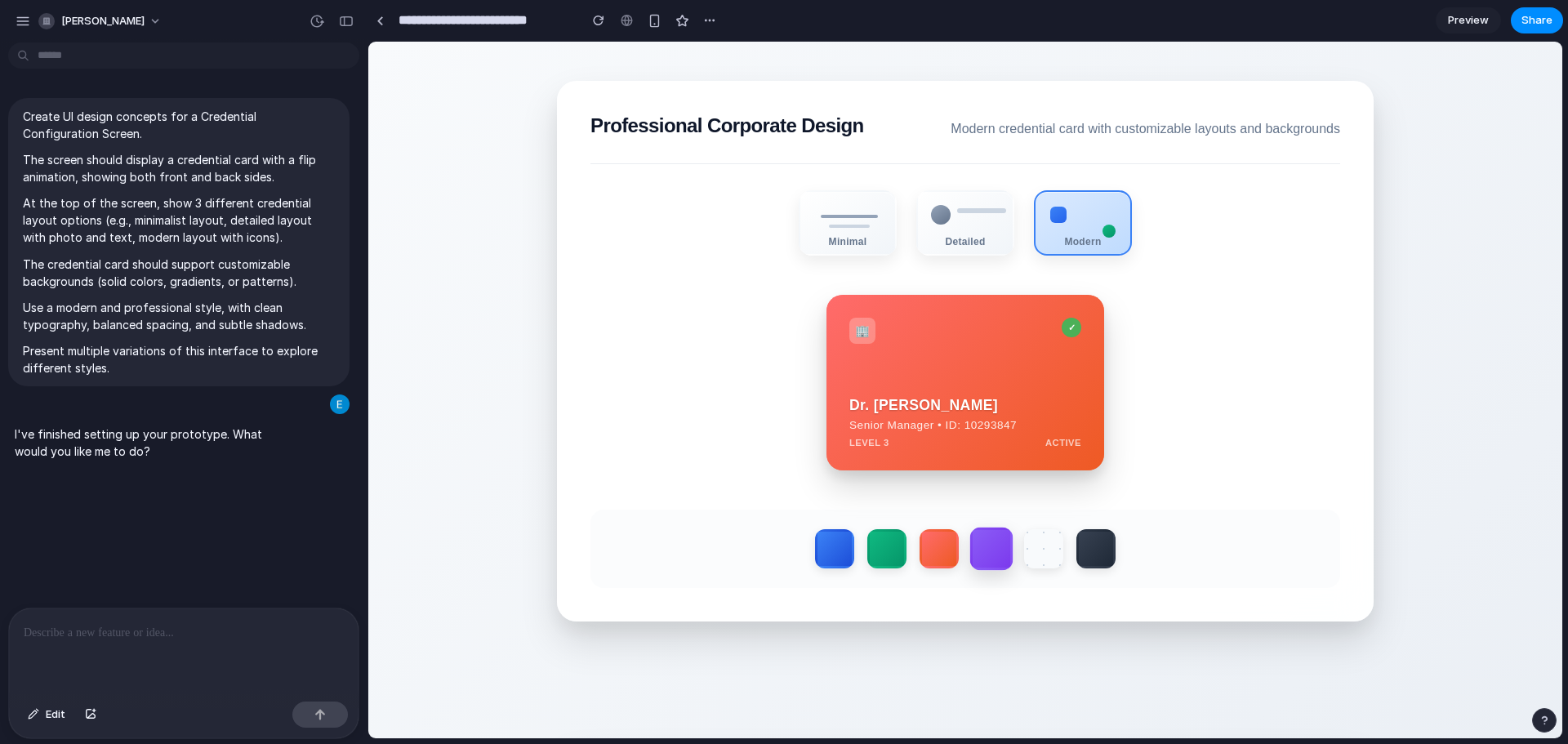
click at [993, 555] on label at bounding box center [992, 549] width 43 height 43
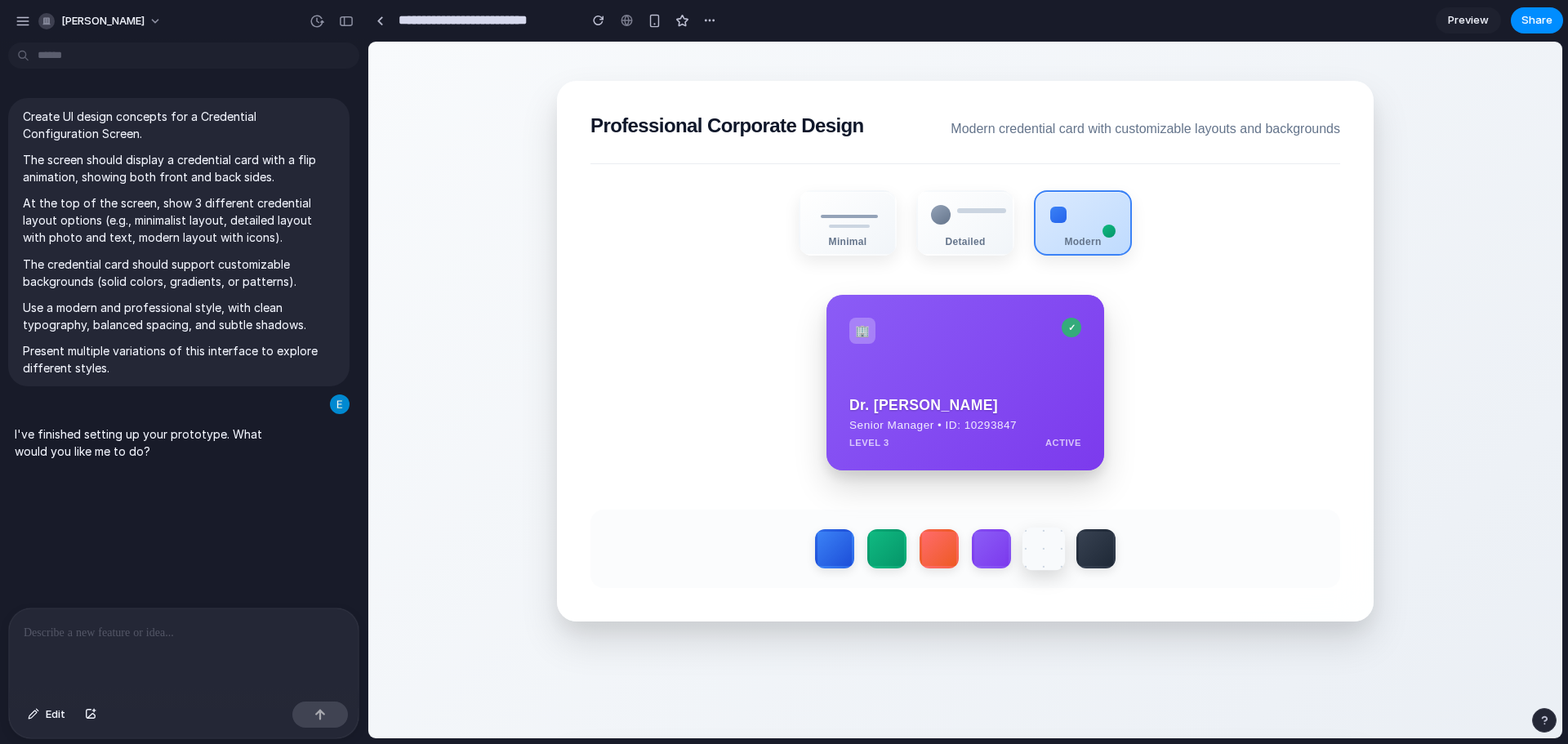
click at [1040, 557] on label at bounding box center [1044, 549] width 43 height 43
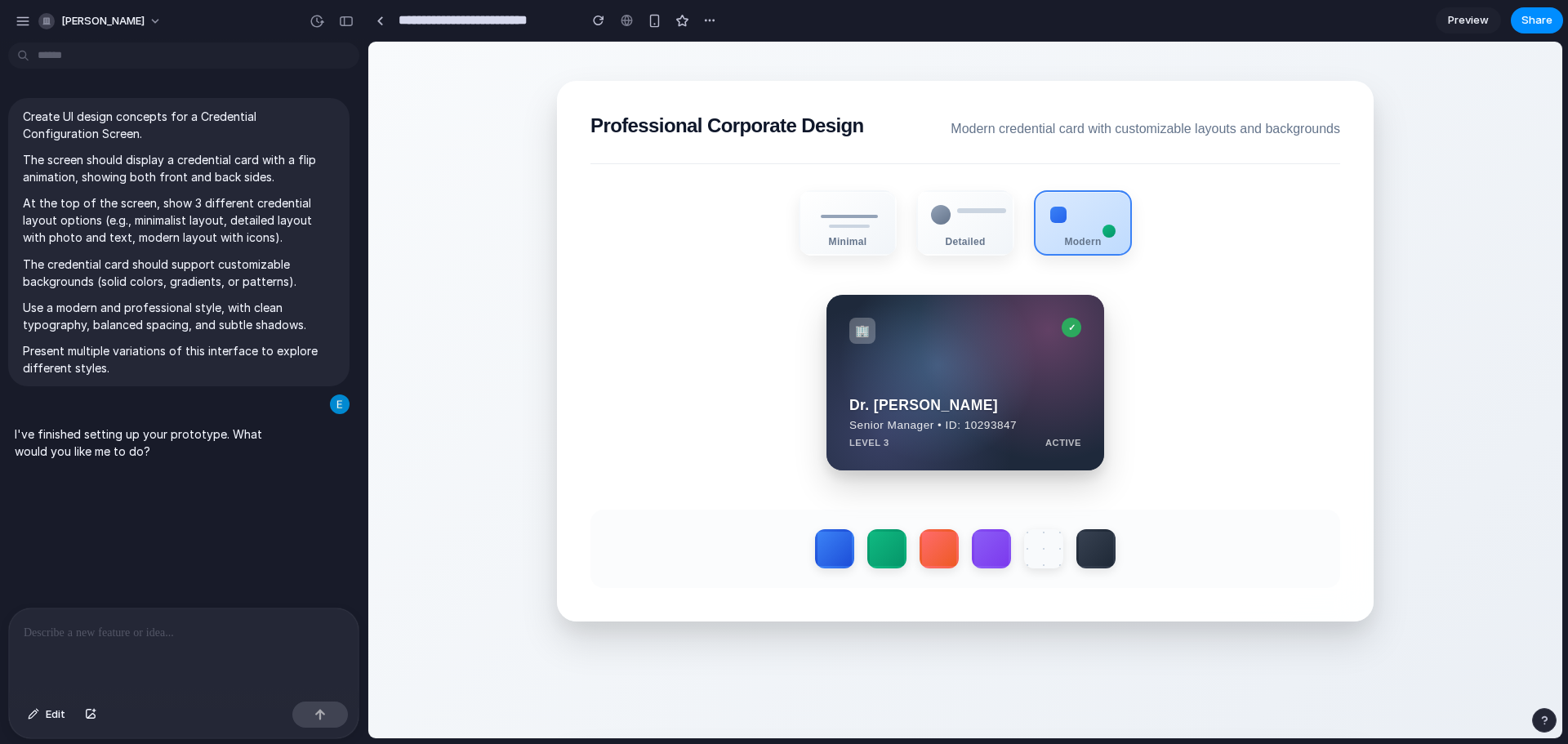
click at [1112, 562] on div at bounding box center [965, 549] width 749 height 79
click at [1097, 562] on label at bounding box center [1096, 549] width 43 height 43
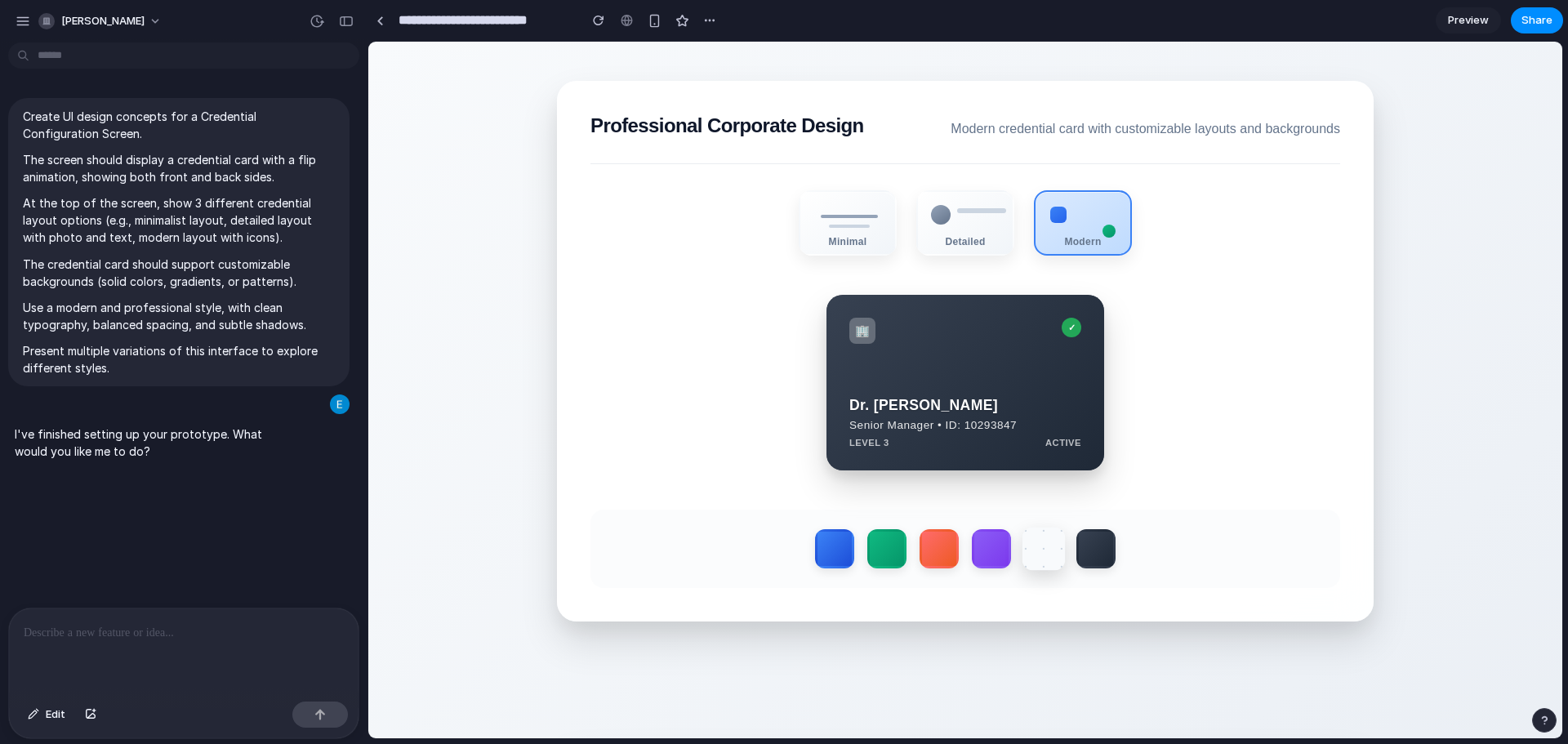
click at [1041, 560] on label at bounding box center [1044, 549] width 43 height 43
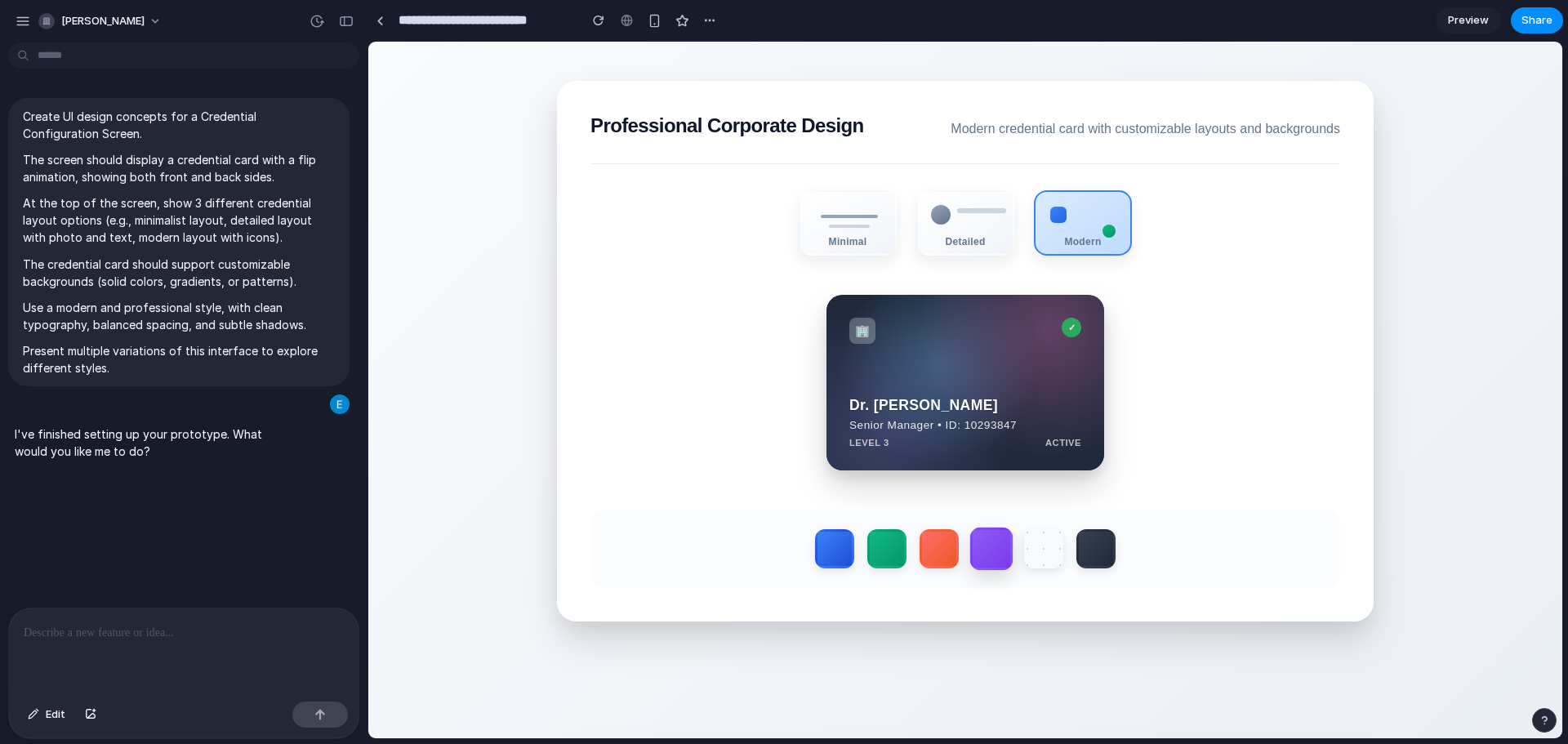
click at [995, 562] on label at bounding box center [992, 549] width 43 height 43
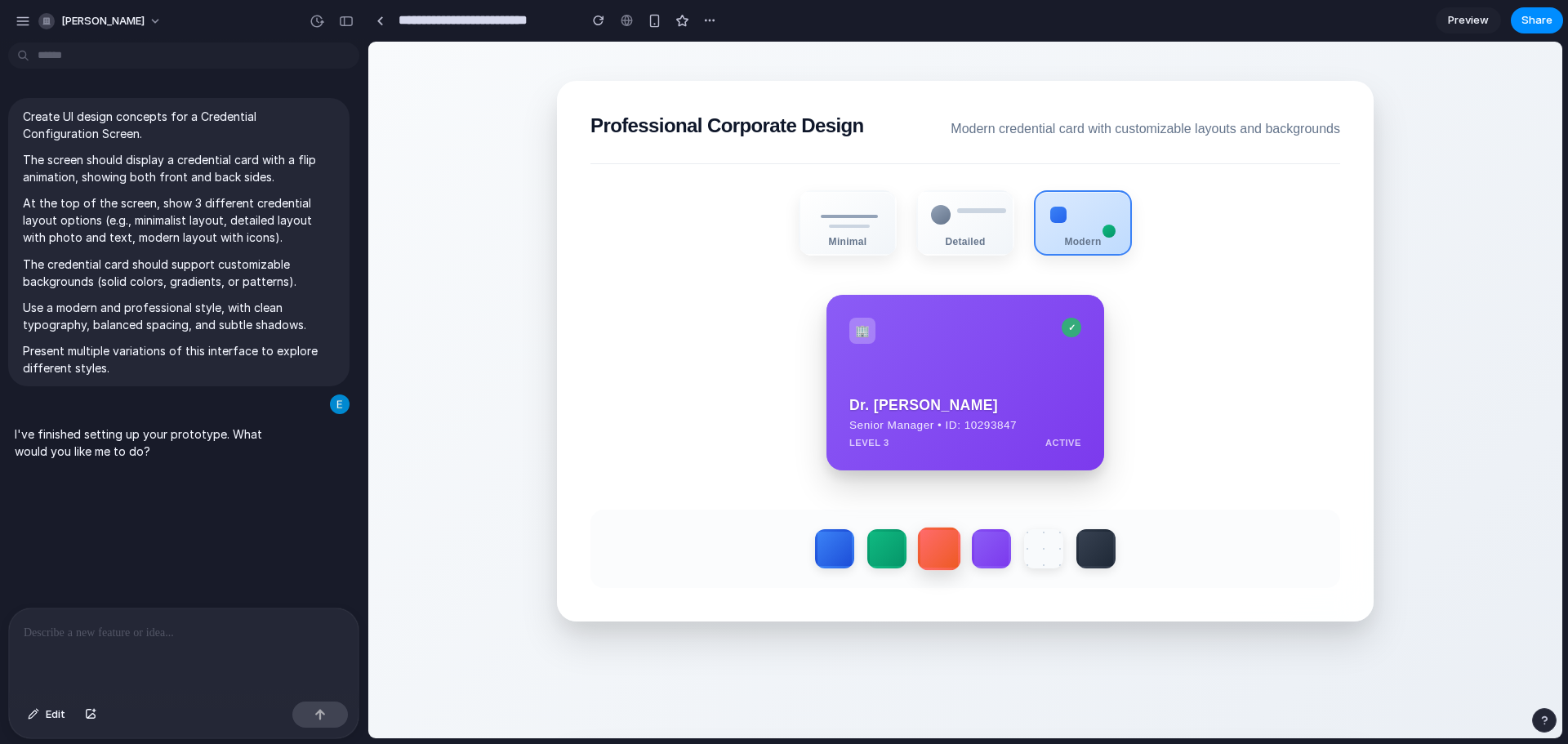
click at [936, 554] on label at bounding box center [939, 549] width 43 height 43
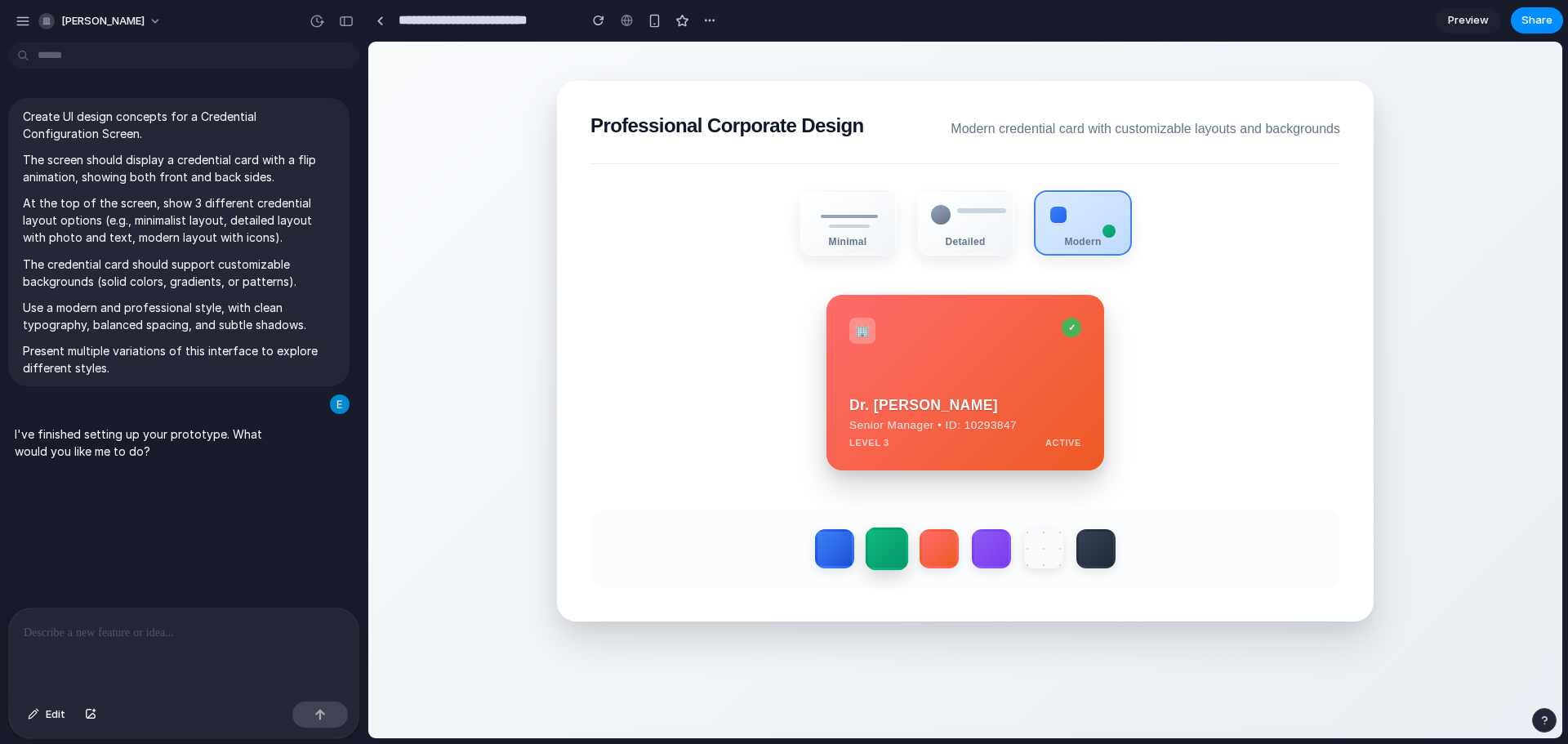
click at [881, 555] on label at bounding box center [887, 549] width 43 height 43
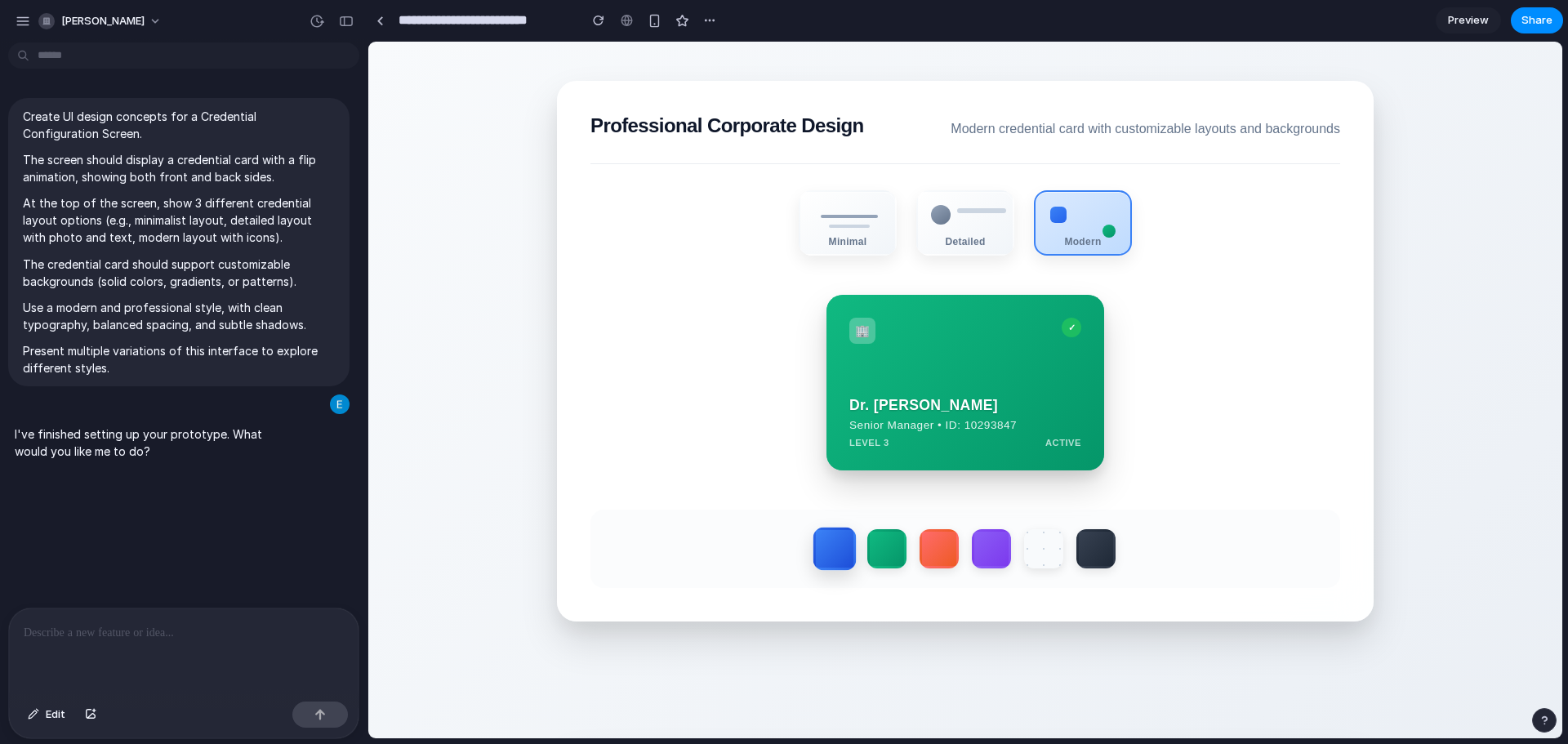
click at [830, 554] on label at bounding box center [835, 549] width 43 height 43
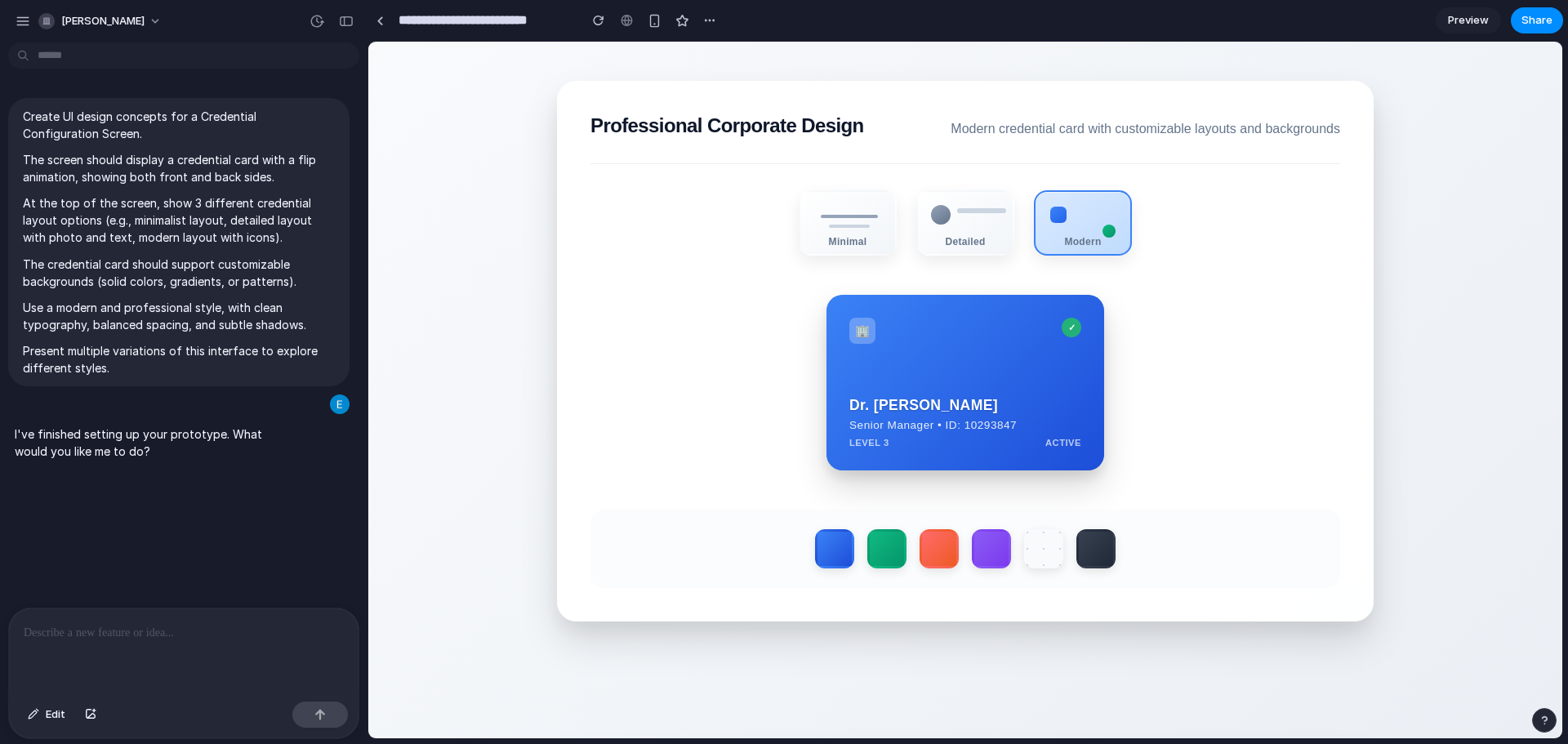
click at [1147, 505] on section "Professional Corporate Design Modern credential card with customizable layouts …" at bounding box center [965, 351] width 817 height 541
click at [1168, 463] on div "🏢 ✓ Dr. [PERSON_NAME] Senior Manager • ID: 10293847 LEVEL 3 ACTIVE CVV [CREDIT_…" at bounding box center [965, 383] width 749 height 176
click at [1058, 445] on span "ACTIVE" at bounding box center [1063, 443] width 36 height 9
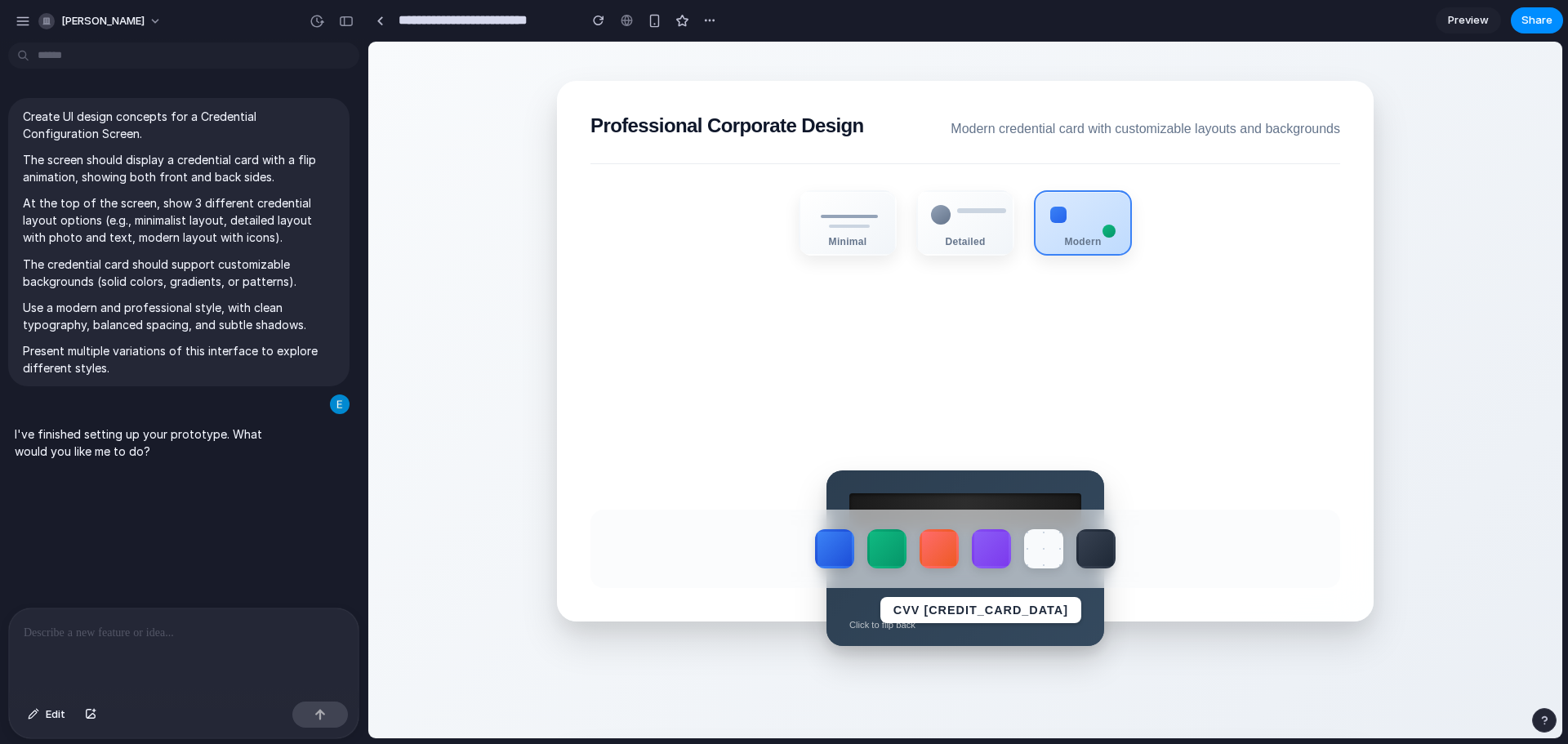
click at [1027, 487] on div "CVV [CREDIT_CARD_DATA] Click to flip back" at bounding box center [965, 559] width 278 height 176
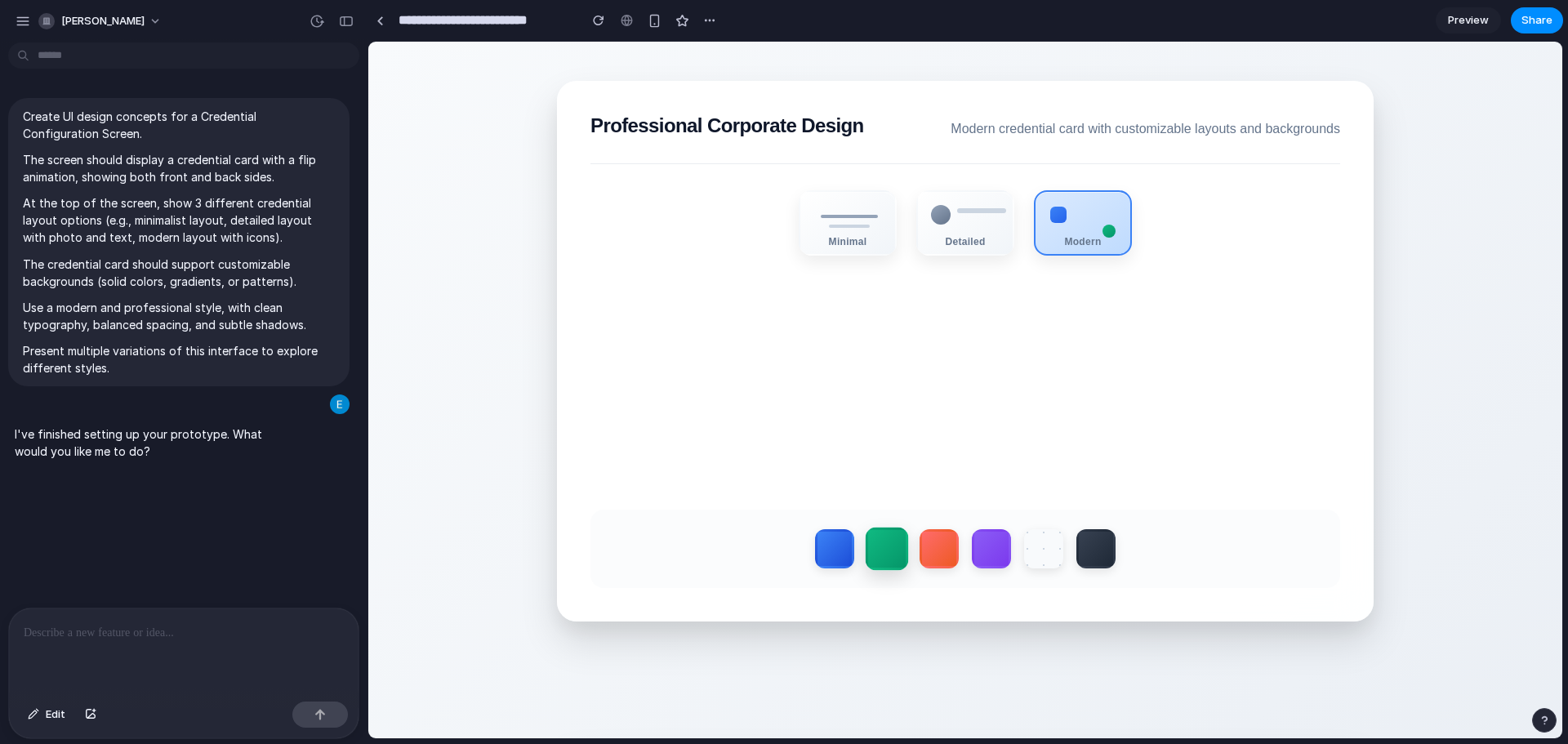
click at [881, 558] on label at bounding box center [887, 549] width 43 height 43
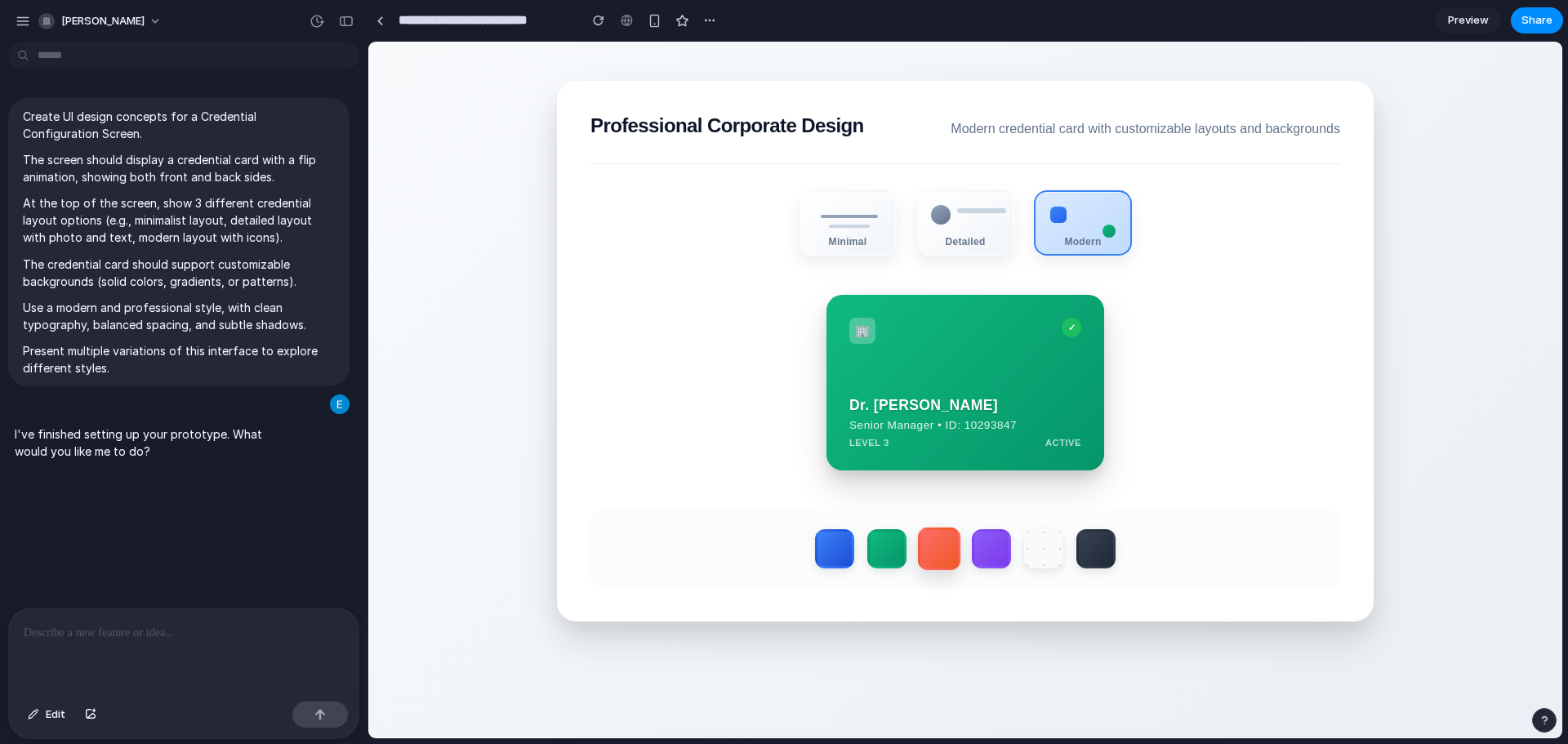
click at [920, 555] on label at bounding box center [939, 549] width 43 height 43
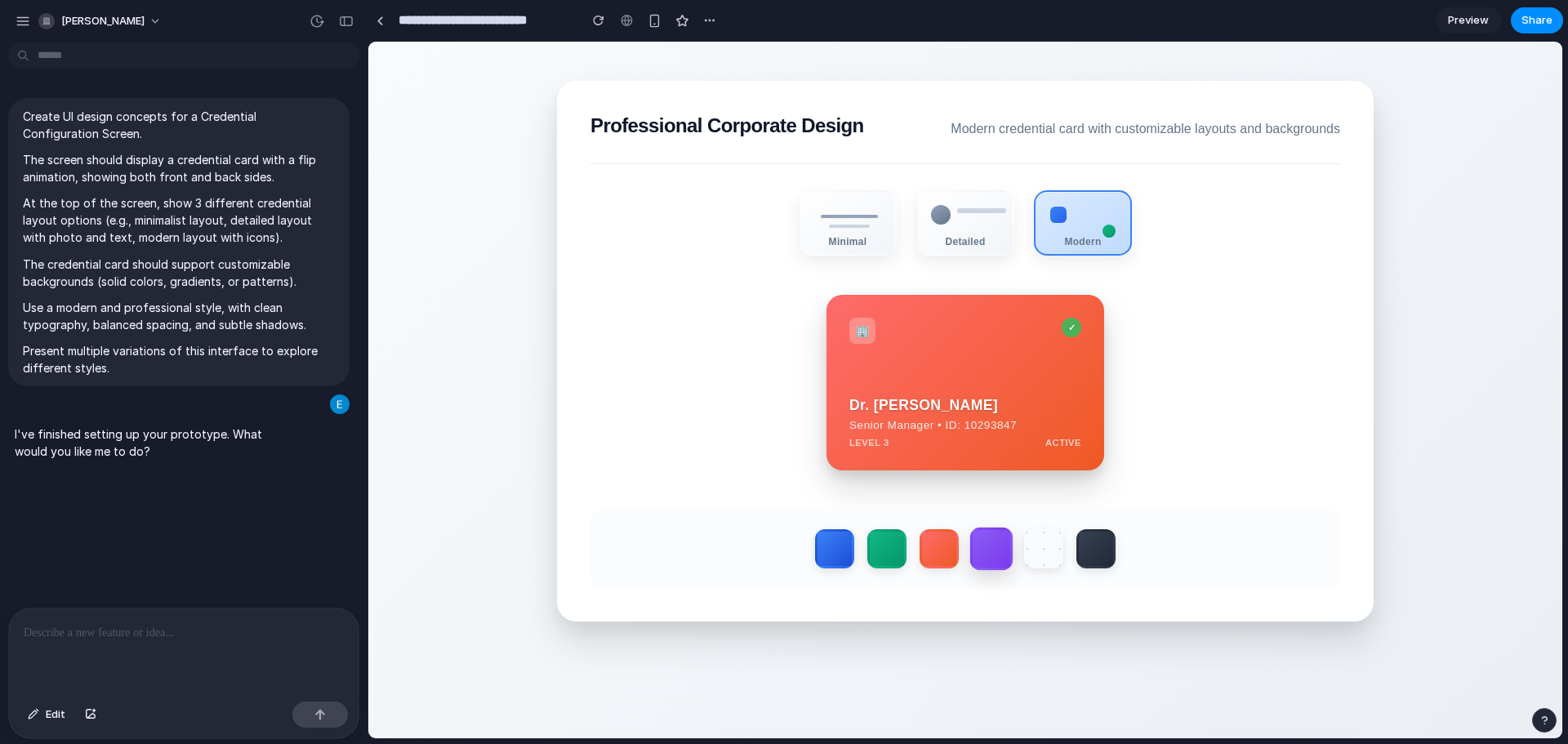
click at [984, 555] on label at bounding box center [992, 549] width 43 height 43
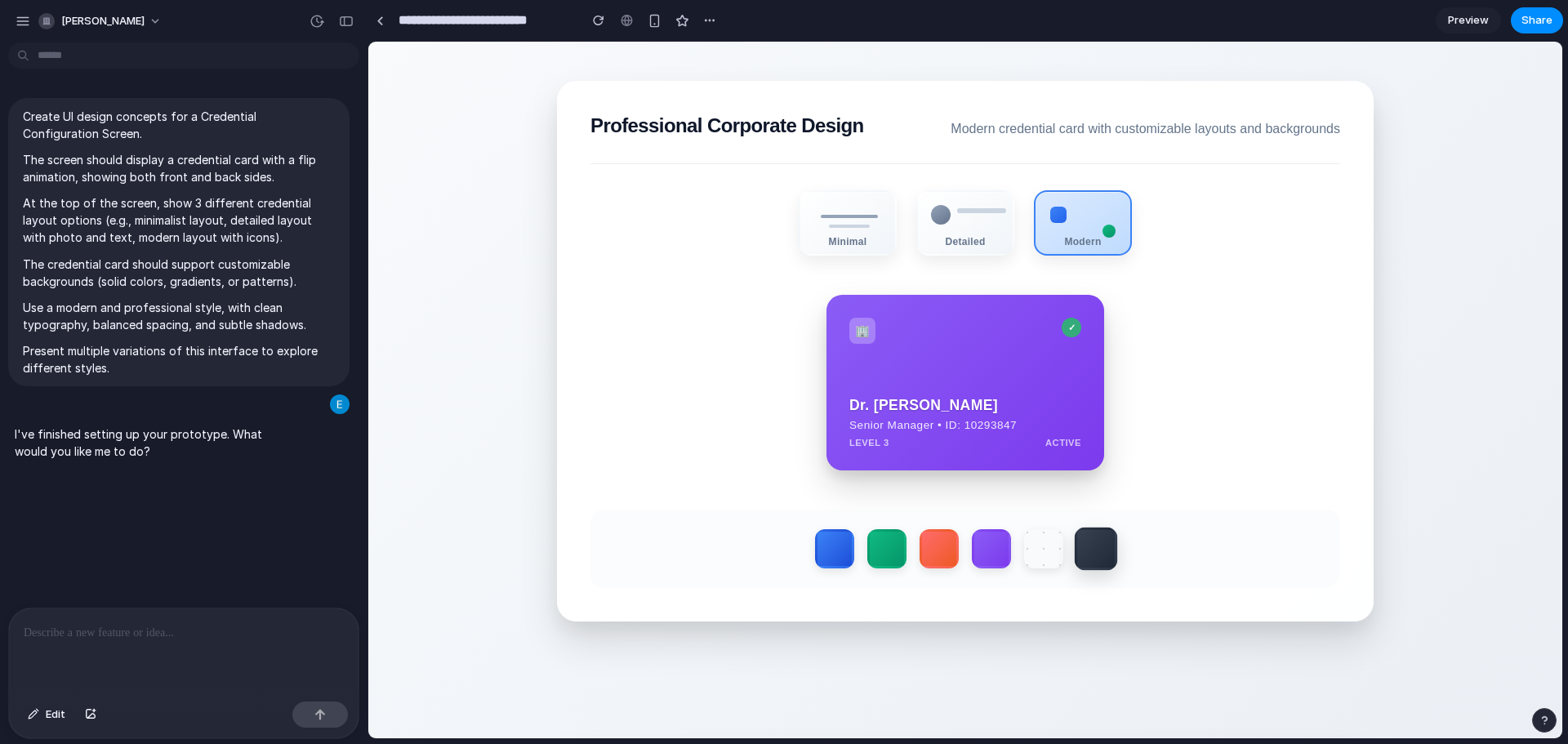
click at [1096, 558] on label at bounding box center [1096, 549] width 43 height 43
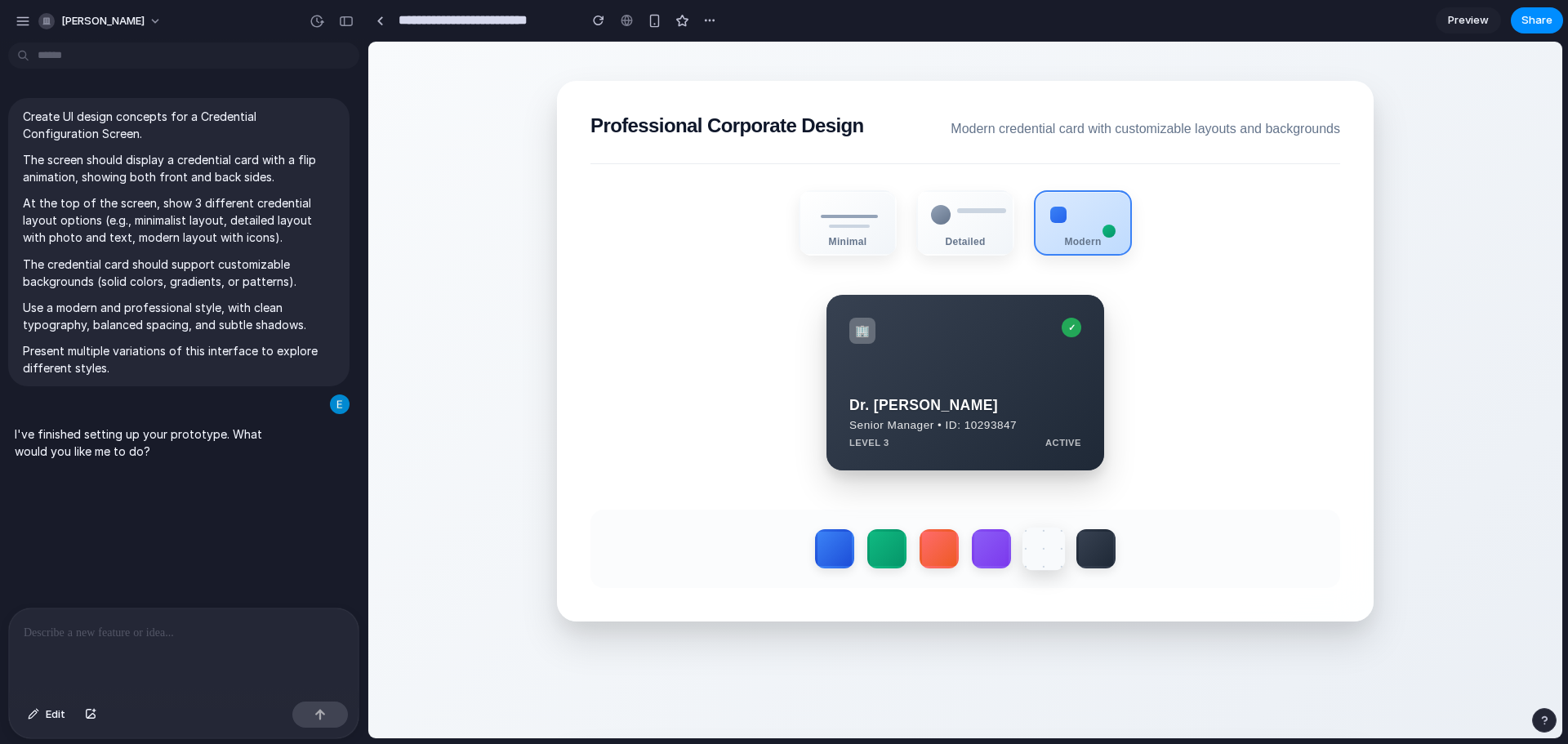
click at [1029, 548] on label at bounding box center [1044, 549] width 43 height 43
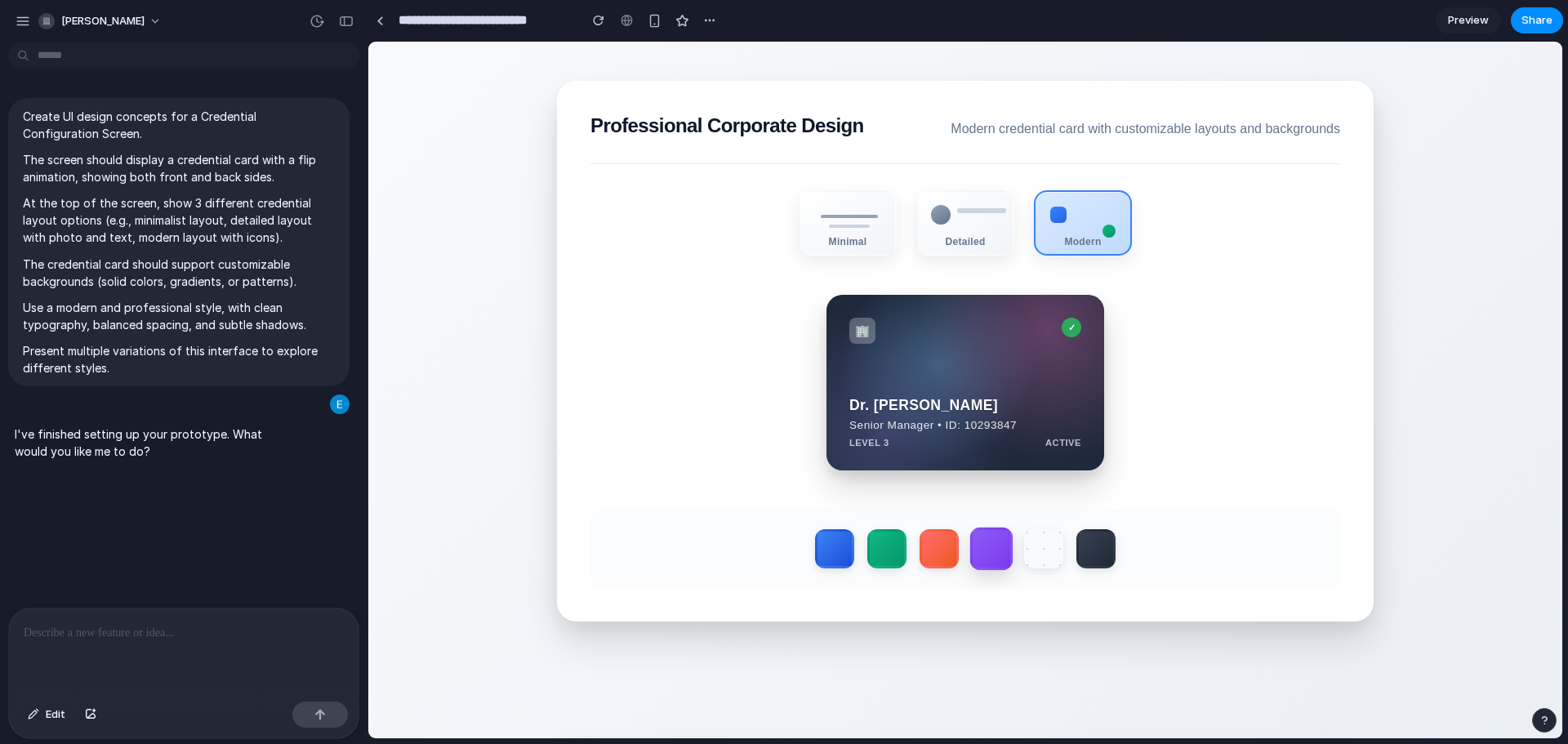
click at [978, 550] on label at bounding box center [992, 549] width 43 height 43
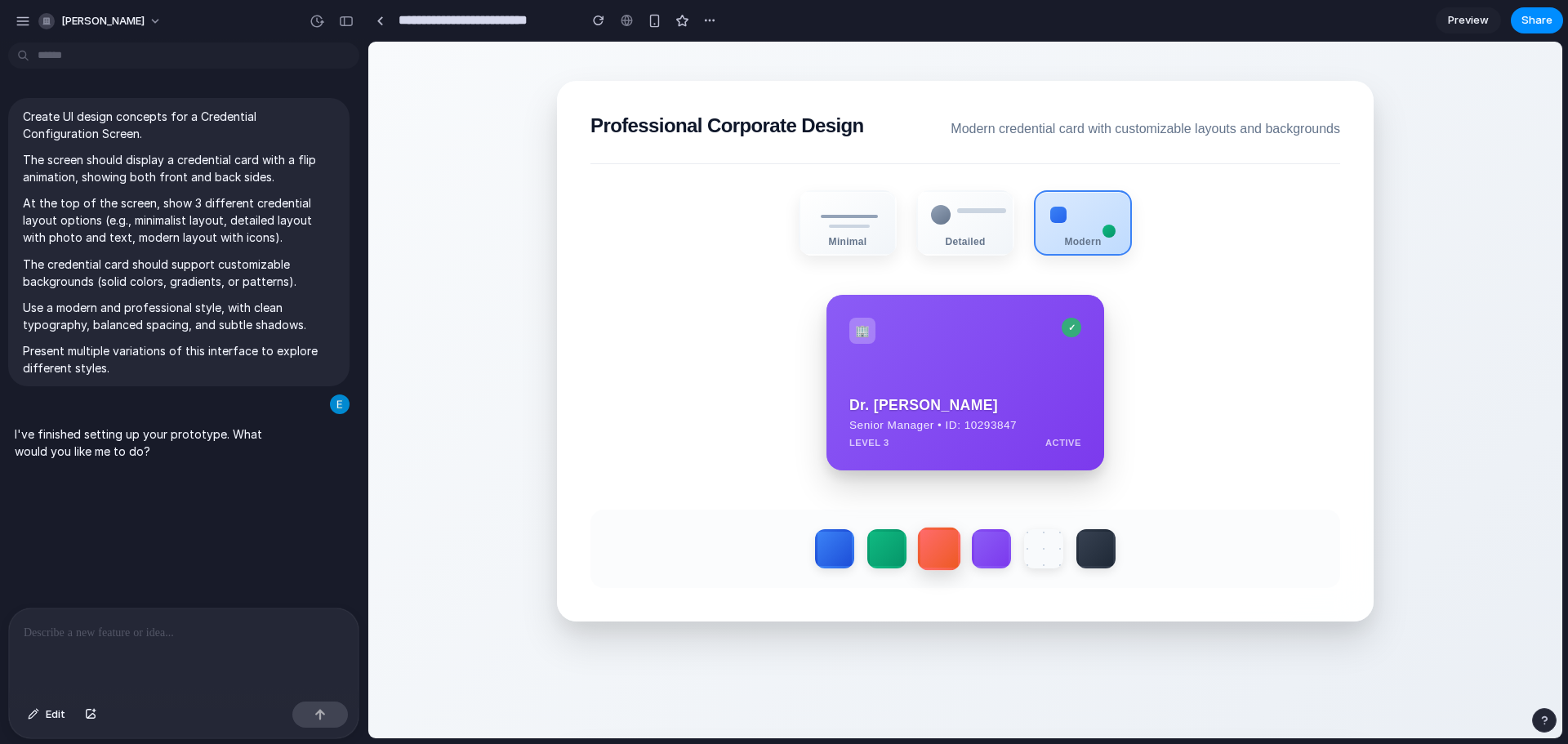
click at [939, 546] on label at bounding box center [939, 549] width 43 height 43
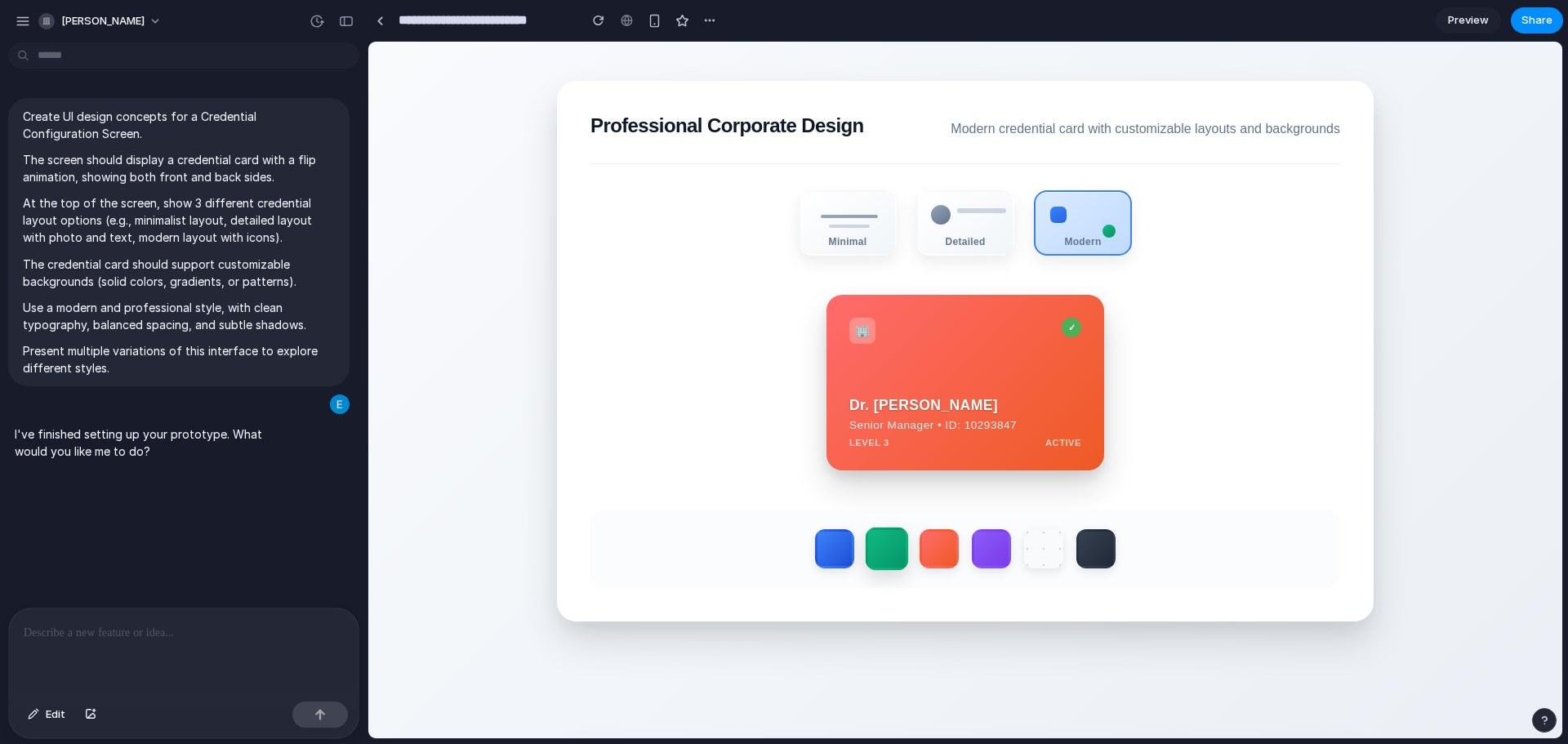
click at [881, 548] on label at bounding box center [887, 549] width 43 height 43
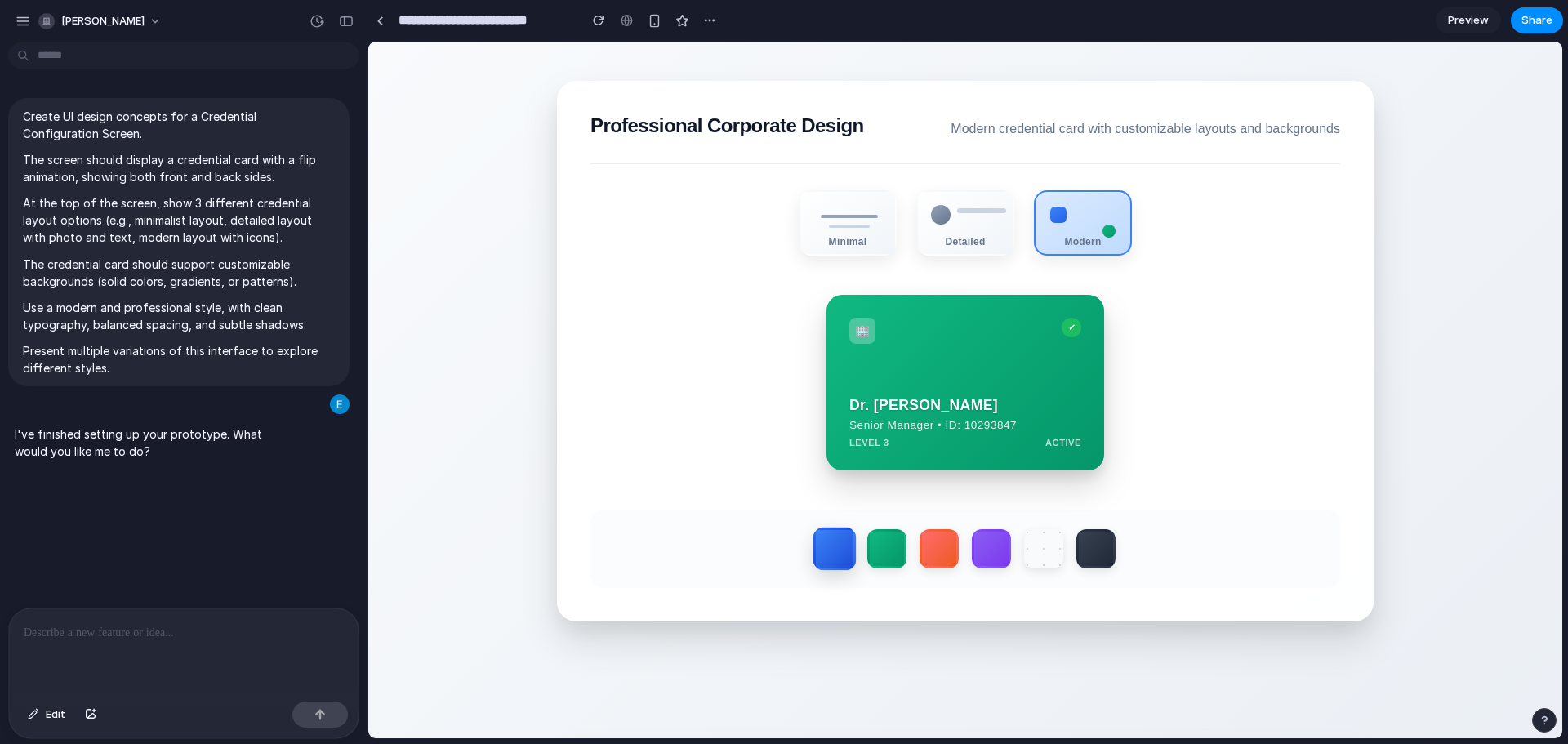
click at [830, 548] on label at bounding box center [835, 549] width 43 height 43
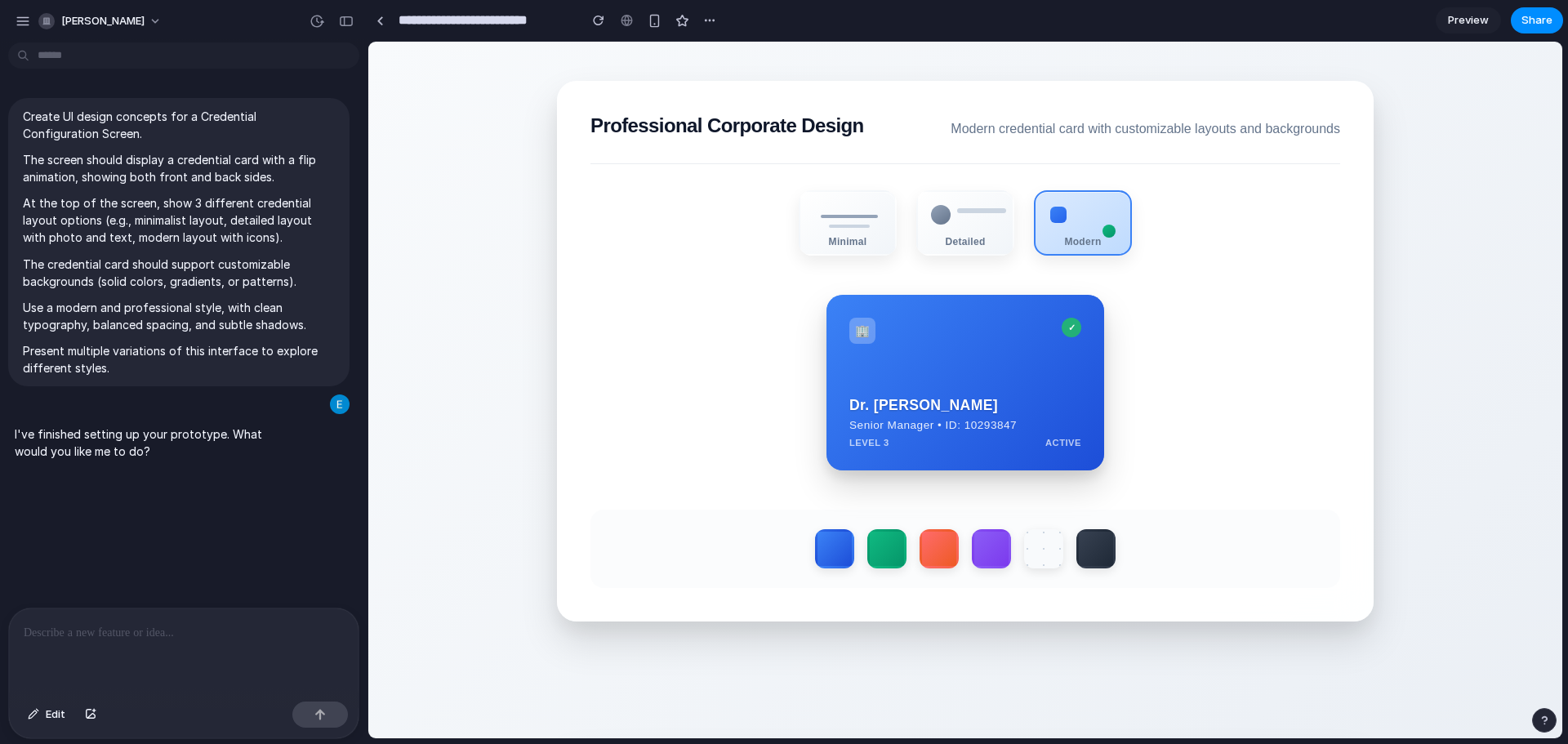
click at [1179, 375] on div "🏢 ✓ Dr. [PERSON_NAME] Senior Manager • ID: 10293847 LEVEL 3 ACTIVE CVV [CREDIT_…" at bounding box center [965, 383] width 749 height 176
click at [848, 235] on div "Minimal" at bounding box center [847, 235] width 96 height 11
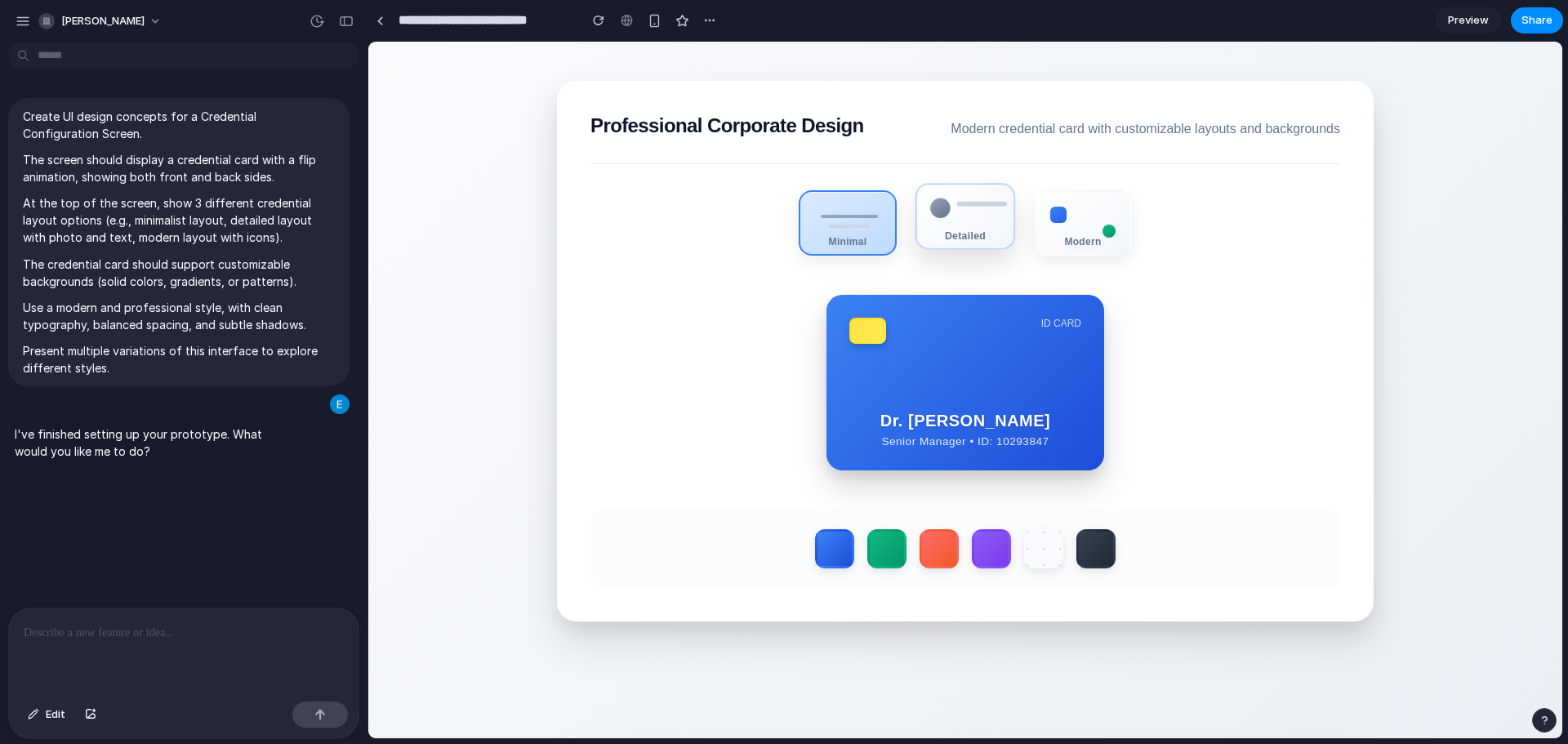
click at [959, 241] on div "Detailed" at bounding box center [965, 235] width 96 height 11
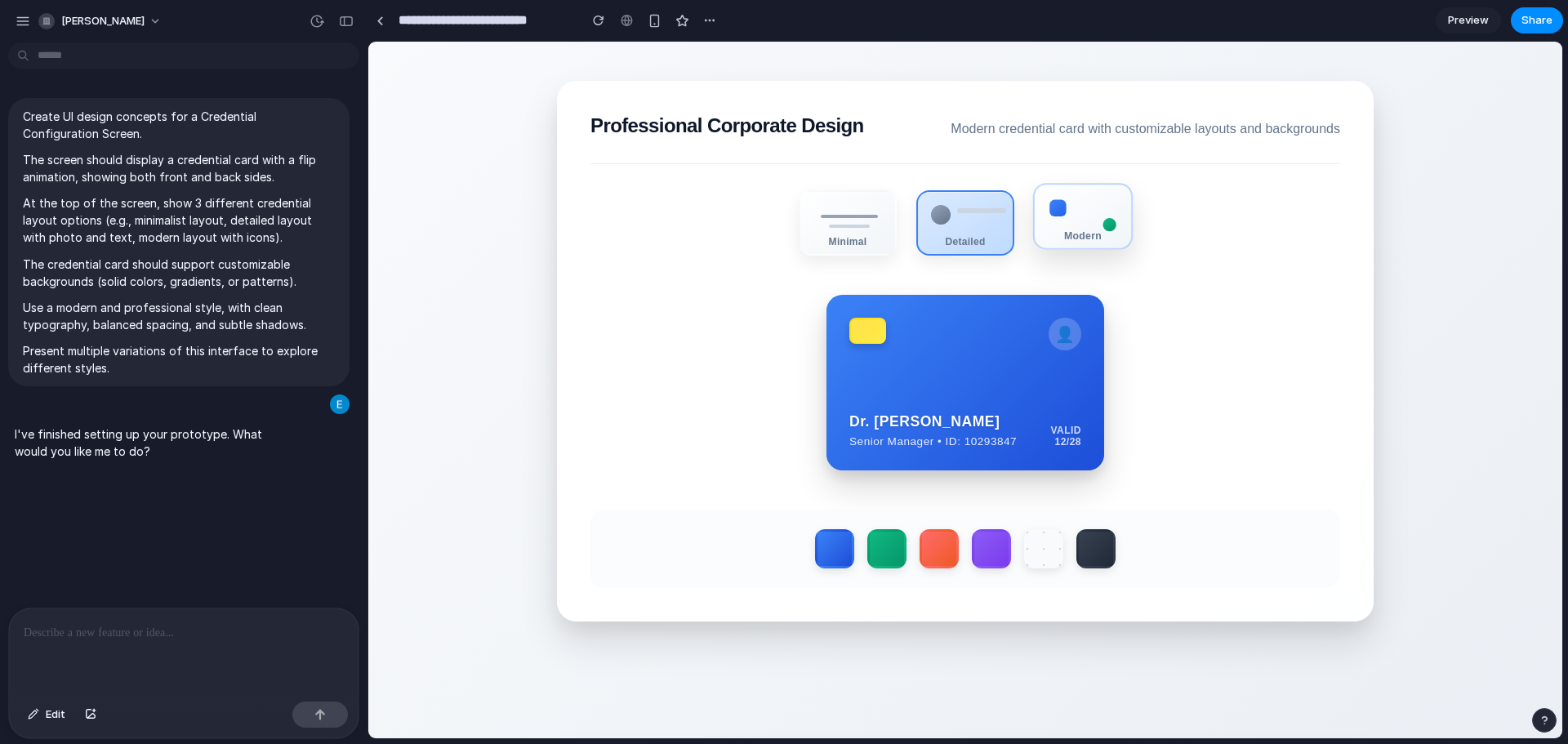
click at [1098, 247] on div "Modern" at bounding box center [1082, 216] width 99 height 67
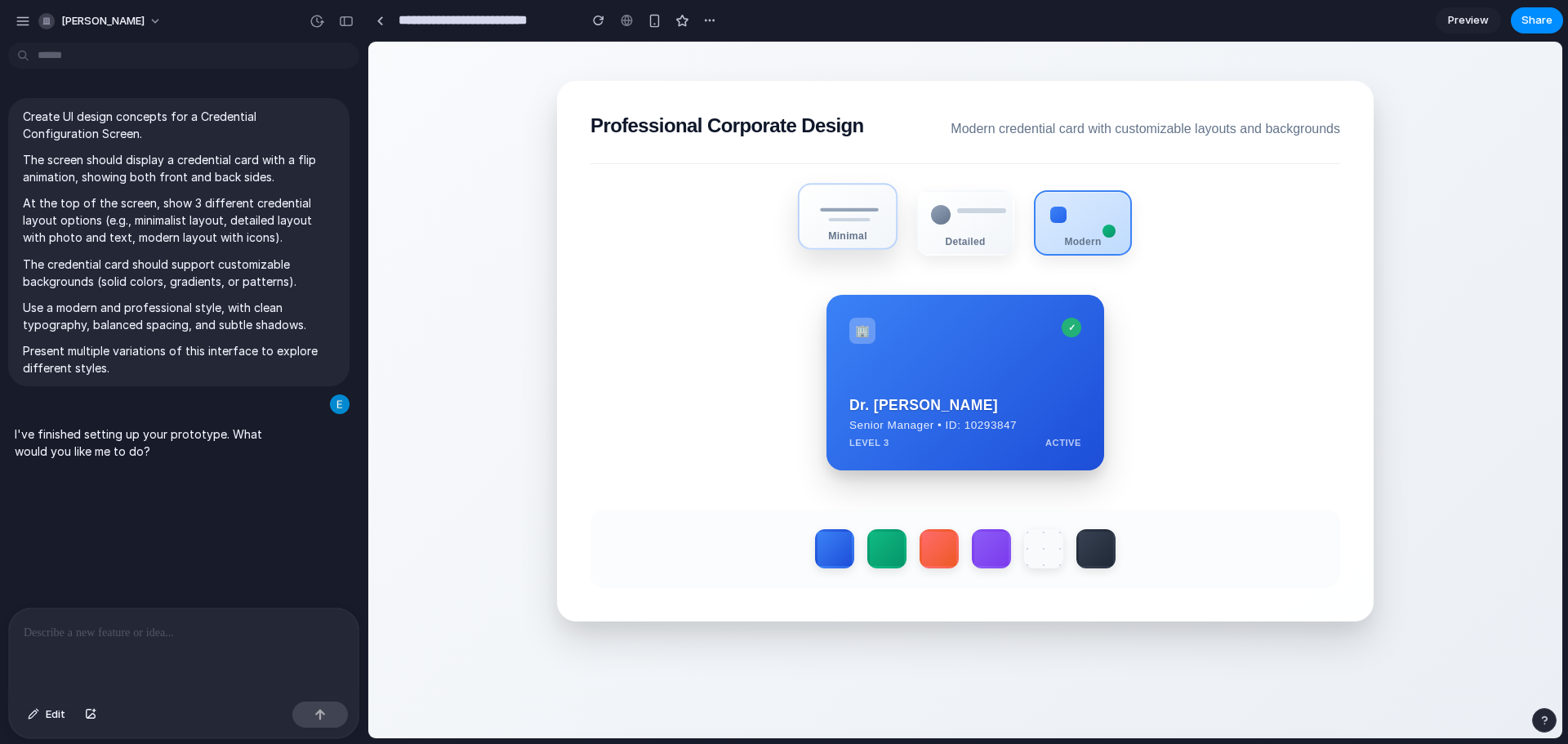
click at [850, 241] on div "Minimal" at bounding box center [847, 235] width 96 height 11
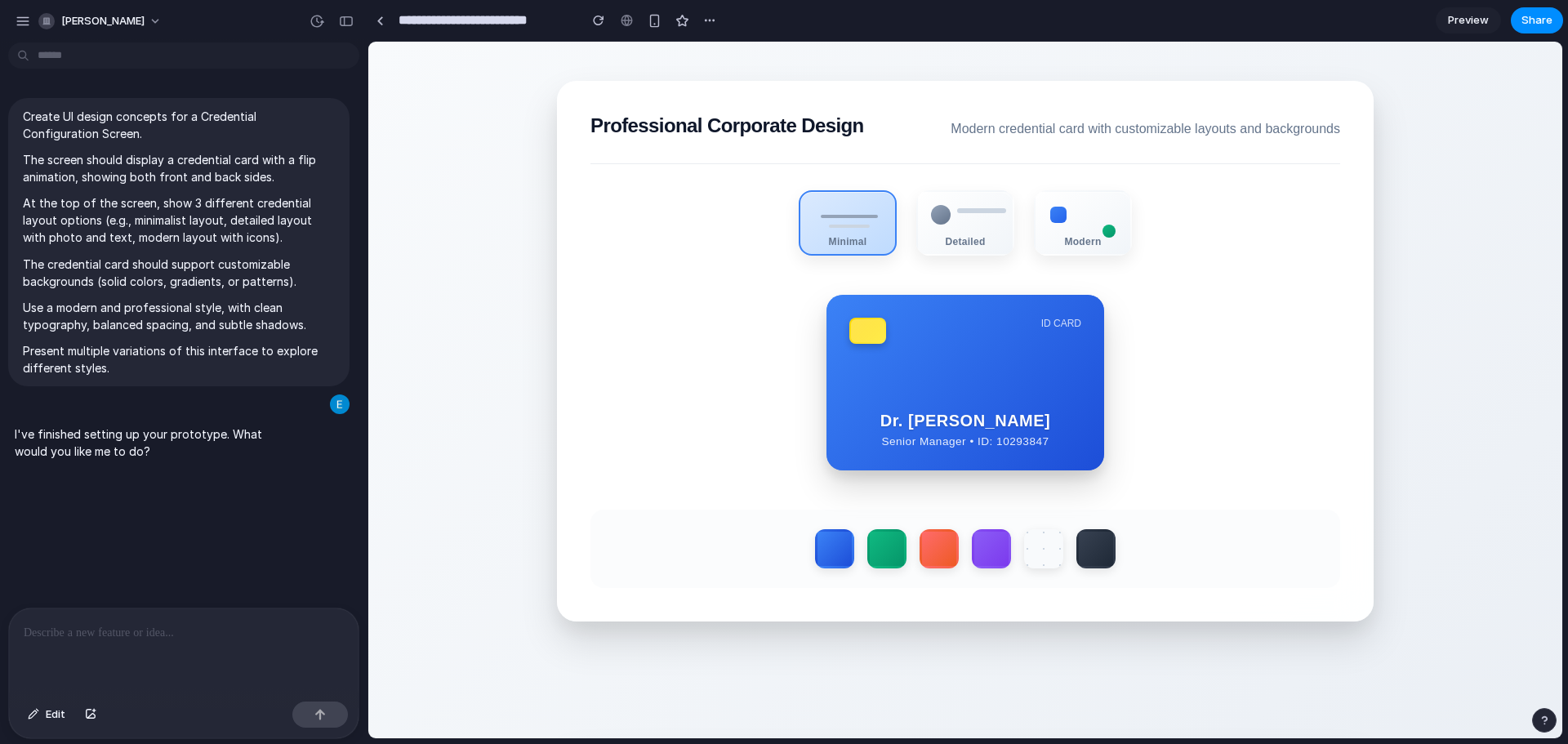
drag, startPoint x: 990, startPoint y: 373, endPoint x: 997, endPoint y: 380, distance: 9.9
click at [991, 375] on div "ID CARD Dr. [PERSON_NAME] Senior Manager • ID: 10293847" at bounding box center [965, 383] width 278 height 176
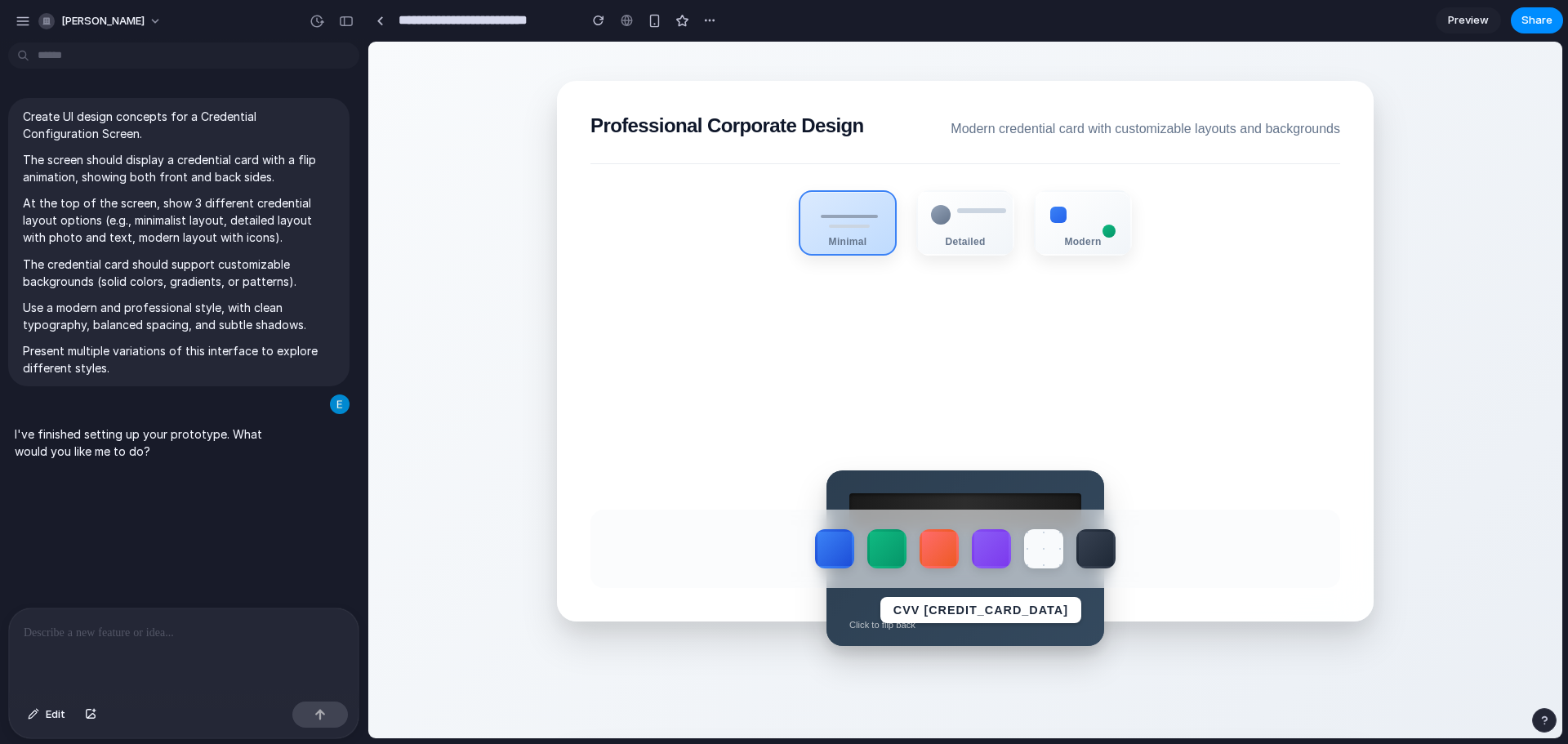
click at [1011, 494] on div "CVV [CREDIT_CARD_DATA] Click to flip back" at bounding box center [965, 559] width 278 height 176
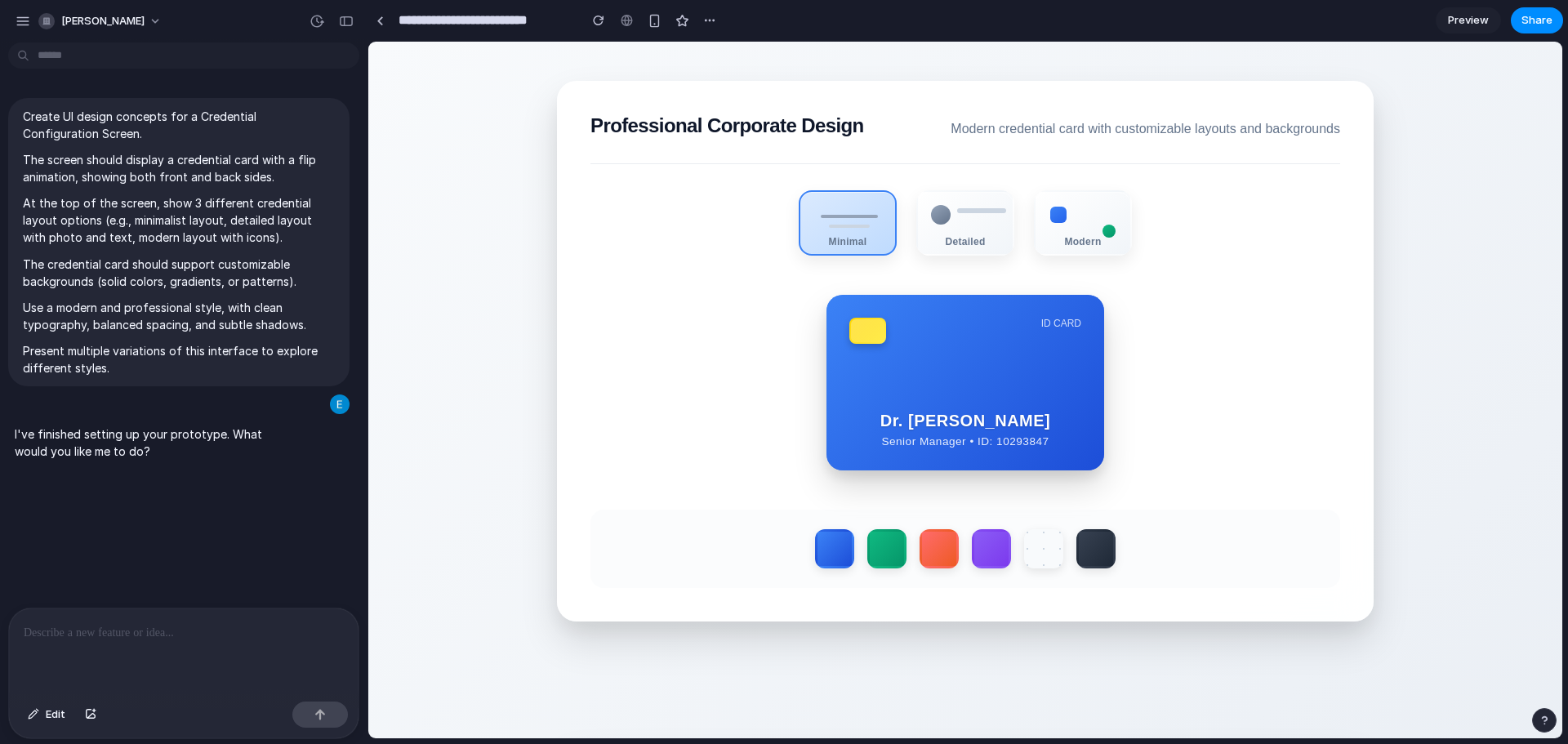
click at [1009, 476] on section "Professional Corporate Design Modern credential card with customizable layouts …" at bounding box center [965, 351] width 817 height 541
click at [1016, 433] on div "Dr. [PERSON_NAME] Senior Manager • ID: 10293847" at bounding box center [965, 430] width 232 height 36
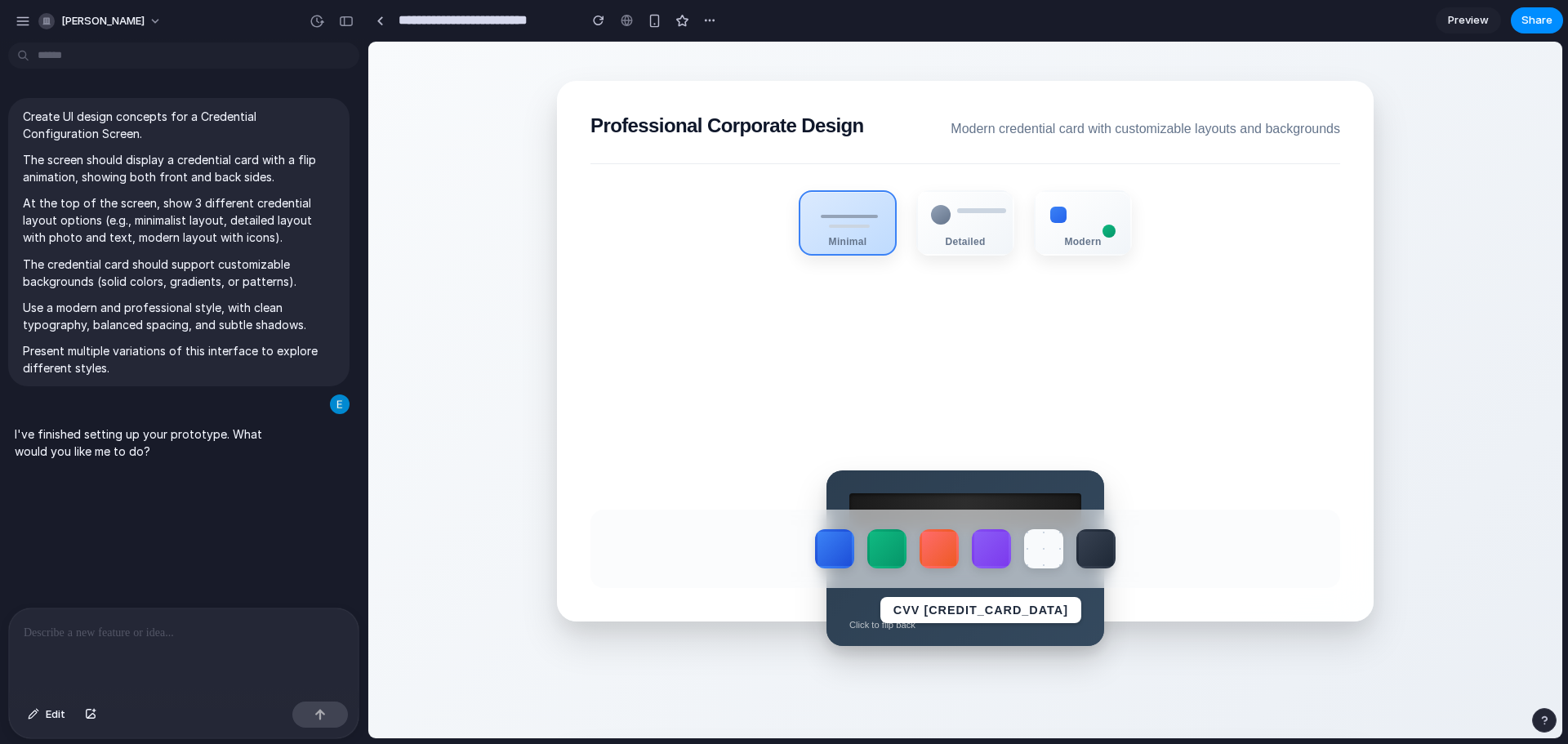
click at [977, 507] on div at bounding box center [965, 511] width 232 height 36
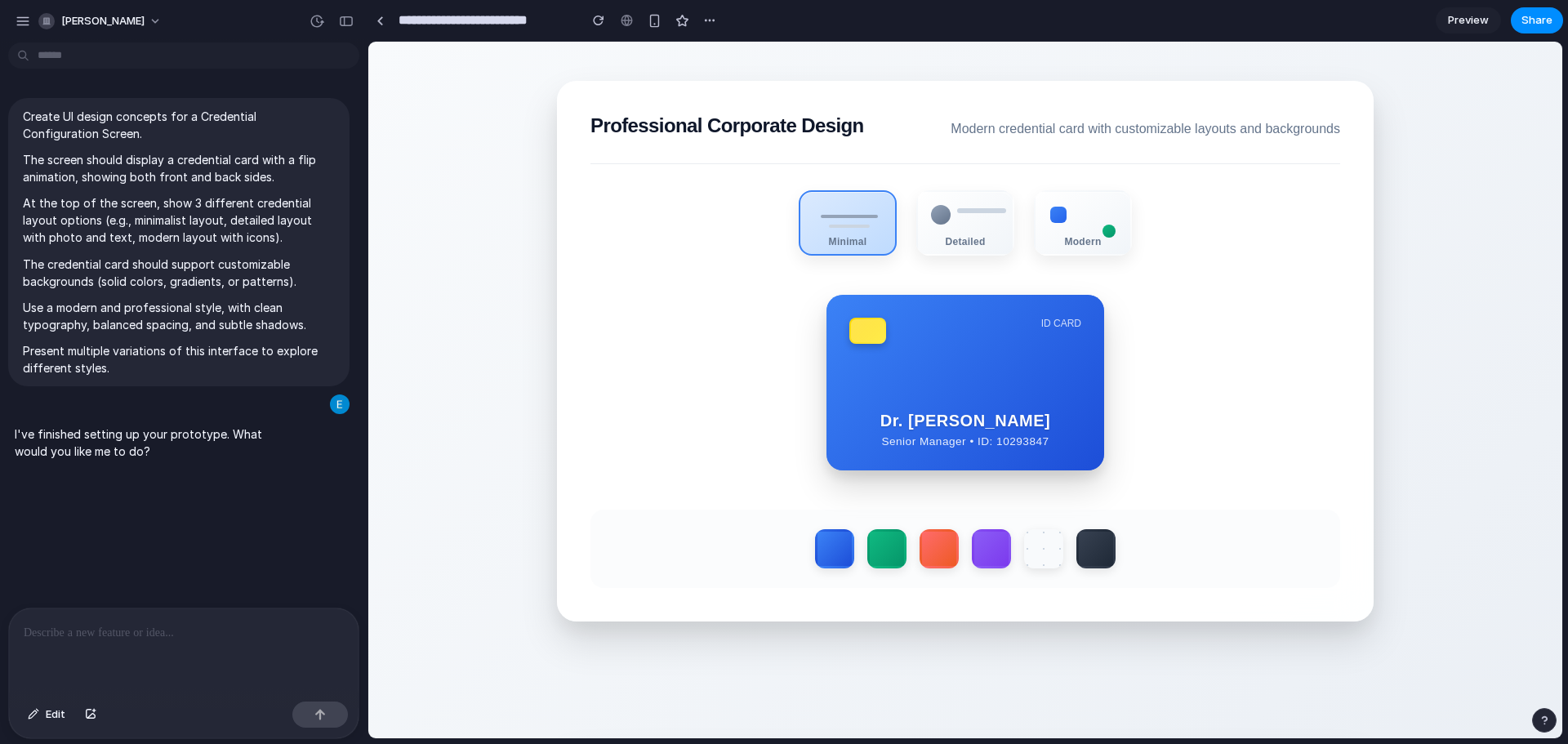
click at [979, 412] on strong "Dr. [PERSON_NAME]" at bounding box center [965, 421] width 232 height 19
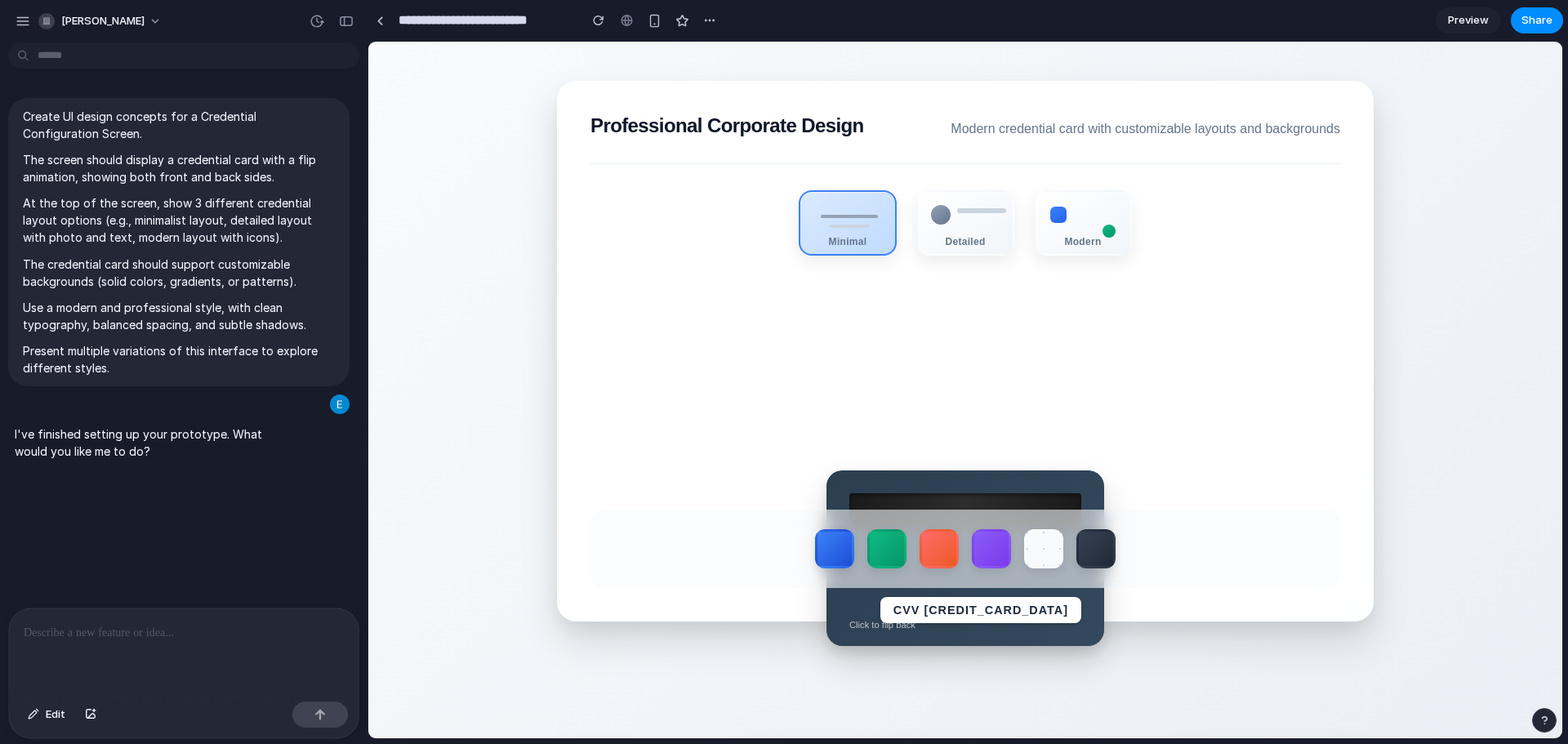
click at [1004, 486] on div "CVV [CREDIT_CARD_DATA] Click to flip back" at bounding box center [965, 559] width 278 height 176
